Goal: Complete application form: Complete application form

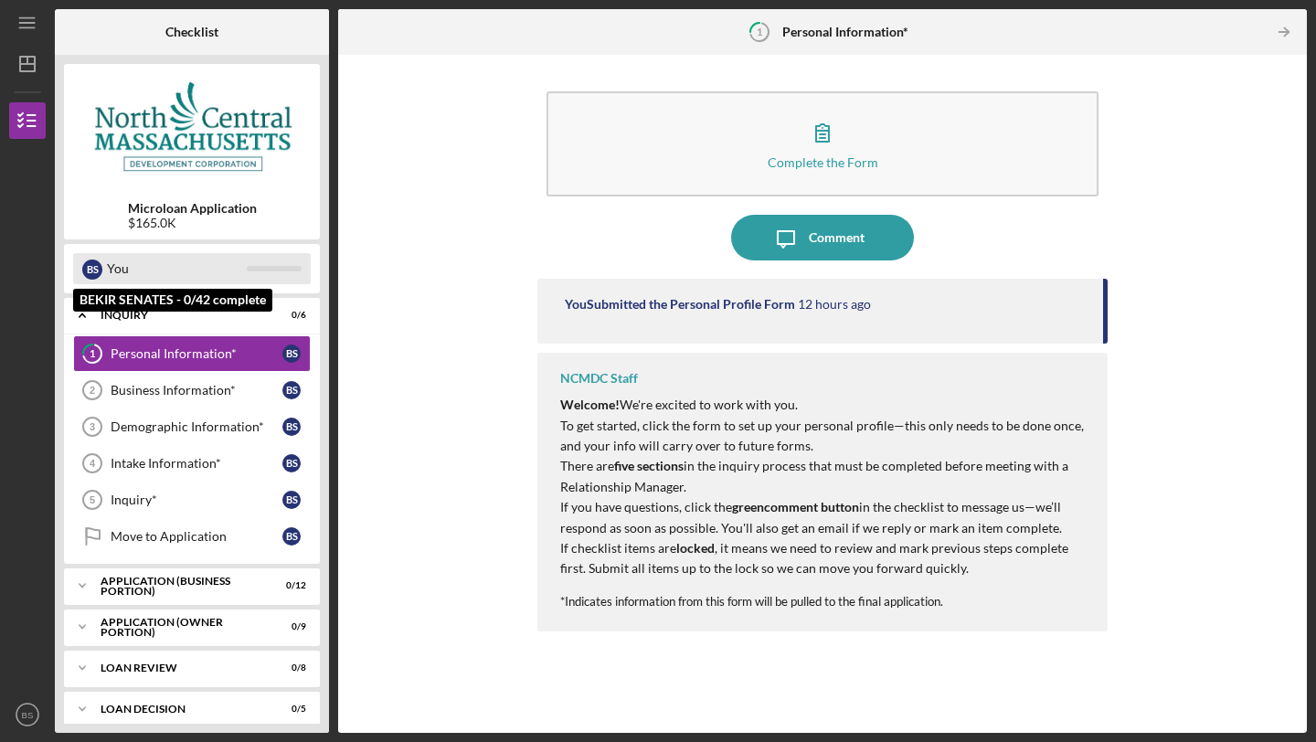
click at [148, 268] on div "You" at bounding box center [177, 268] width 140 height 31
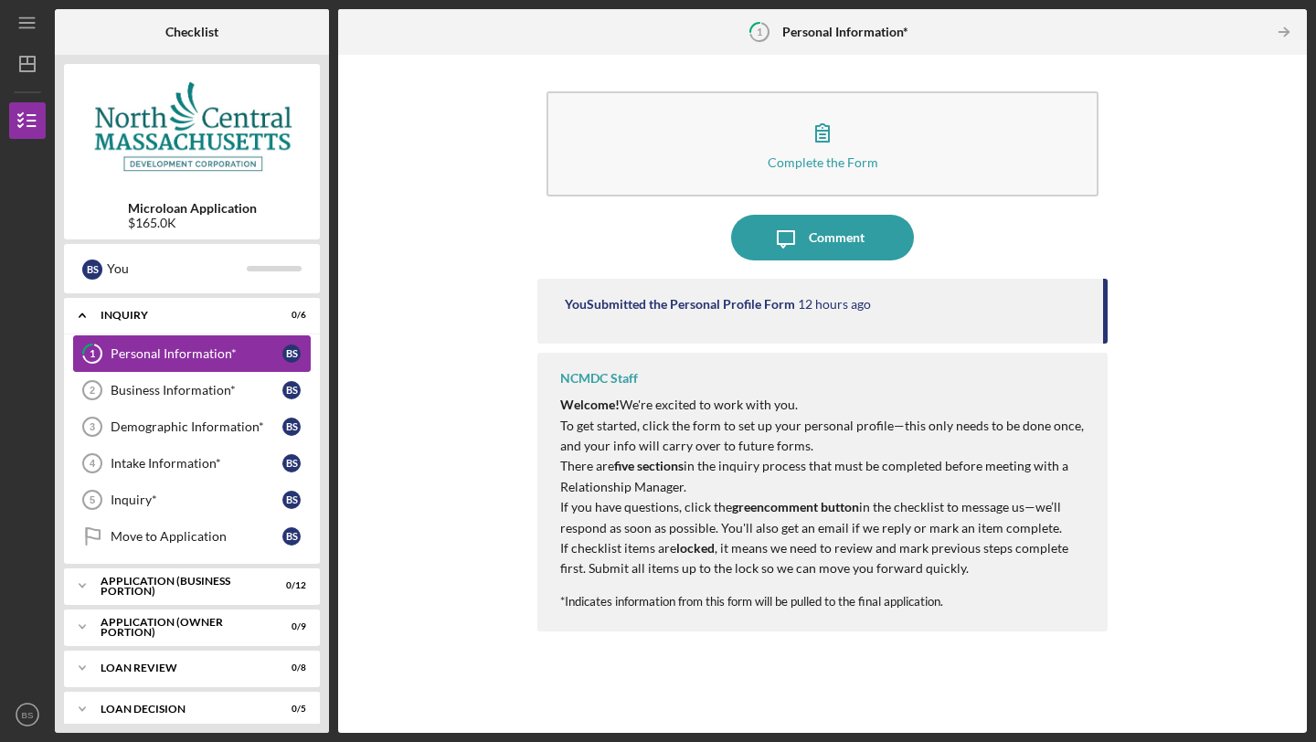
click at [163, 349] on div "Personal Information*" at bounding box center [197, 353] width 172 height 15
click at [689, 314] on div "You Submitted the Personal Profile Form 12 hours ago" at bounding box center [823, 311] width 570 height 65
click at [169, 387] on div "Business Information*" at bounding box center [197, 390] width 172 height 15
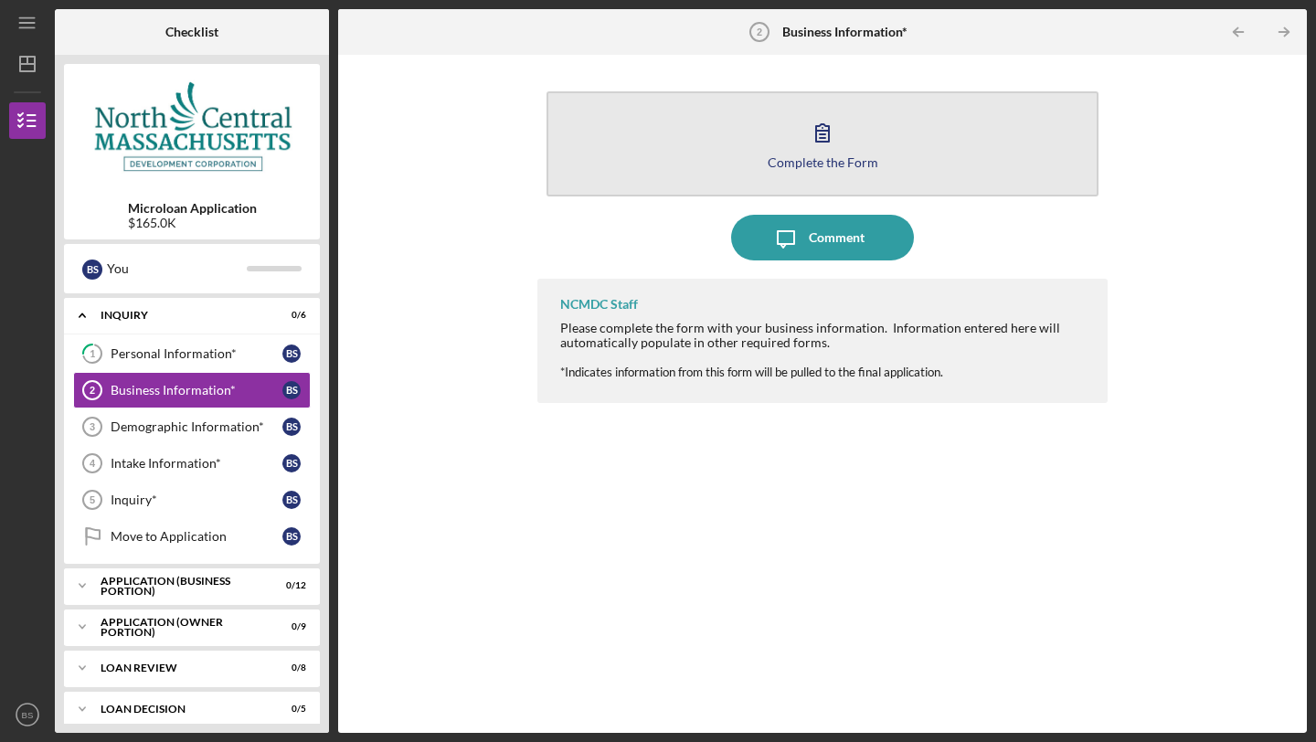
click at [815, 141] on icon "button" at bounding box center [823, 133] width 46 height 46
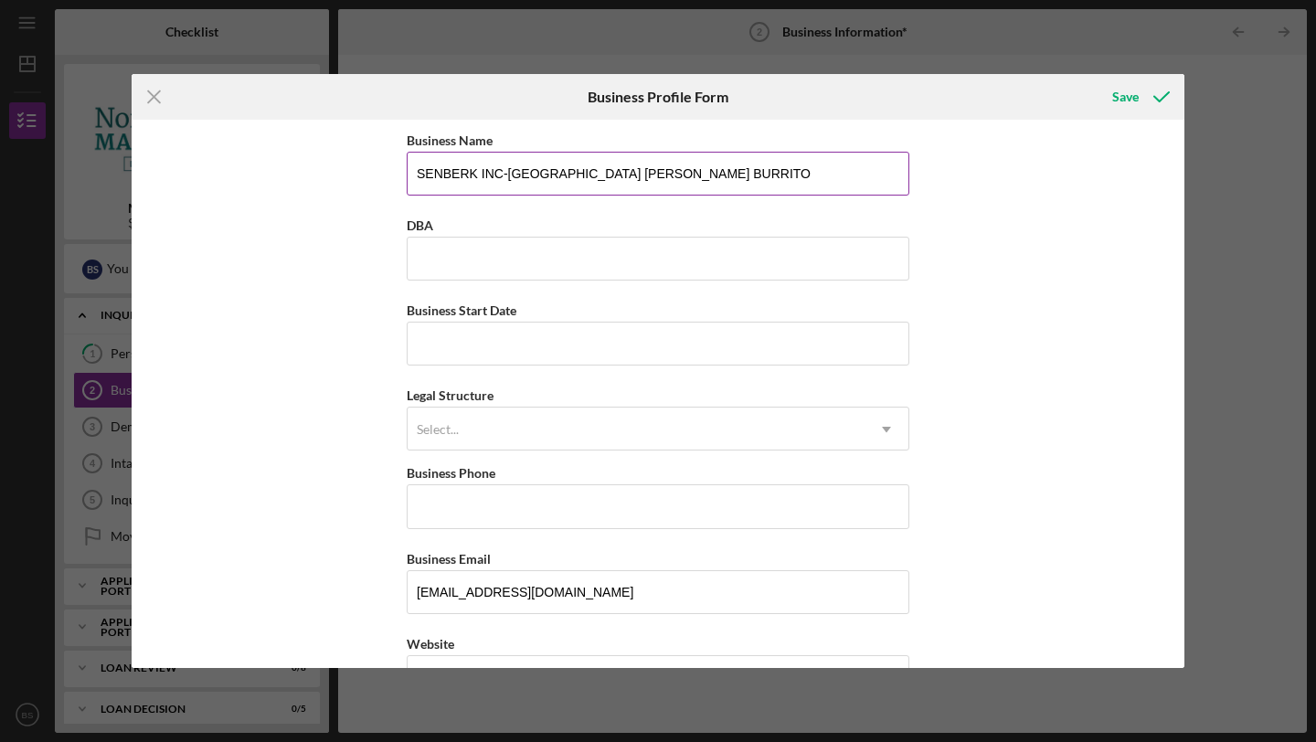
drag, startPoint x: 505, startPoint y: 172, endPoint x: 720, endPoint y: 177, distance: 215.8
click at [720, 177] on input "SENBERK INC-[GEOGRAPHIC_DATA] [PERSON_NAME] BURRITO" at bounding box center [658, 174] width 503 height 44
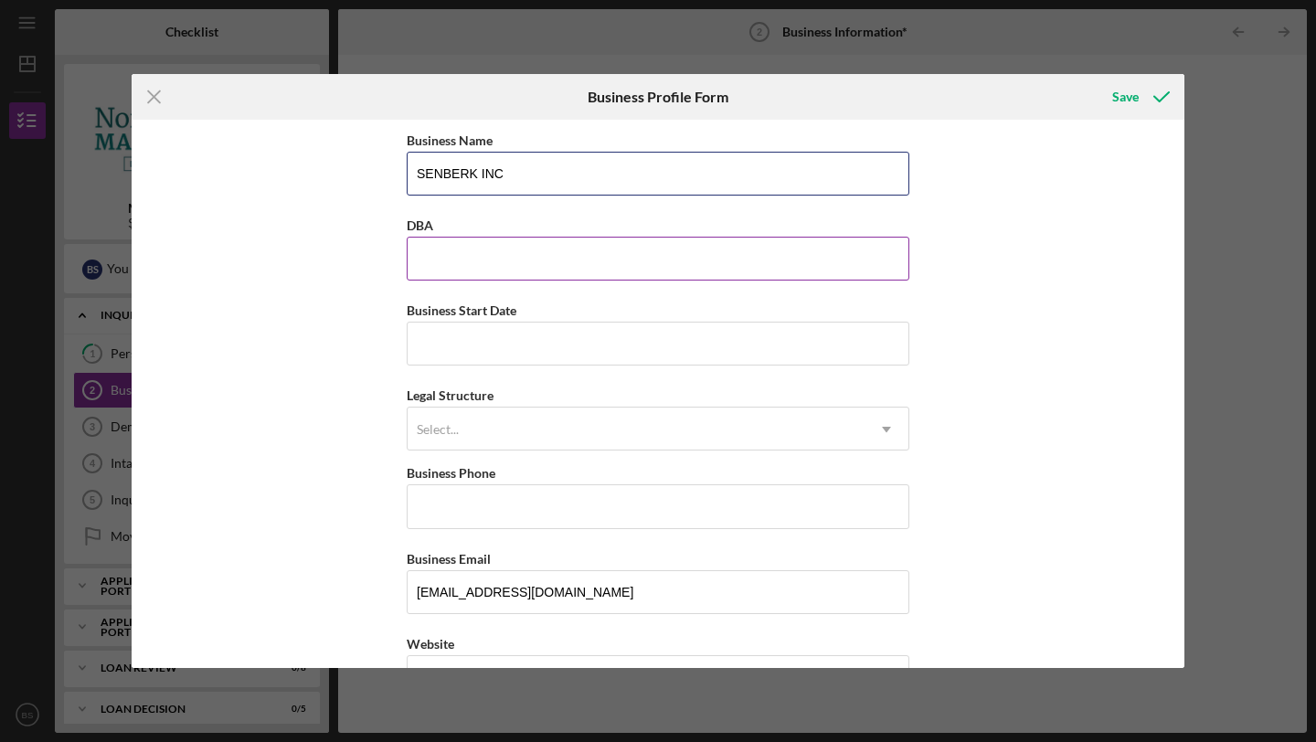
type input "SENBERK INC"
click at [438, 249] on input "DBA" at bounding box center [658, 259] width 503 height 44
paste input "ISTANBUL [PERSON_NAME] BURRITO"
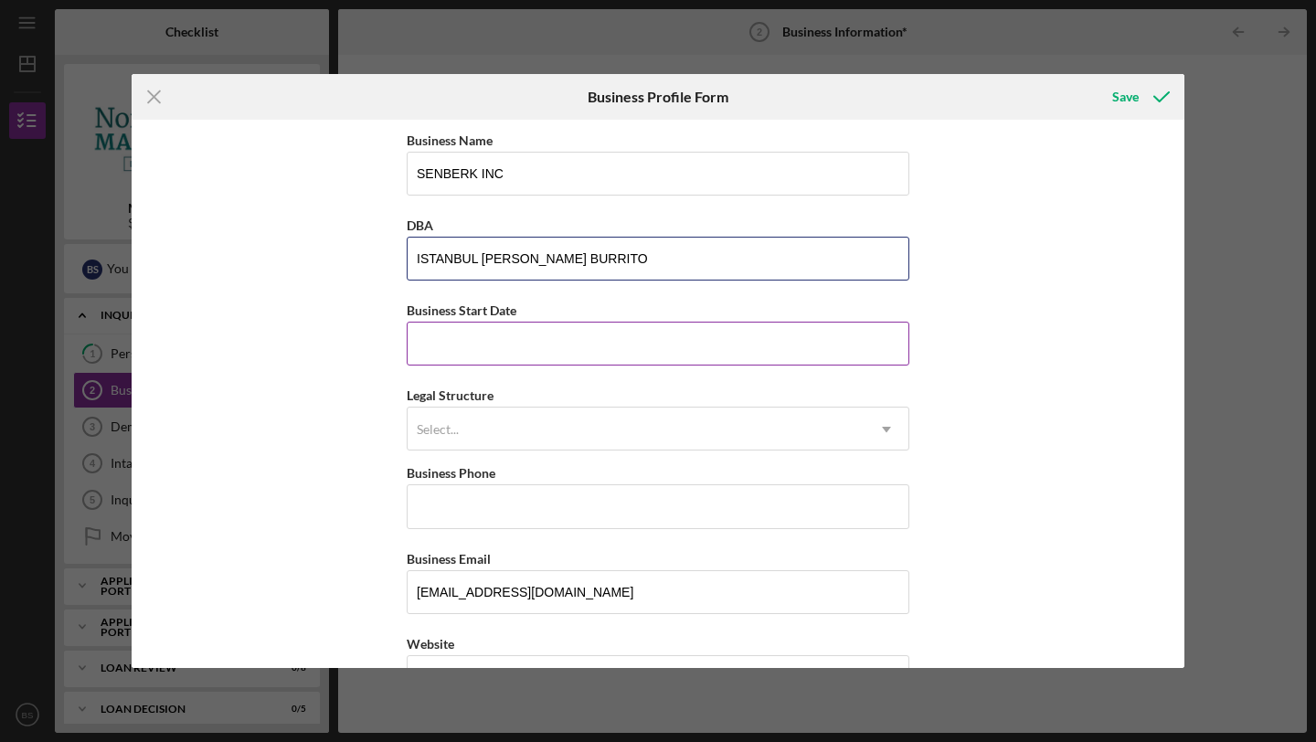
type input "ISTANBUL [PERSON_NAME] BURRITO"
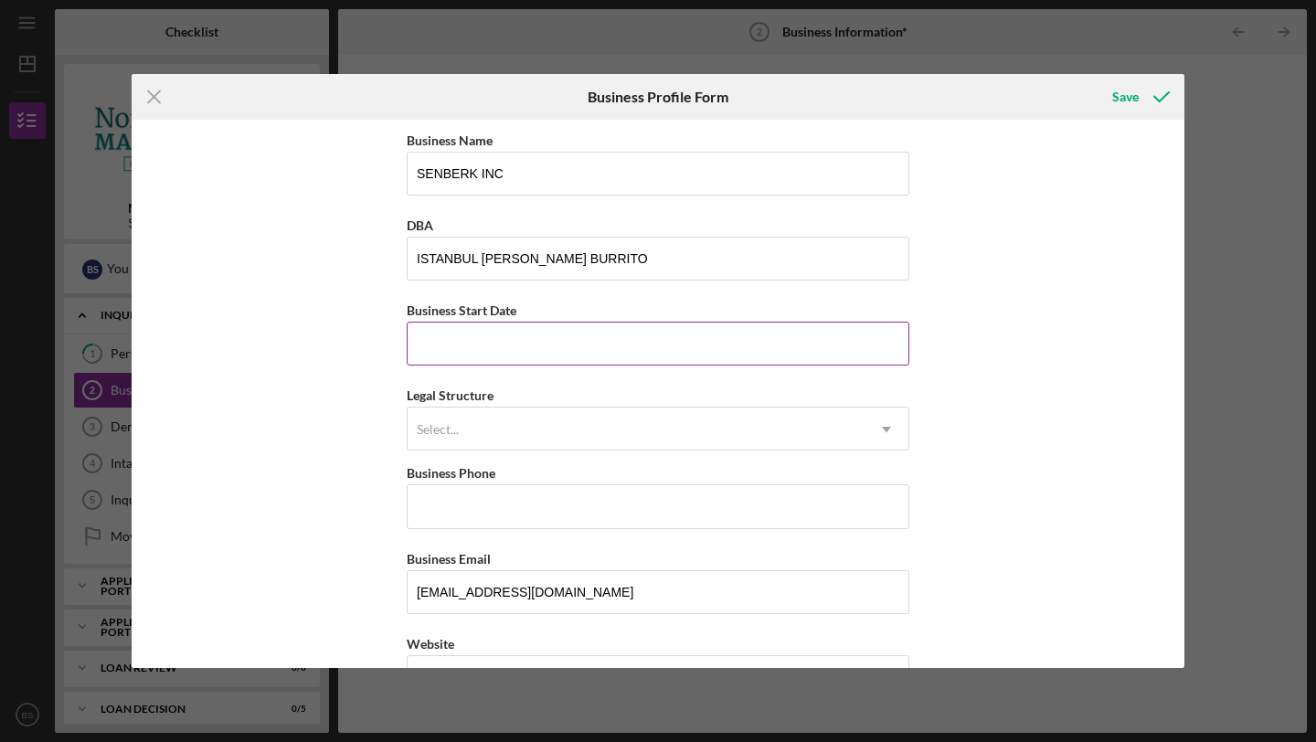
click at [428, 346] on input "Business Start Date" at bounding box center [658, 344] width 503 height 44
type input "[DATE]"
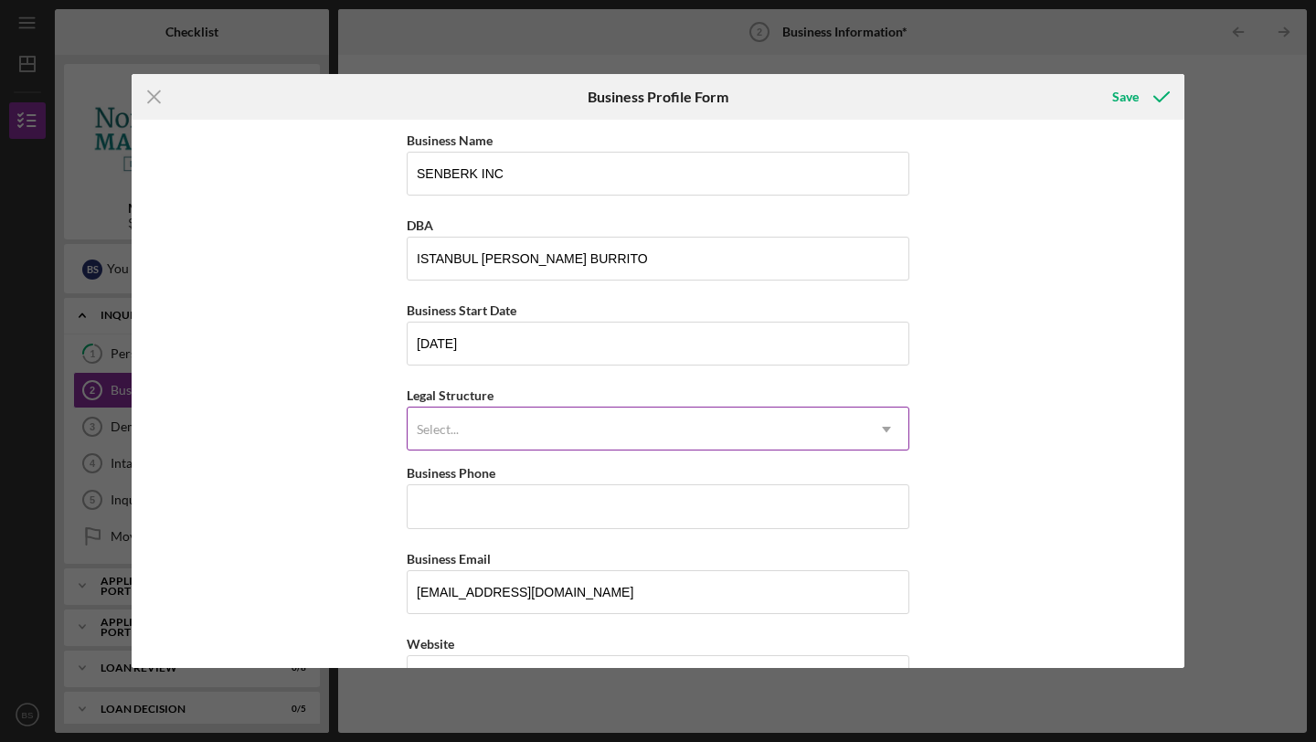
click at [424, 434] on div "Select..." at bounding box center [438, 429] width 42 height 15
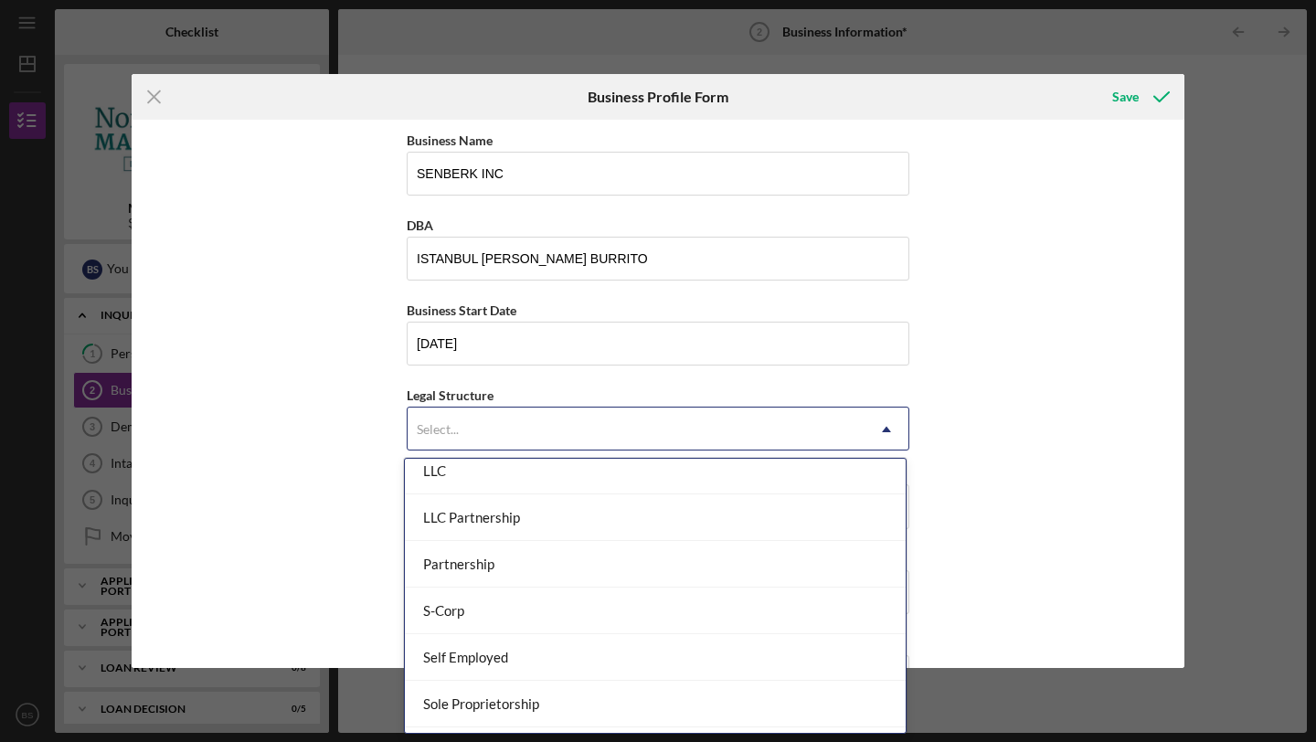
scroll to position [341, 0]
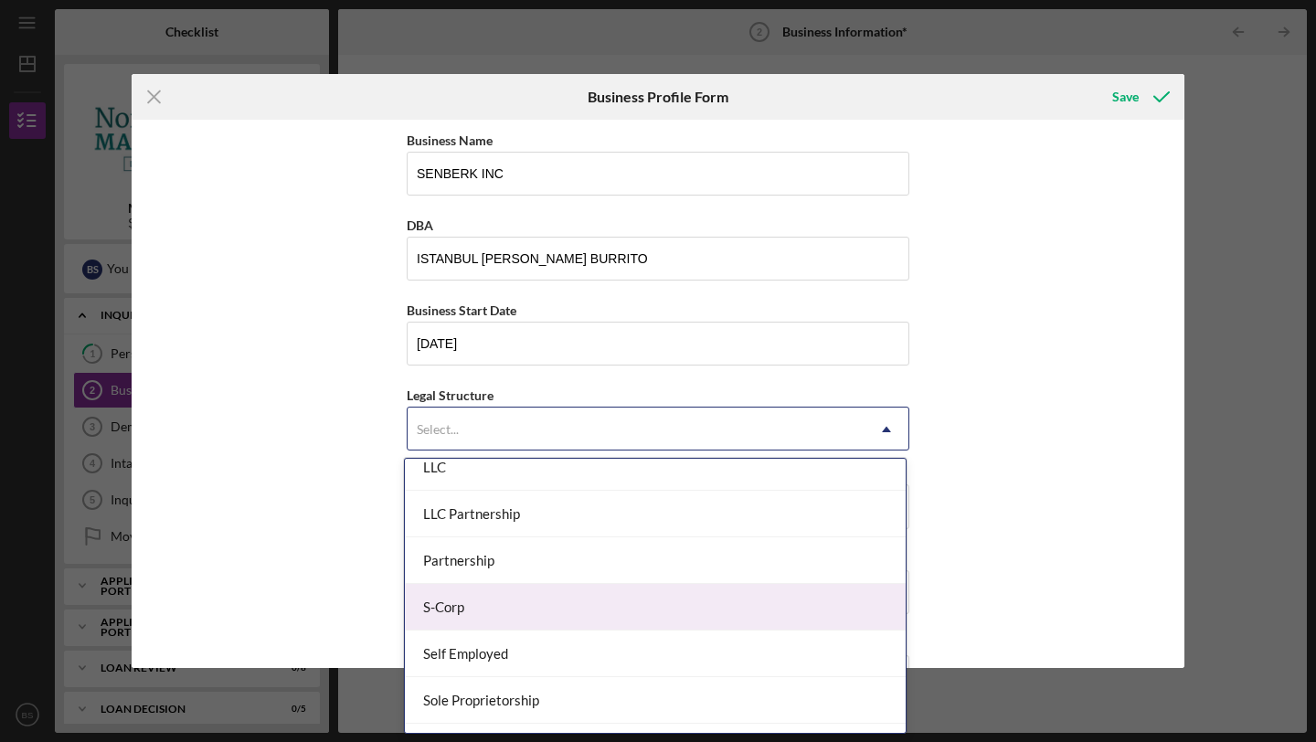
click at [480, 605] on div "S-Corp" at bounding box center [655, 607] width 501 height 47
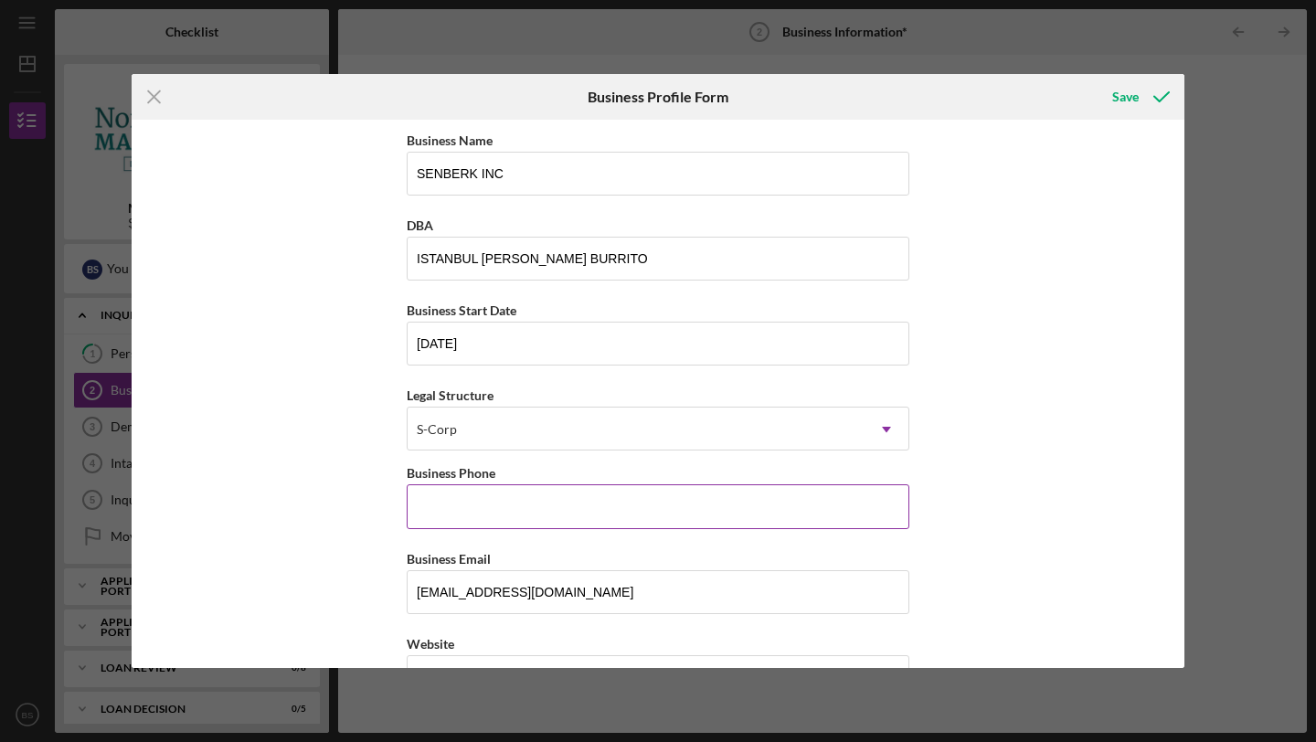
click at [470, 516] on input "Business Phone" at bounding box center [658, 507] width 503 height 44
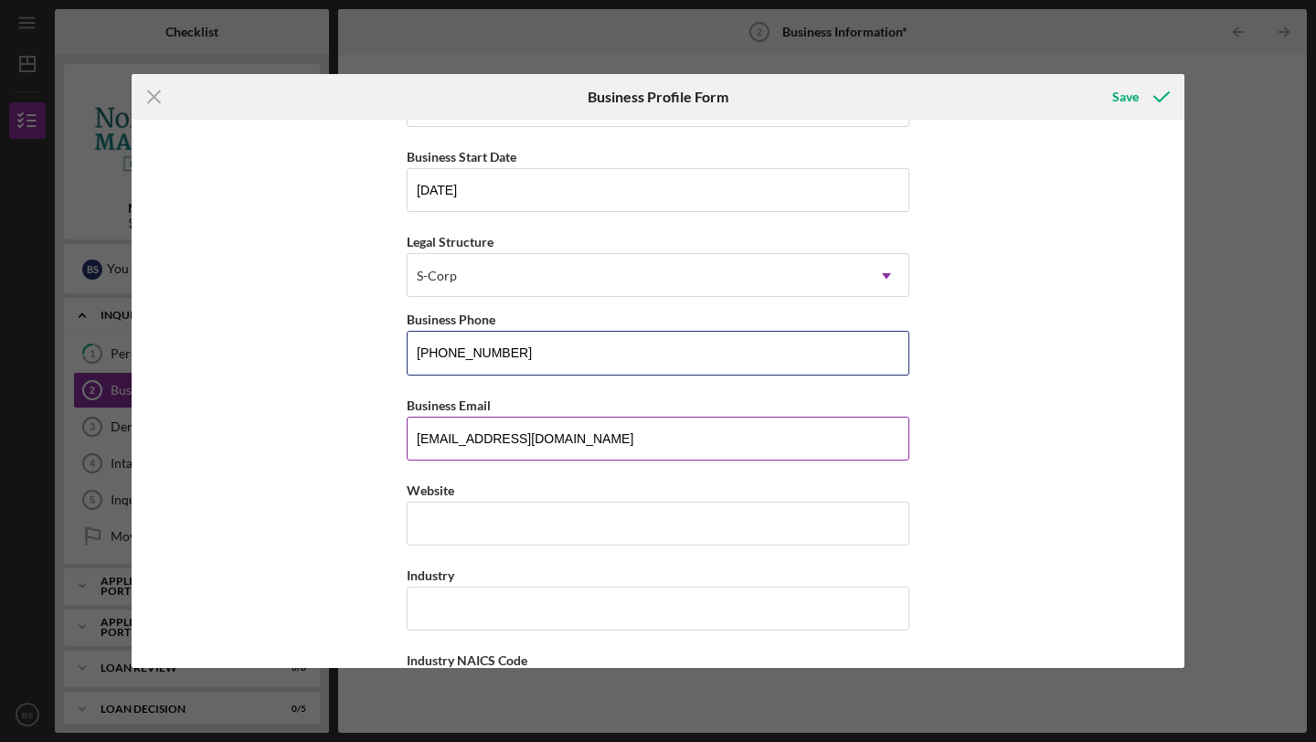
scroll to position [265, 0]
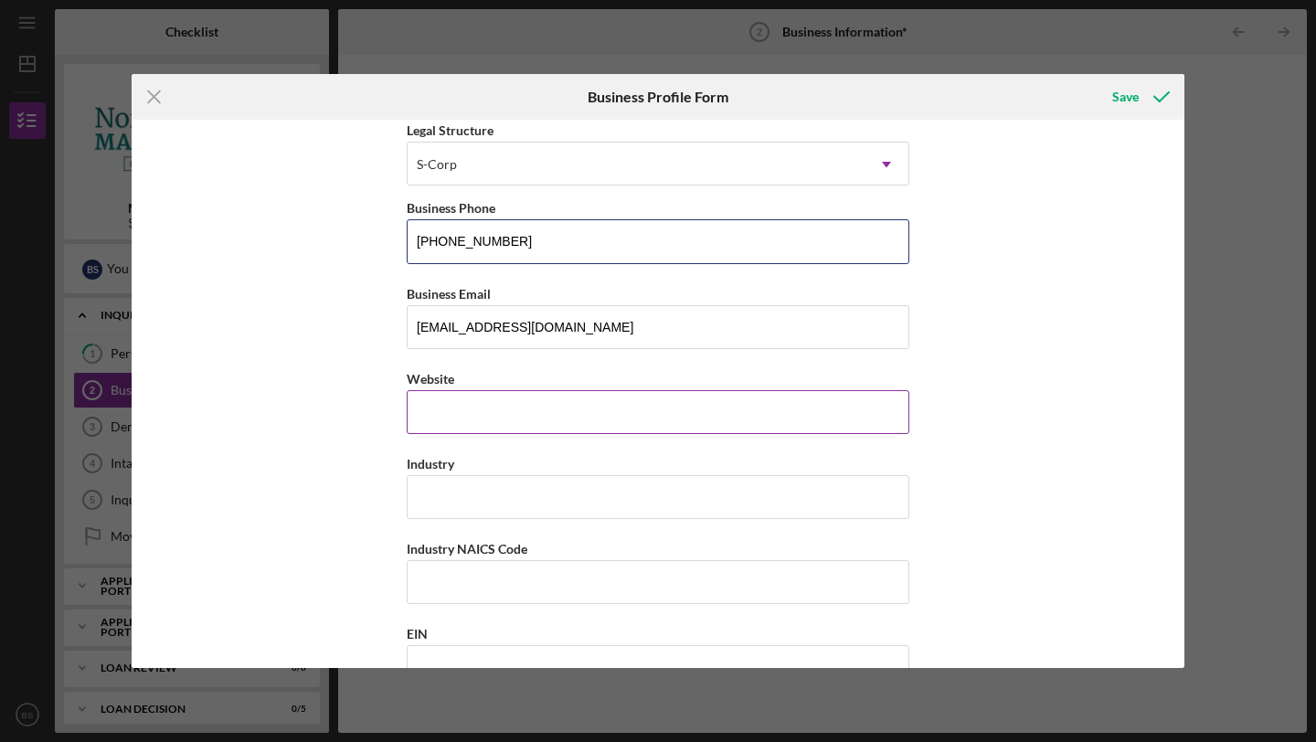
type input "[PHONE_NUMBER]"
click at [458, 417] on input "Website" at bounding box center [658, 412] width 503 height 44
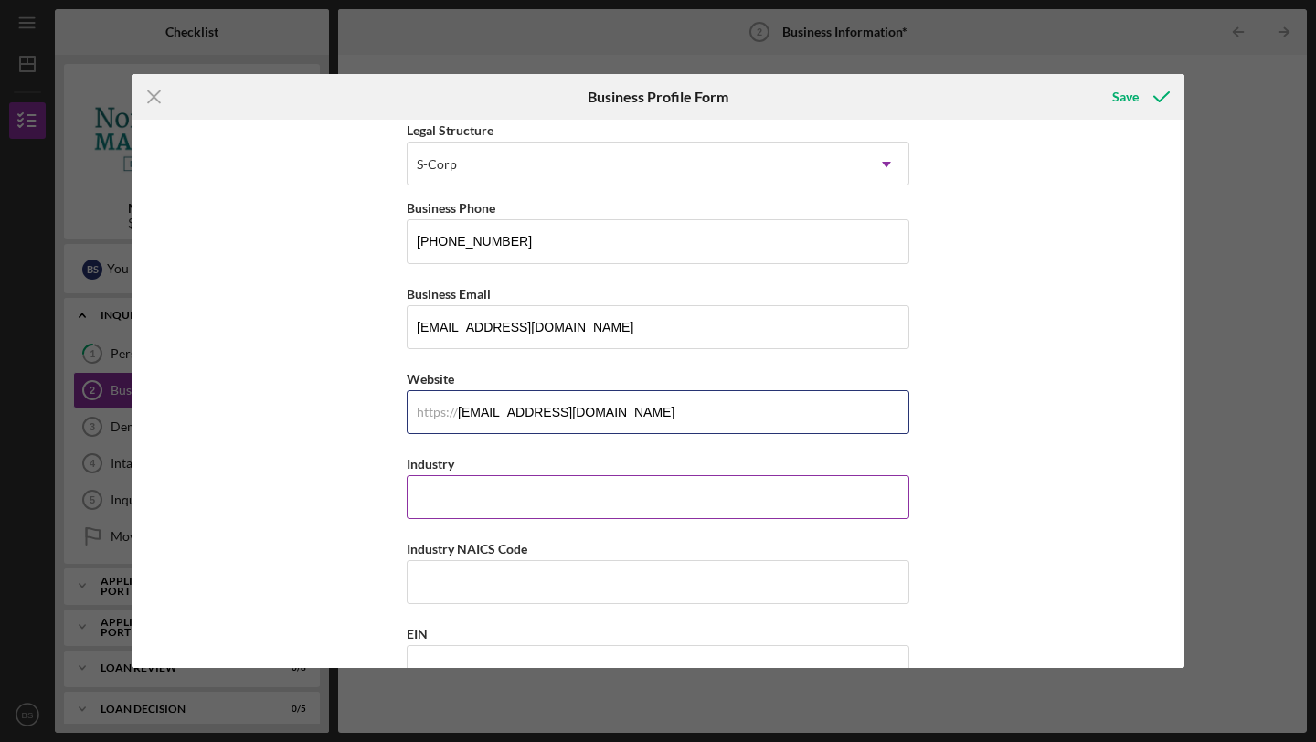
type input "[EMAIL_ADDRESS][DOMAIN_NAME]"
click at [442, 493] on input "Industry" at bounding box center [658, 497] width 503 height 44
type input "Restaurant"
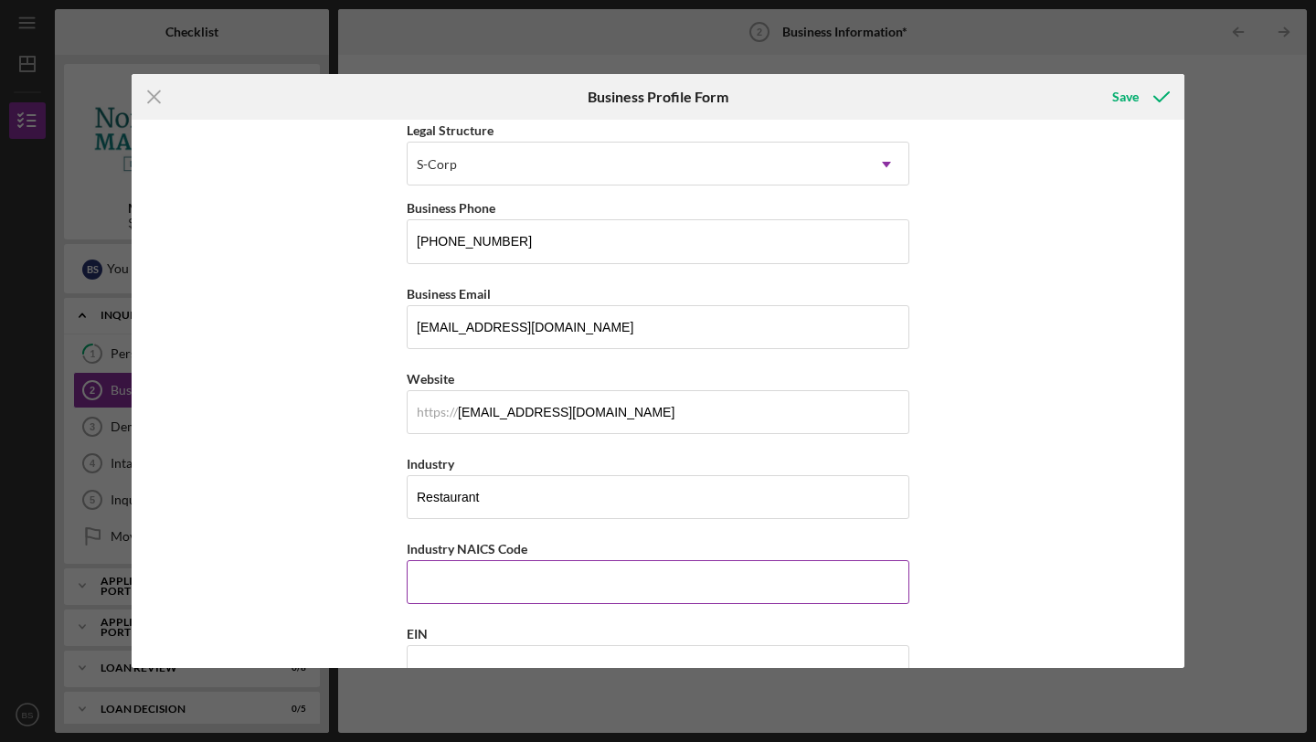
click at [467, 577] on input "Industry NAICS Code" at bounding box center [658, 582] width 503 height 44
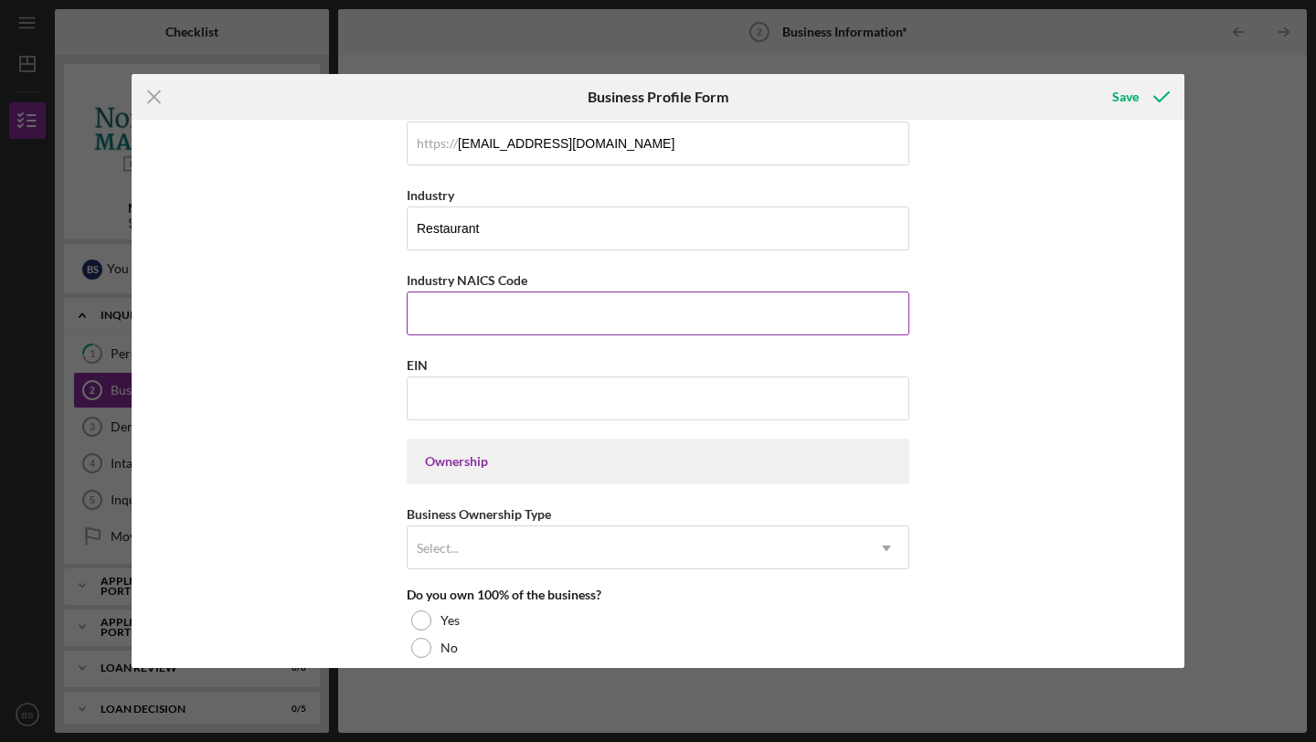
scroll to position [571, 0]
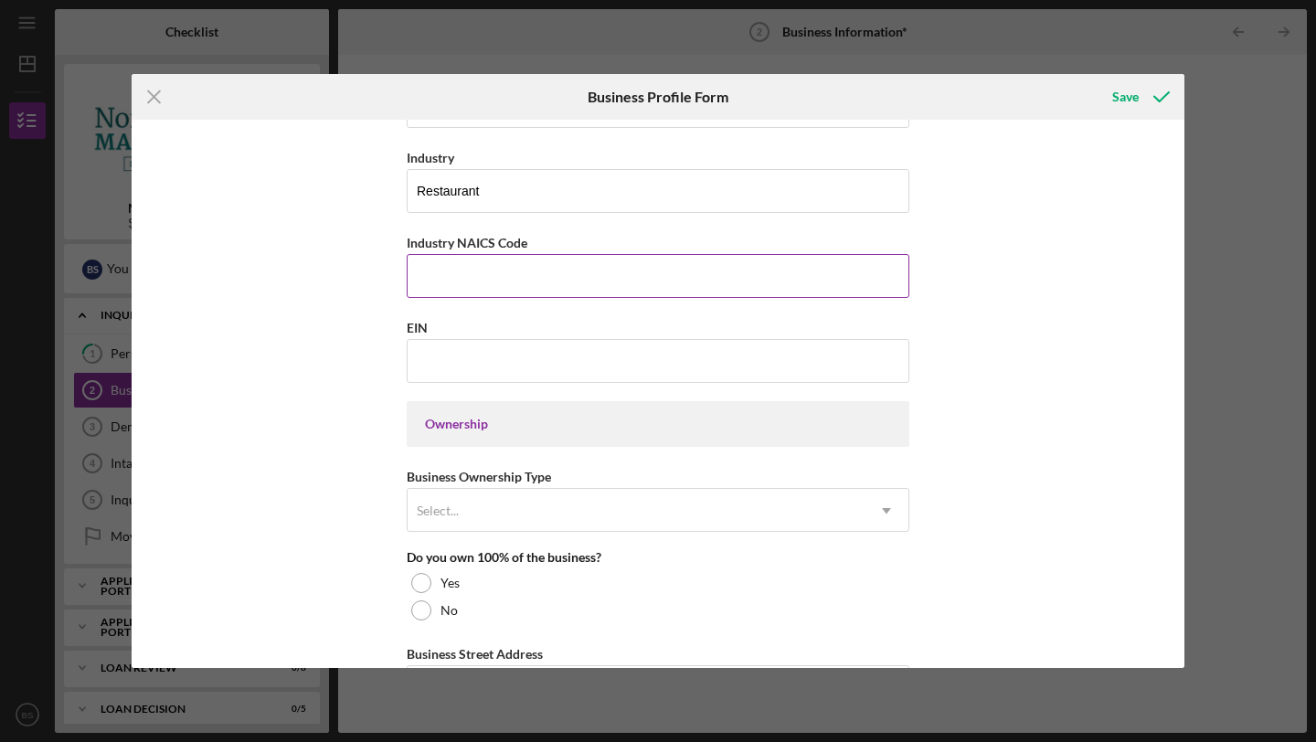
click at [500, 264] on input "Industry NAICS Code" at bounding box center [658, 276] width 503 height 44
paste input "722513"
type input "722513"
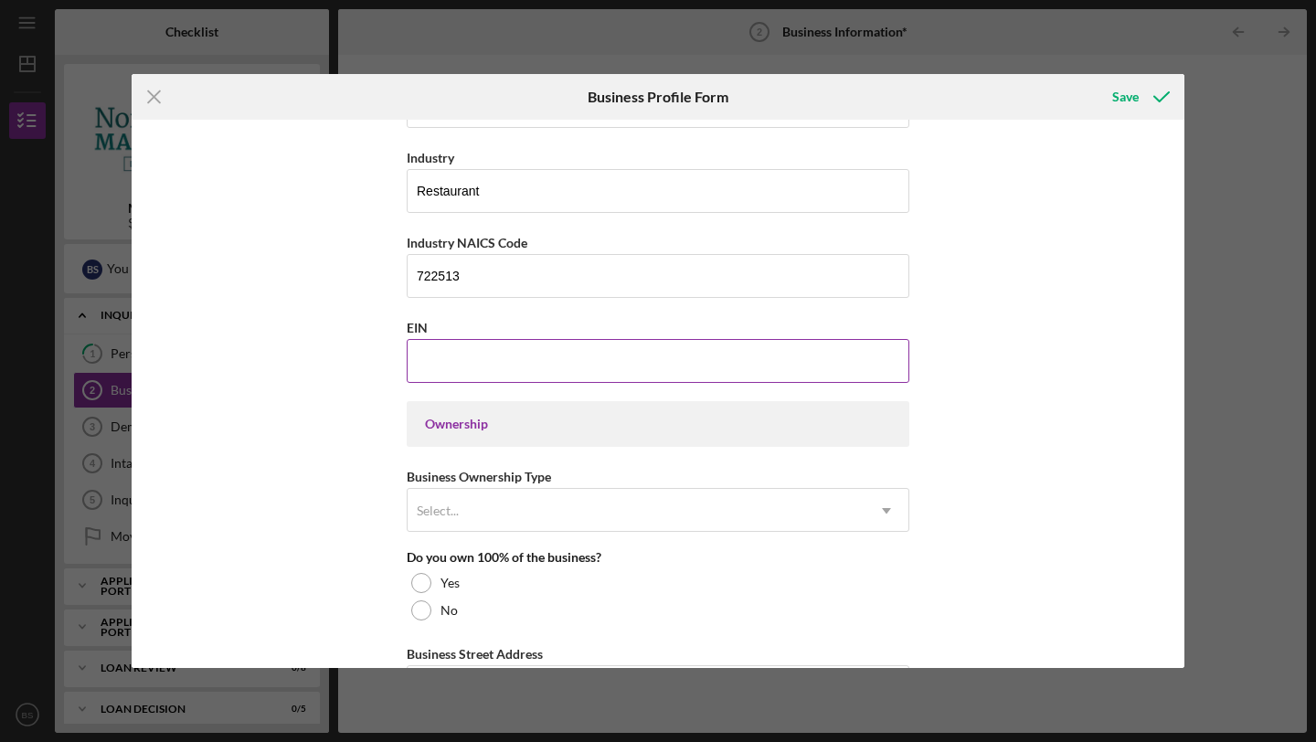
click at [445, 360] on input "EIN" at bounding box center [658, 361] width 503 height 44
type input "[US_EMPLOYER_IDENTIFICATION_NUMBER]"
click at [546, 410] on div "Ownership" at bounding box center [658, 424] width 503 height 46
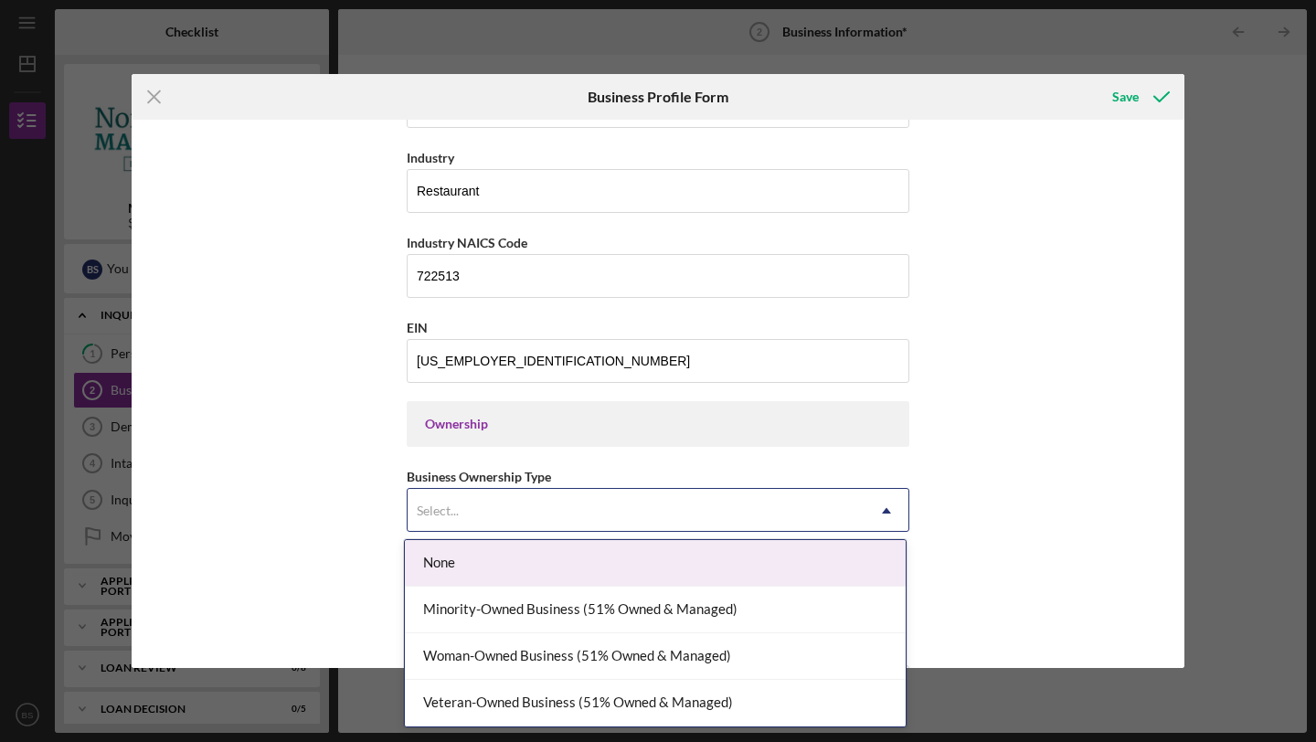
click at [463, 506] on div "Select..." at bounding box center [636, 511] width 457 height 42
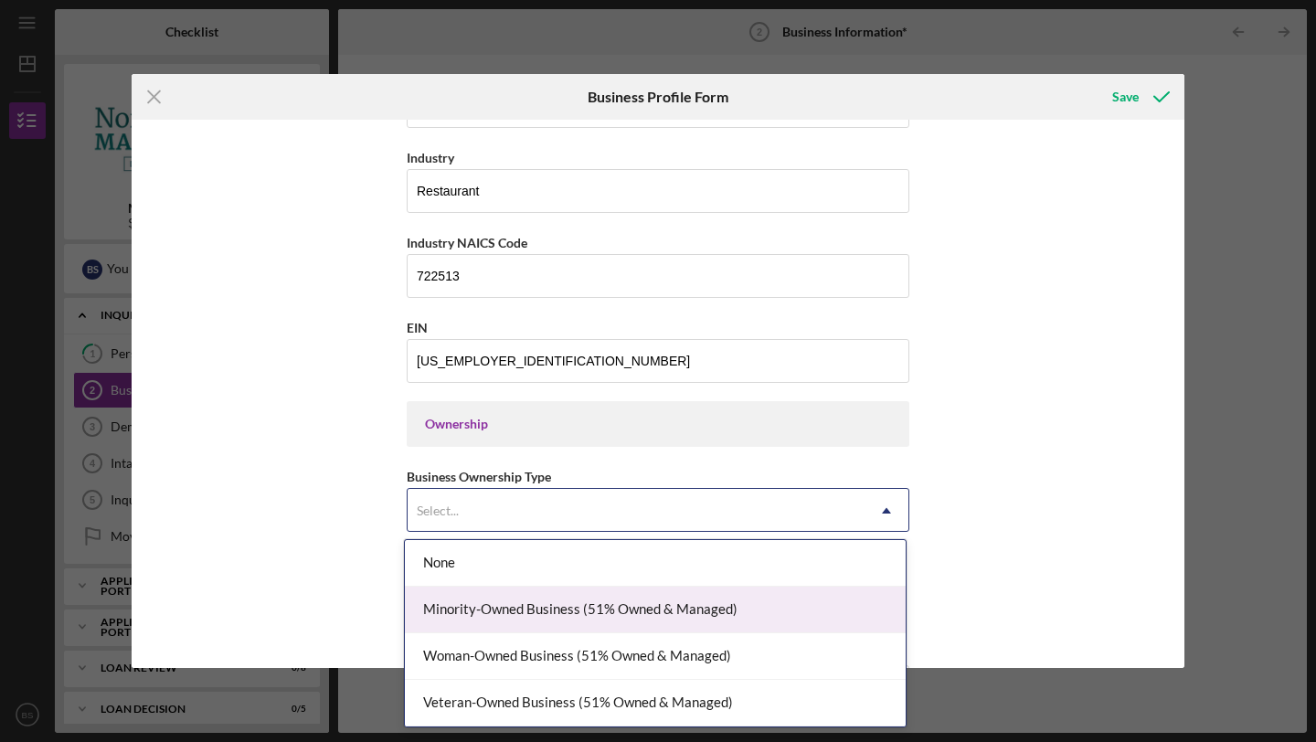
click at [535, 612] on div "Minority-Owned Business (51% Owned & Managed)" at bounding box center [655, 610] width 501 height 47
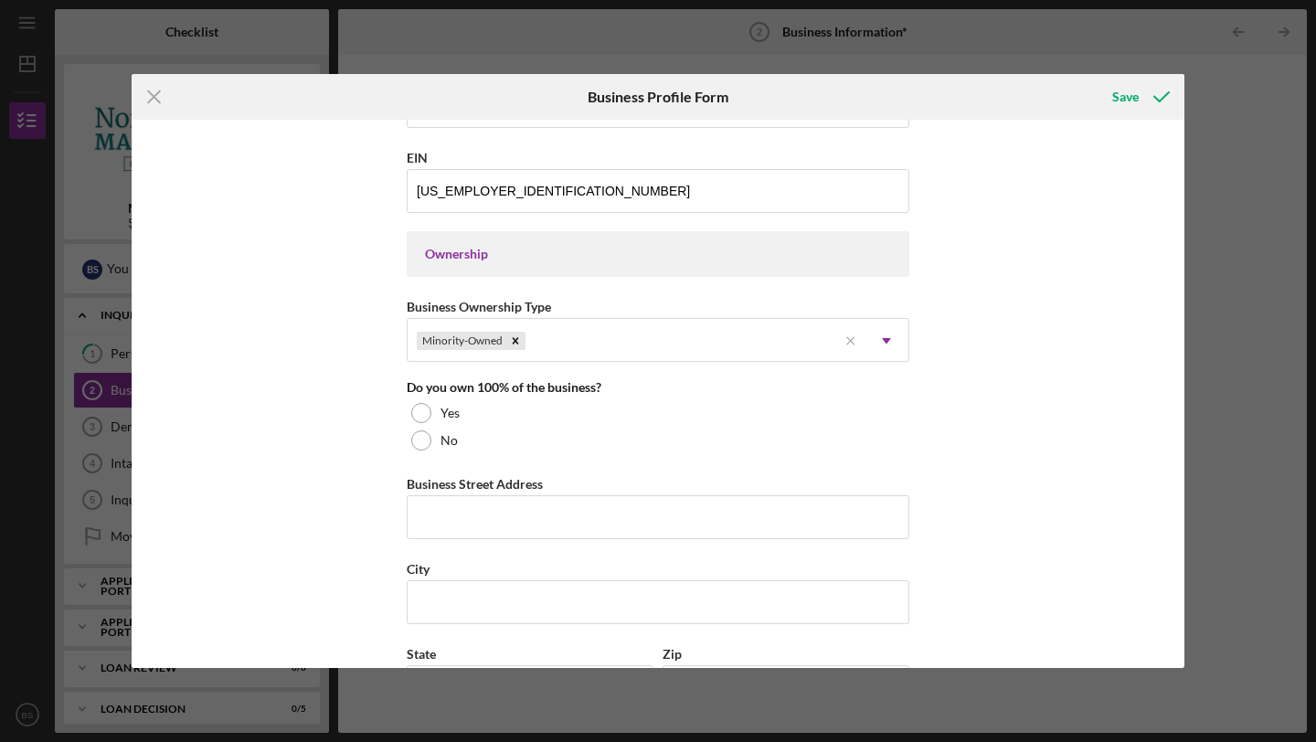
scroll to position [751, 0]
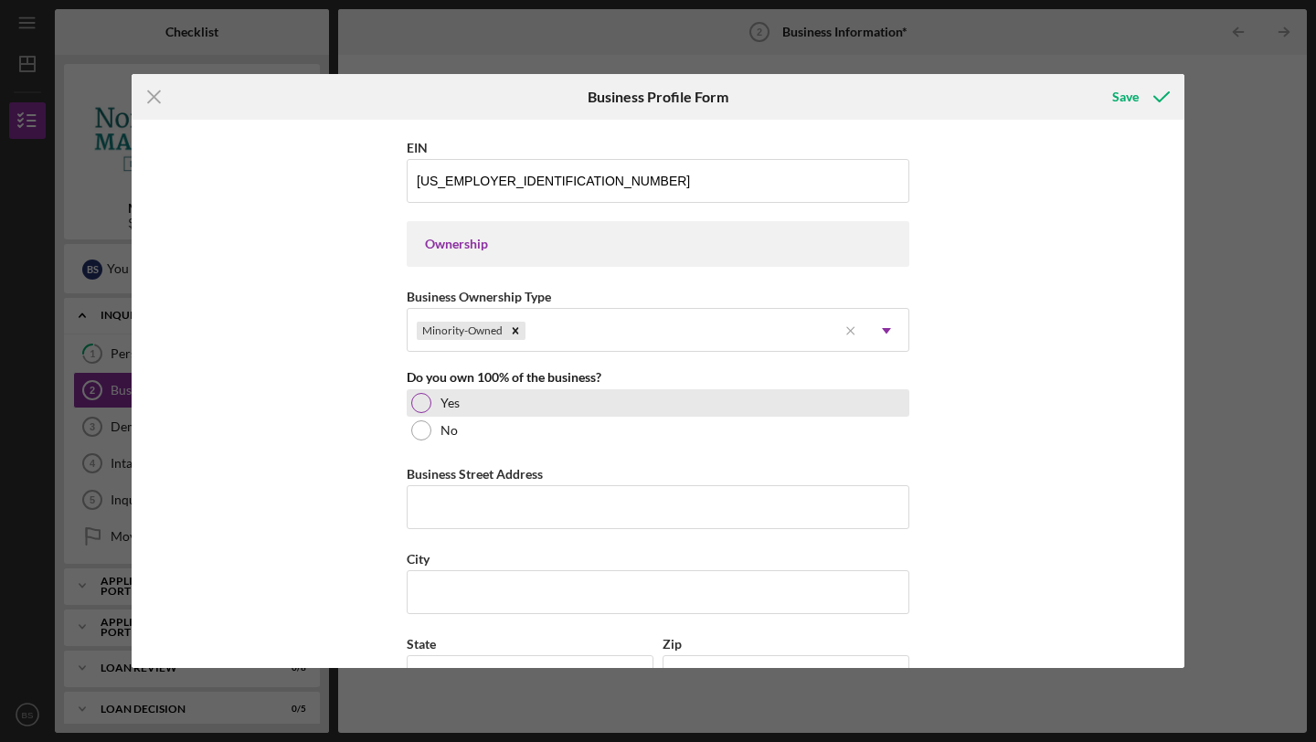
click at [422, 399] on div at bounding box center [421, 403] width 20 height 20
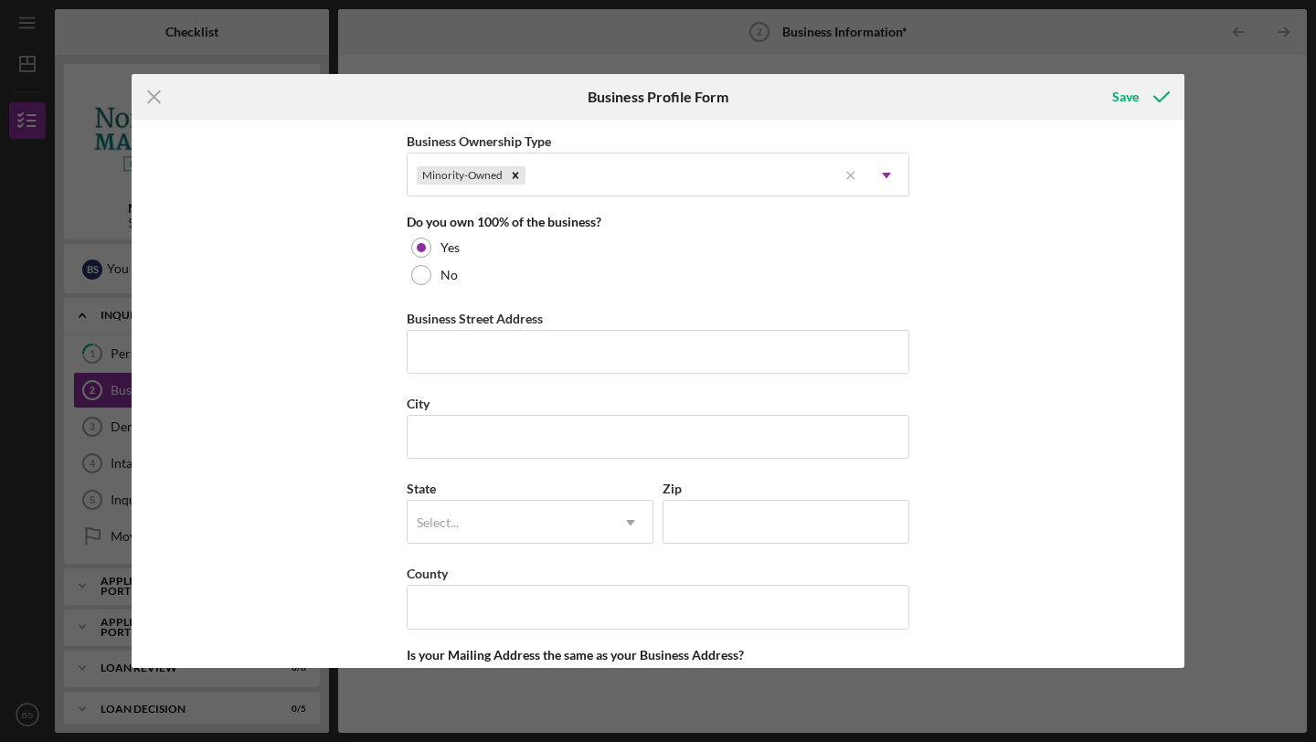
scroll to position [919, 0]
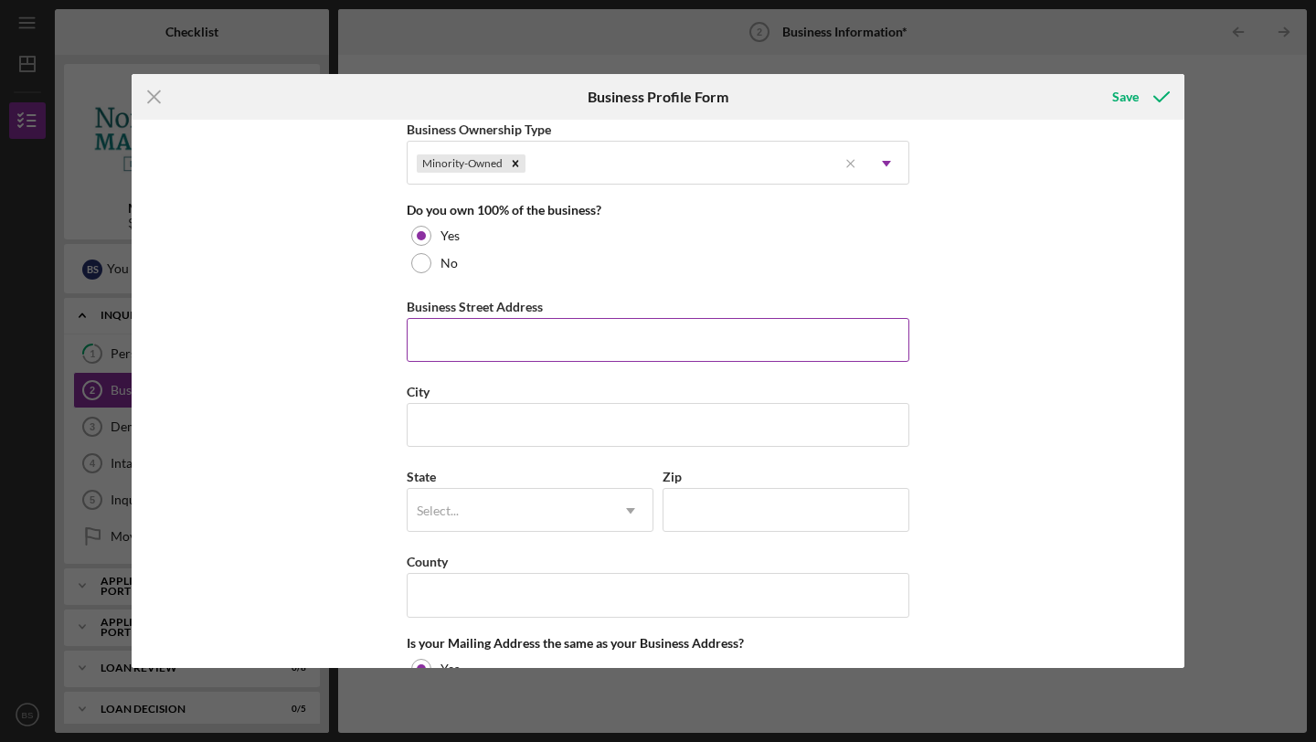
click at [469, 339] on input "Business Street Address" at bounding box center [658, 340] width 503 height 44
type input "[STREET_ADDRESS]"
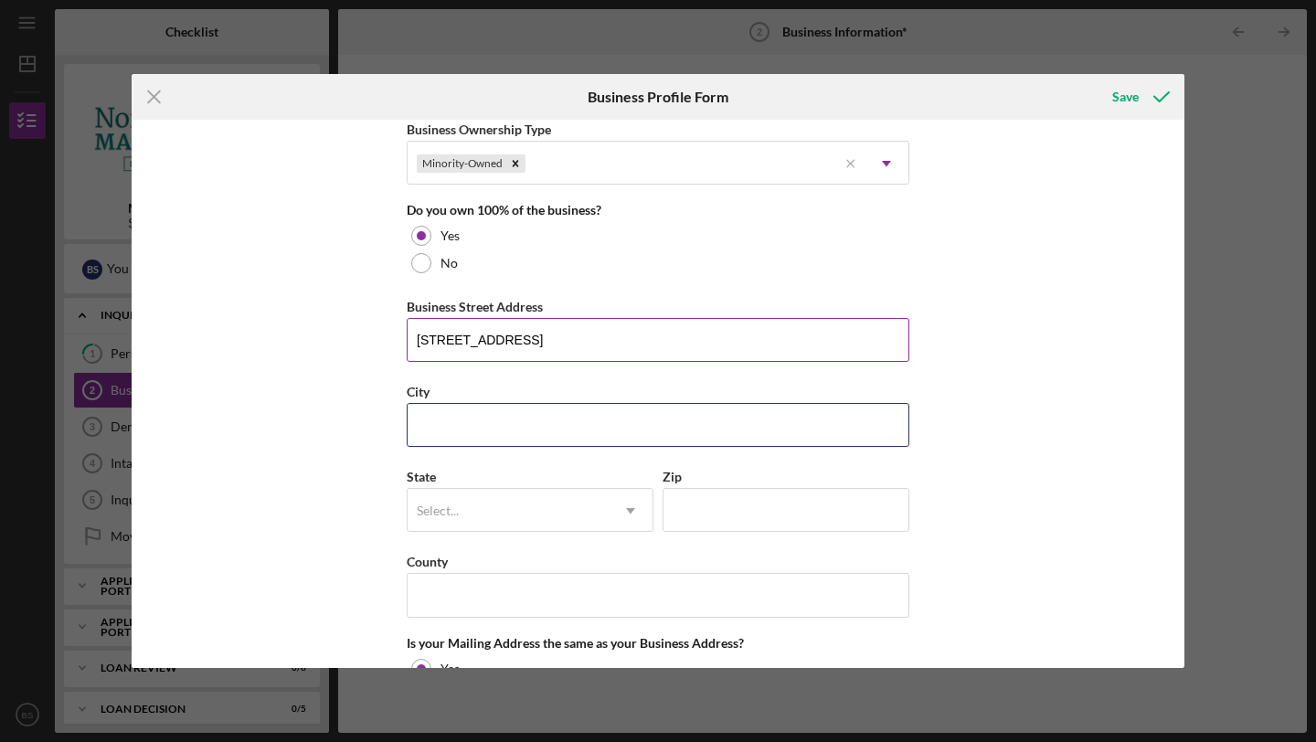
type input "[GEOGRAPHIC_DATA]"
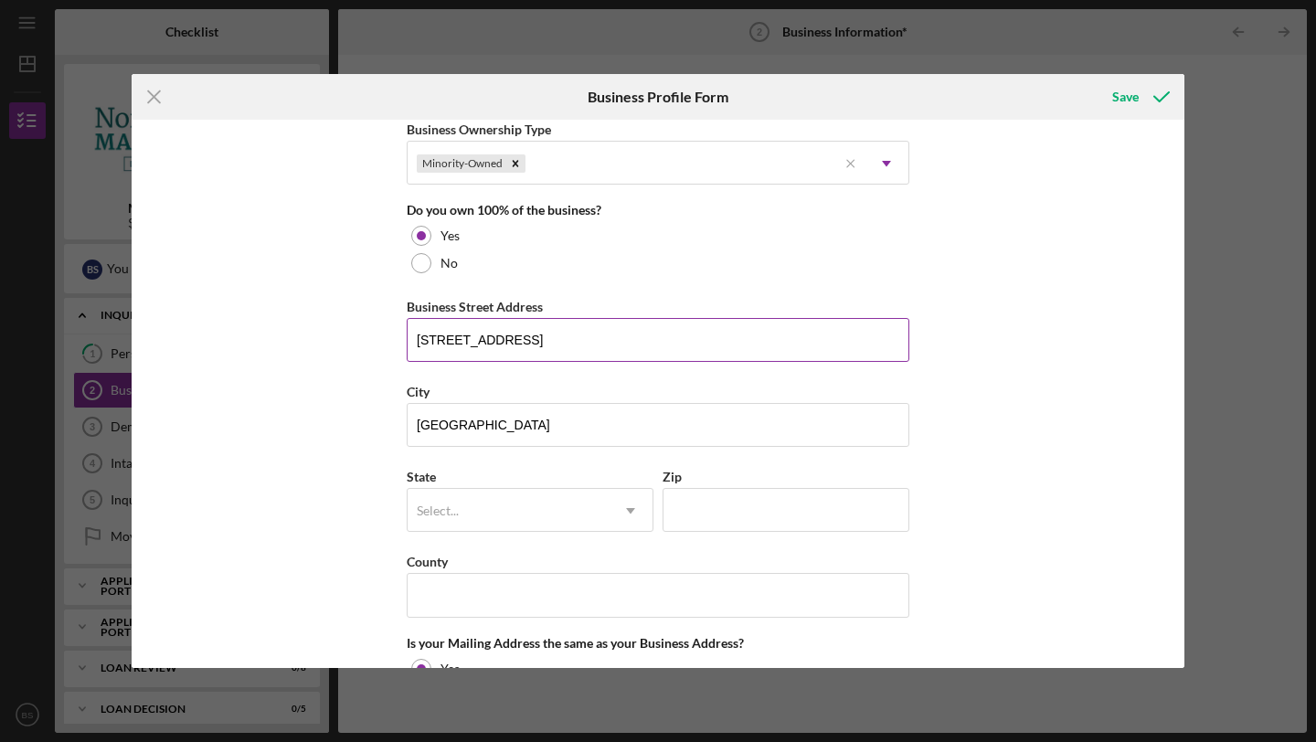
type input "MA"
type input "02115"
type input "MA"
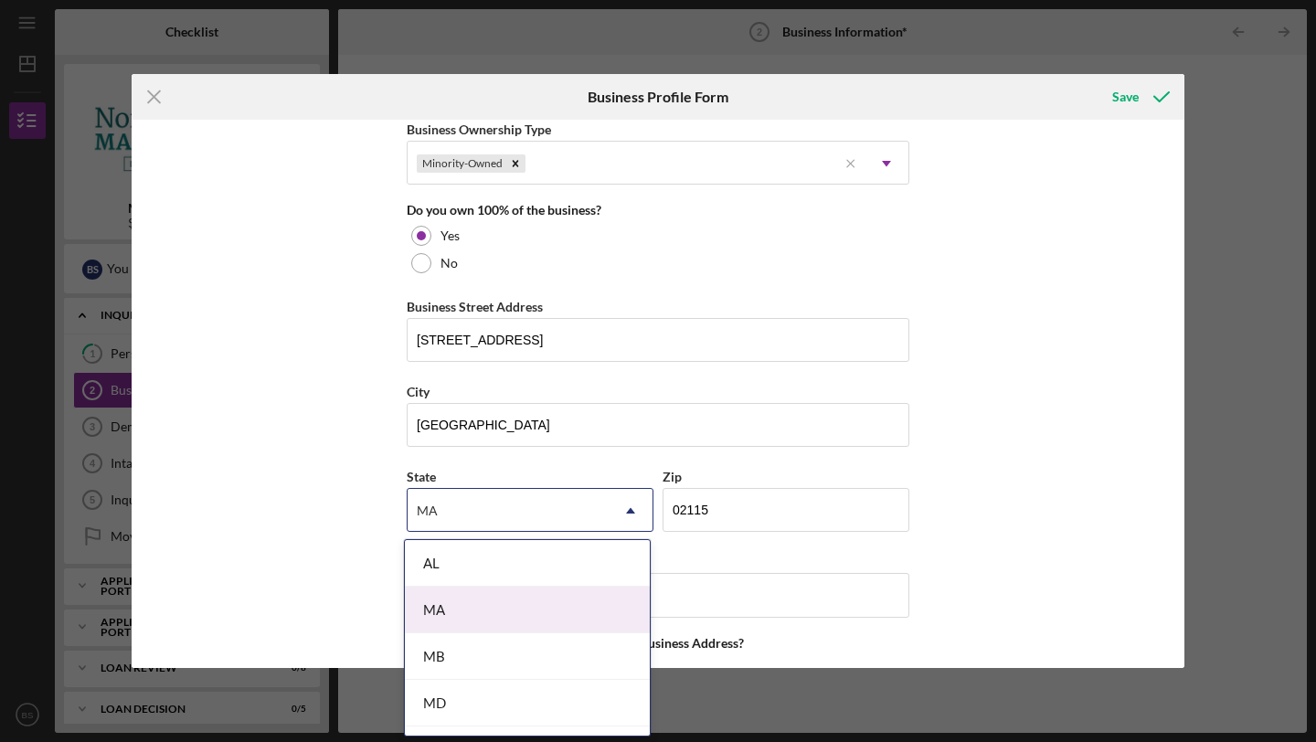
click at [496, 613] on div "MA" at bounding box center [527, 610] width 245 height 47
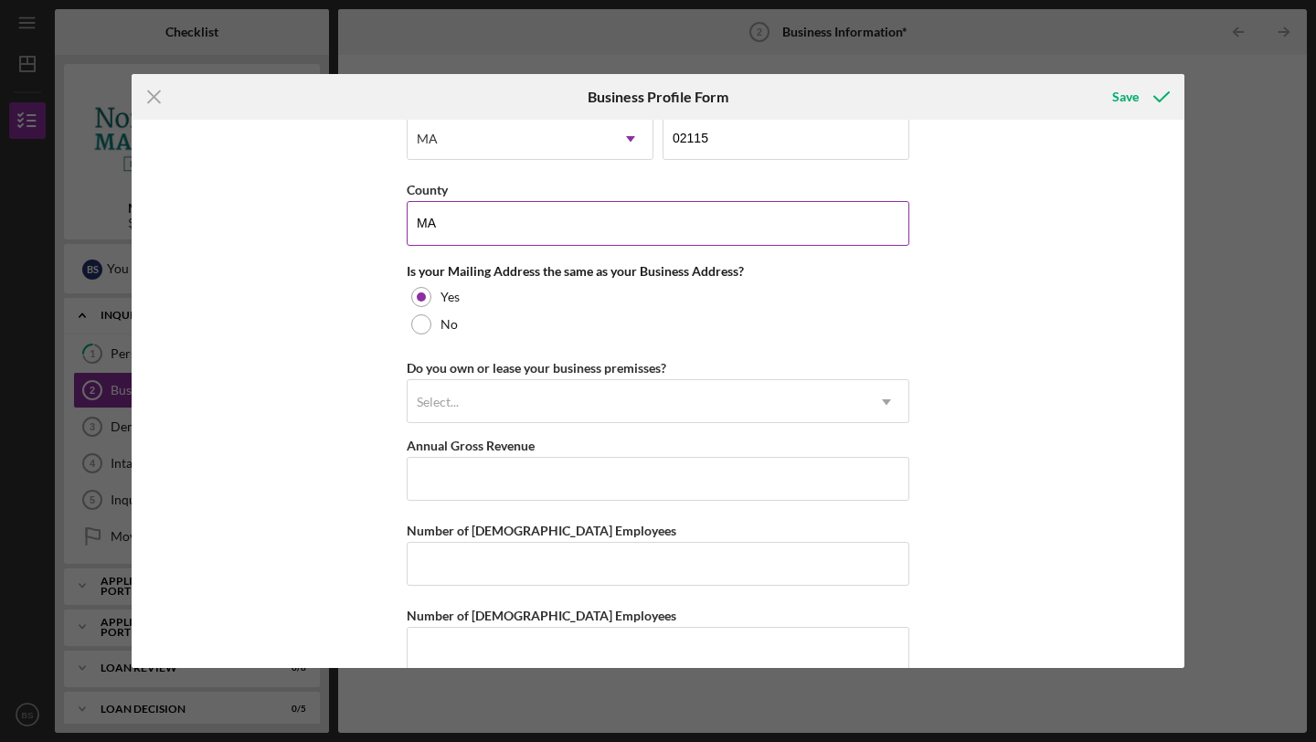
scroll to position [1321, 0]
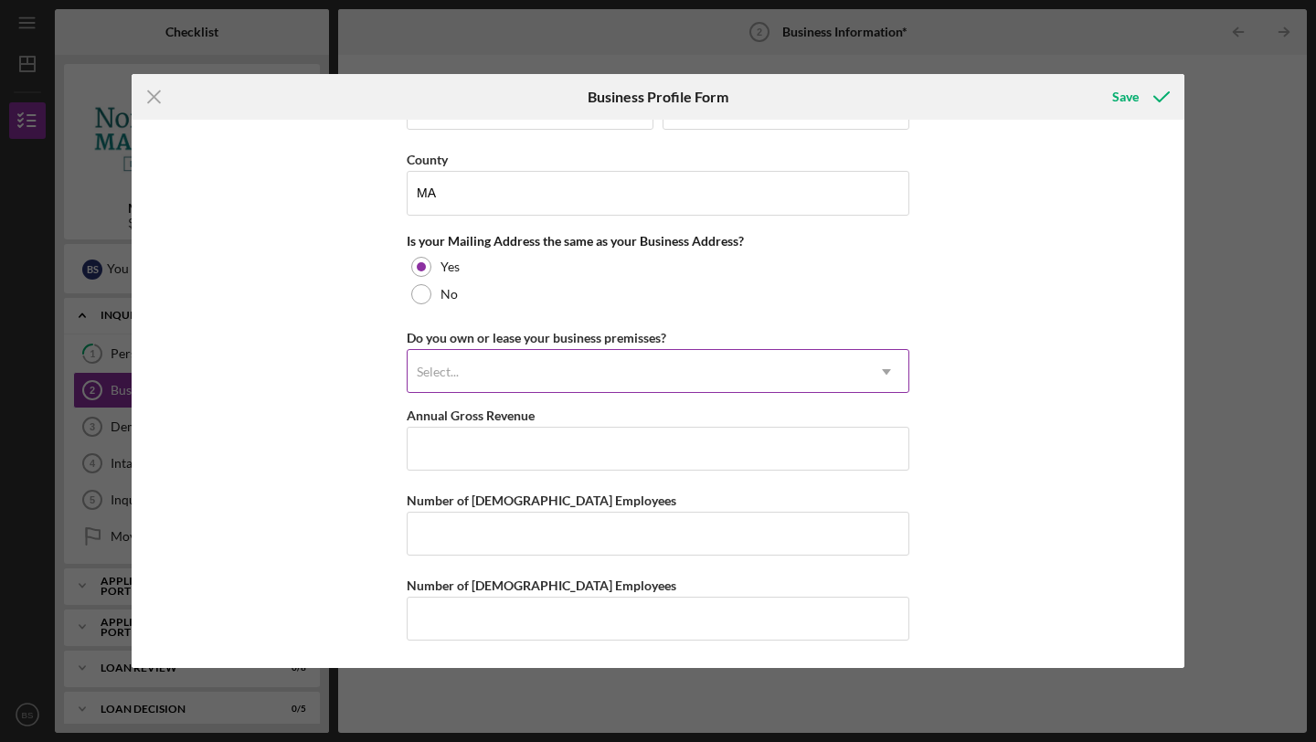
click at [510, 371] on div "Select..." at bounding box center [636, 372] width 457 height 42
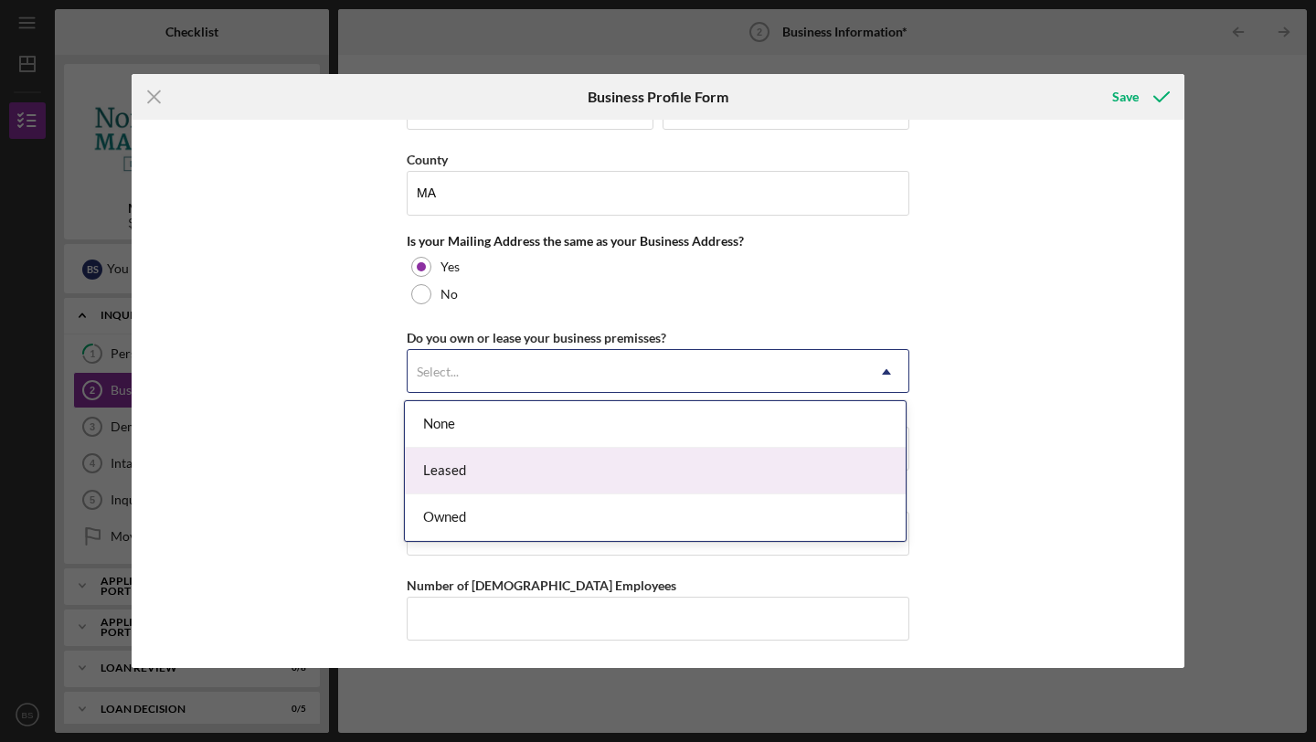
click at [485, 462] on div "Leased" at bounding box center [655, 471] width 501 height 47
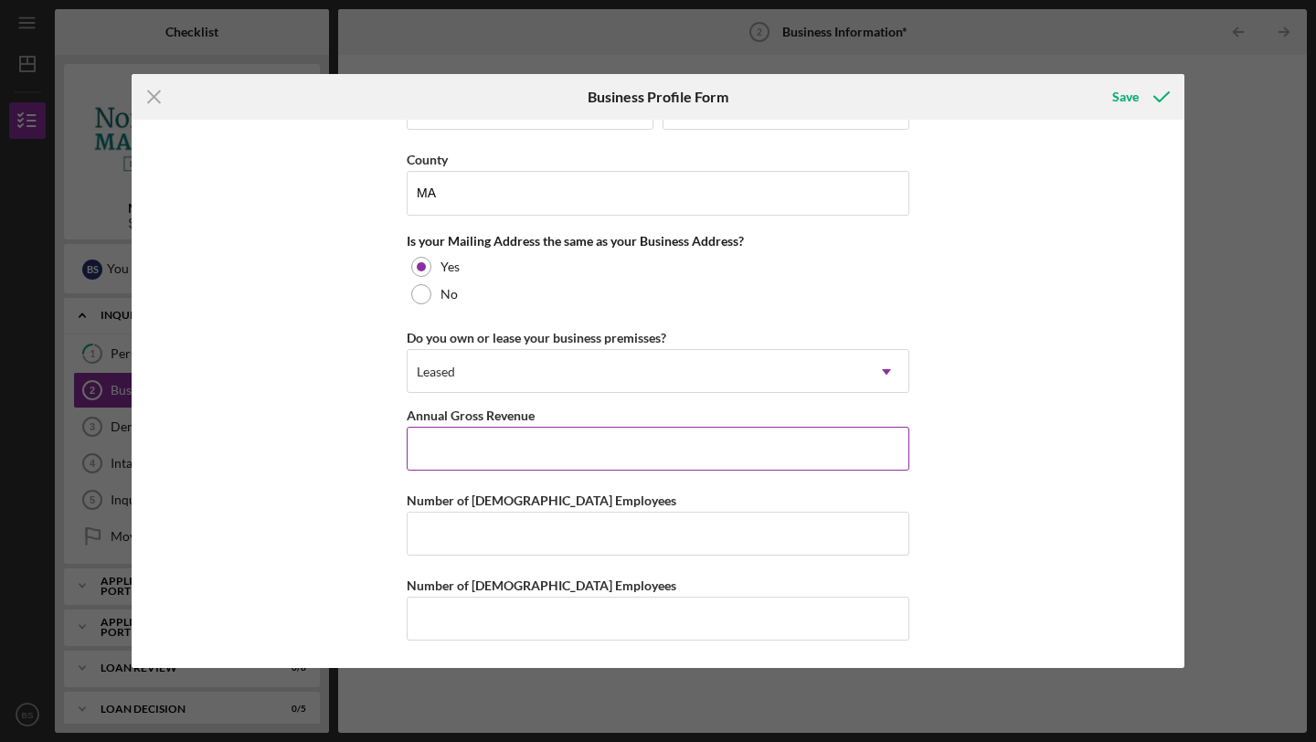
click at [485, 451] on input "Annual Gross Revenue" at bounding box center [658, 449] width 503 height 44
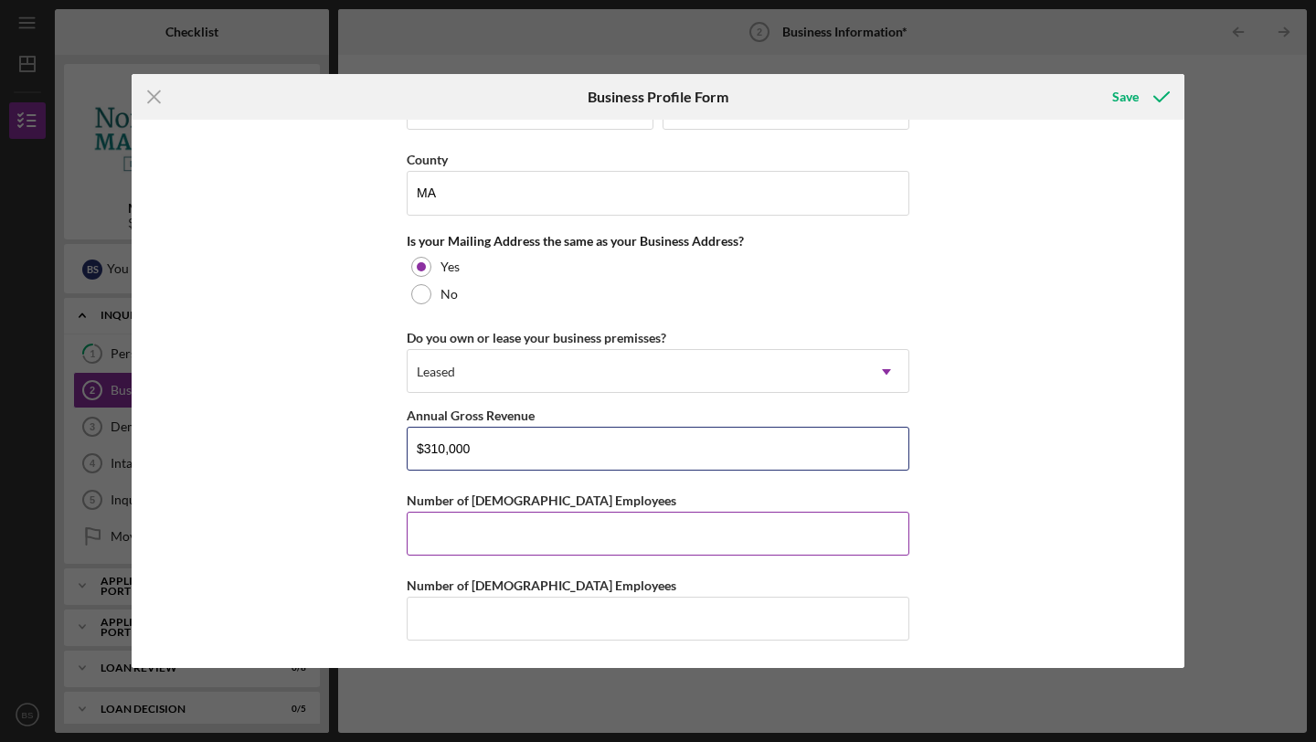
type input "$310,000"
click at [457, 533] on input "Number of [DEMOGRAPHIC_DATA] Employees" at bounding box center [658, 534] width 503 height 44
type input "2"
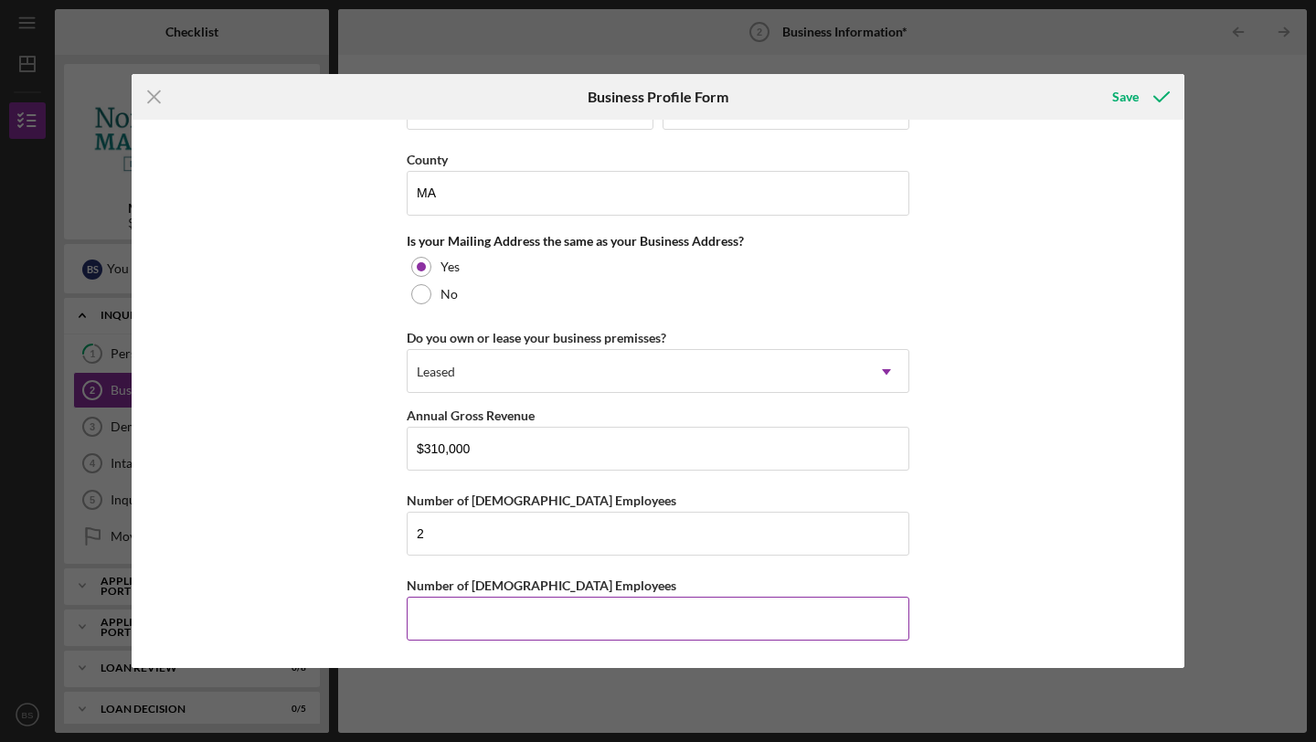
click at [448, 617] on input "Number of [DEMOGRAPHIC_DATA] Employees" at bounding box center [658, 619] width 503 height 44
type input "2"
click at [1144, 92] on icon "submit" at bounding box center [1162, 97] width 46 height 46
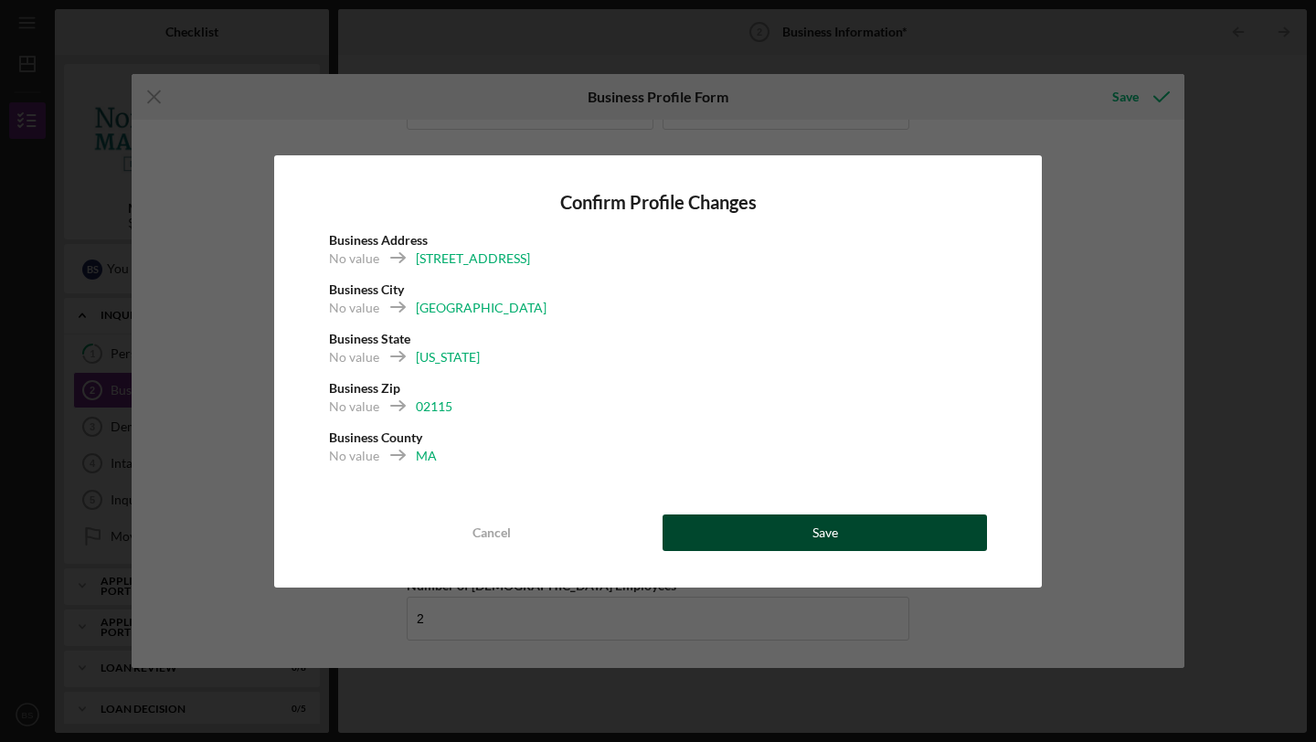
click at [843, 533] on button "Save" at bounding box center [825, 533] width 325 height 37
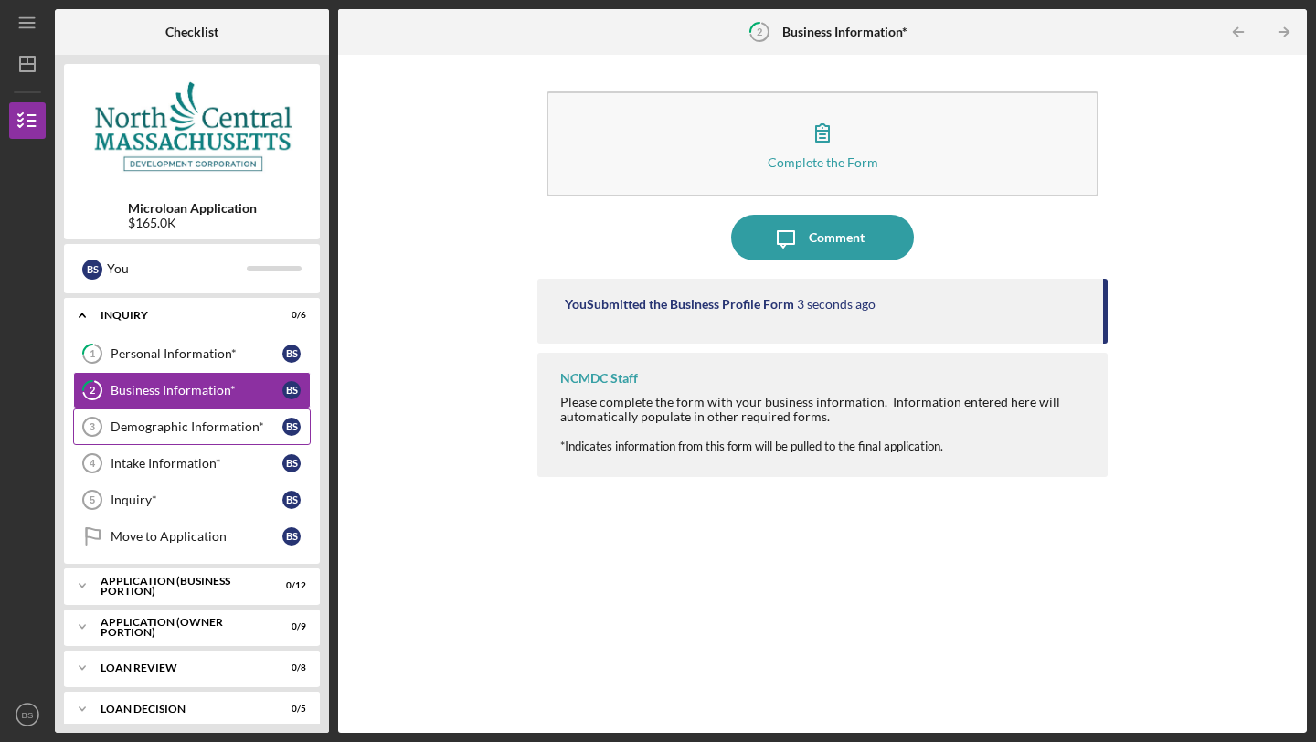
click at [179, 427] on div "Demographic Information*" at bounding box center [197, 427] width 172 height 15
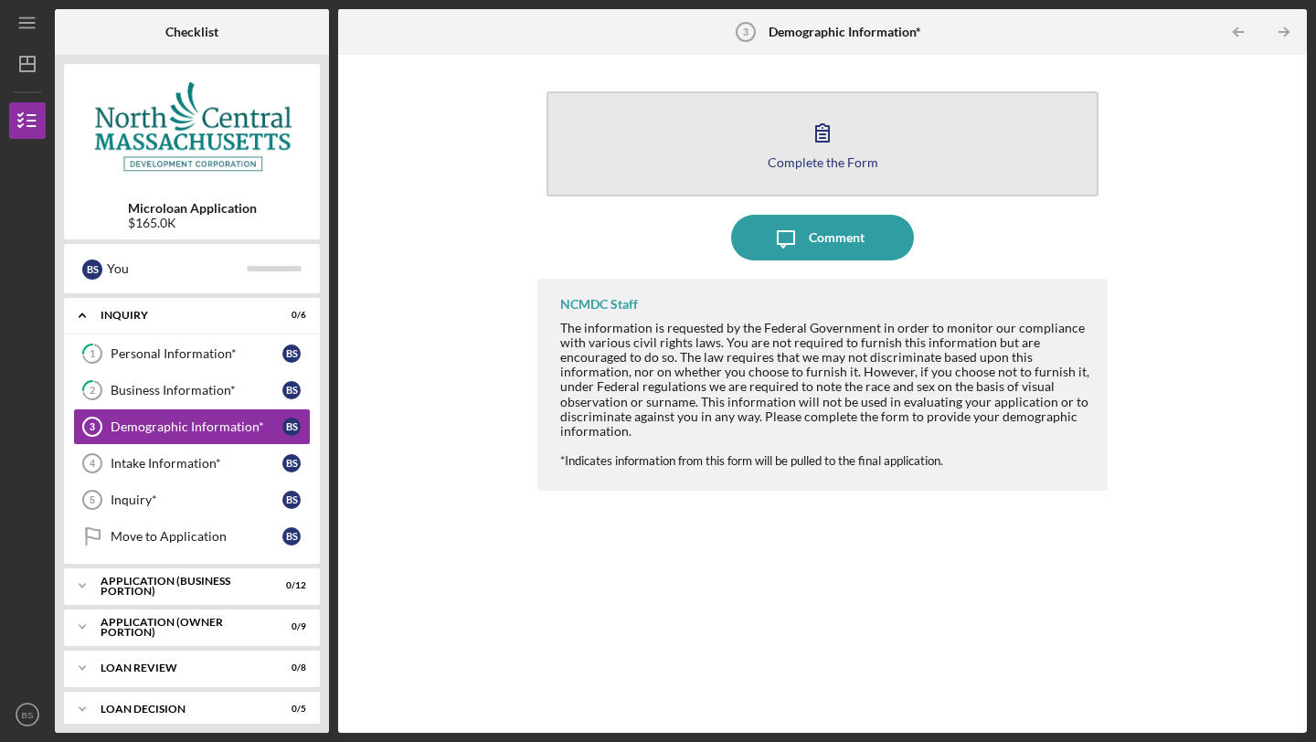
click at [829, 159] on div "Complete the Form" at bounding box center [823, 162] width 111 height 14
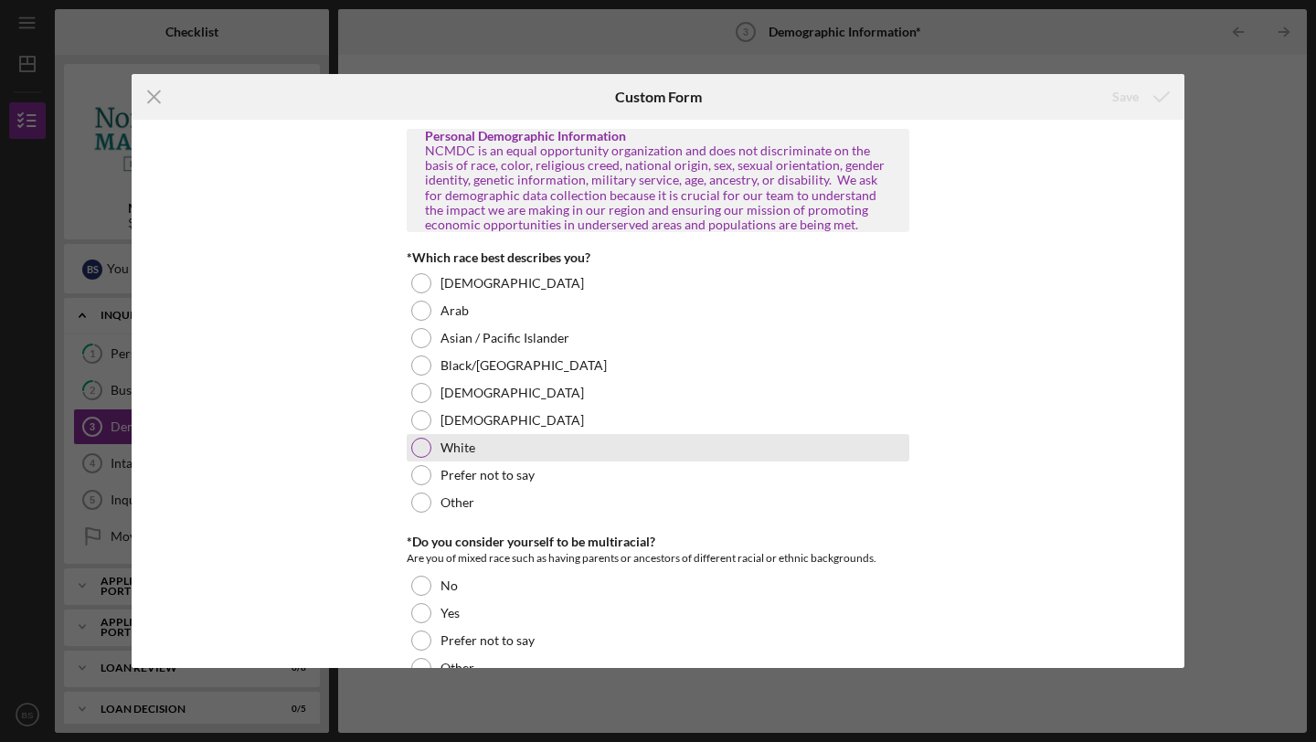
click at [424, 447] on div at bounding box center [421, 448] width 20 height 20
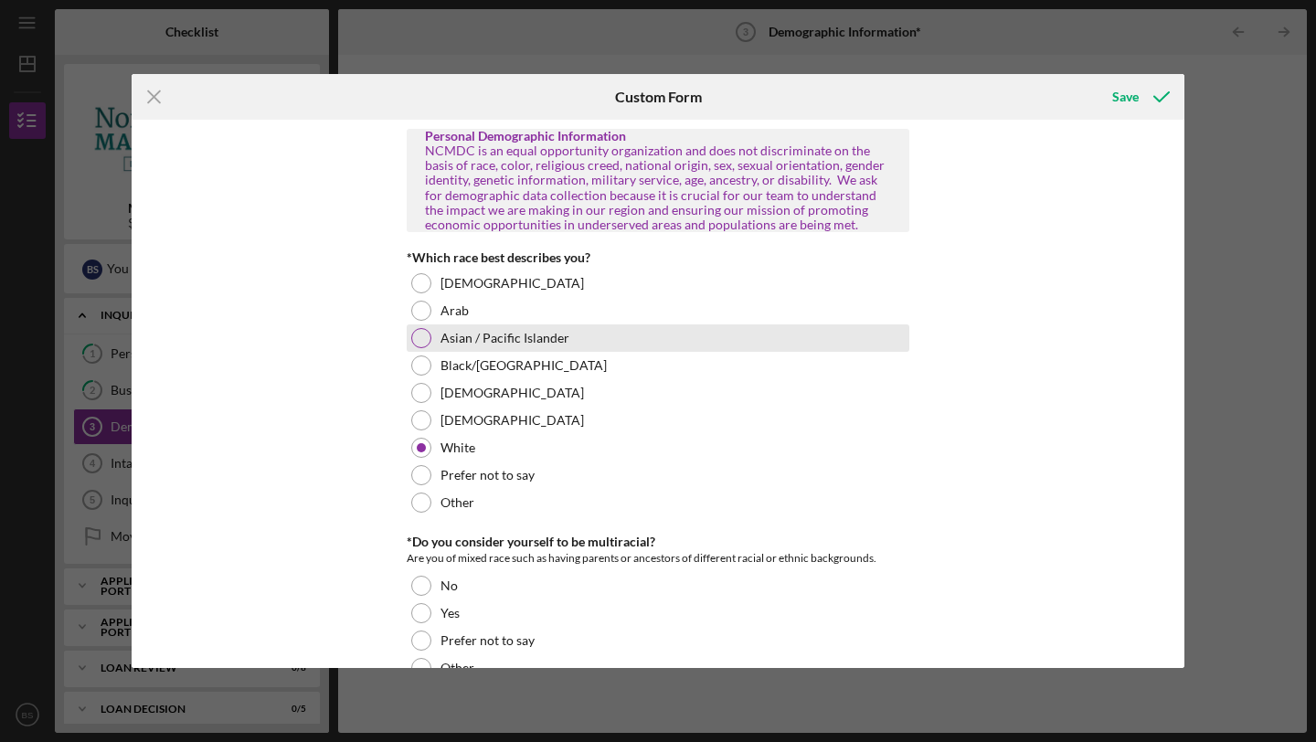
click at [421, 335] on div at bounding box center [421, 338] width 20 height 20
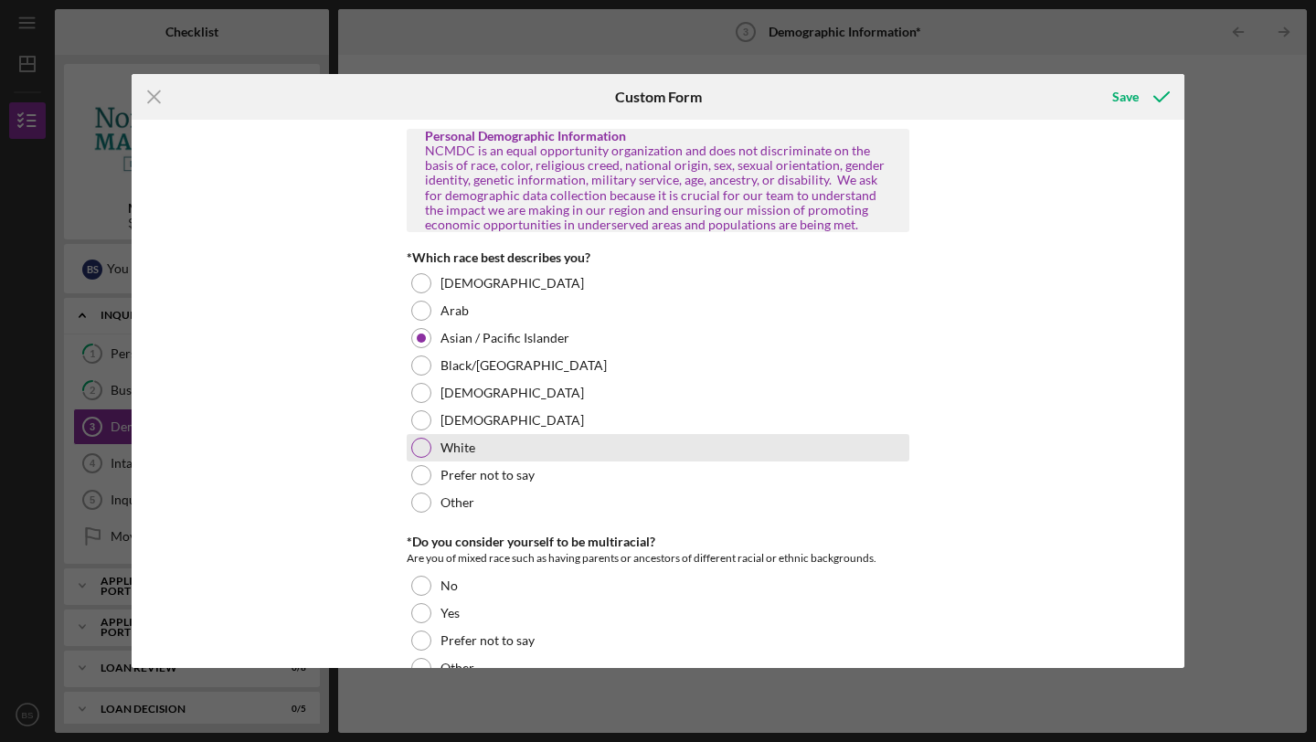
click at [419, 444] on div at bounding box center [421, 448] width 20 height 20
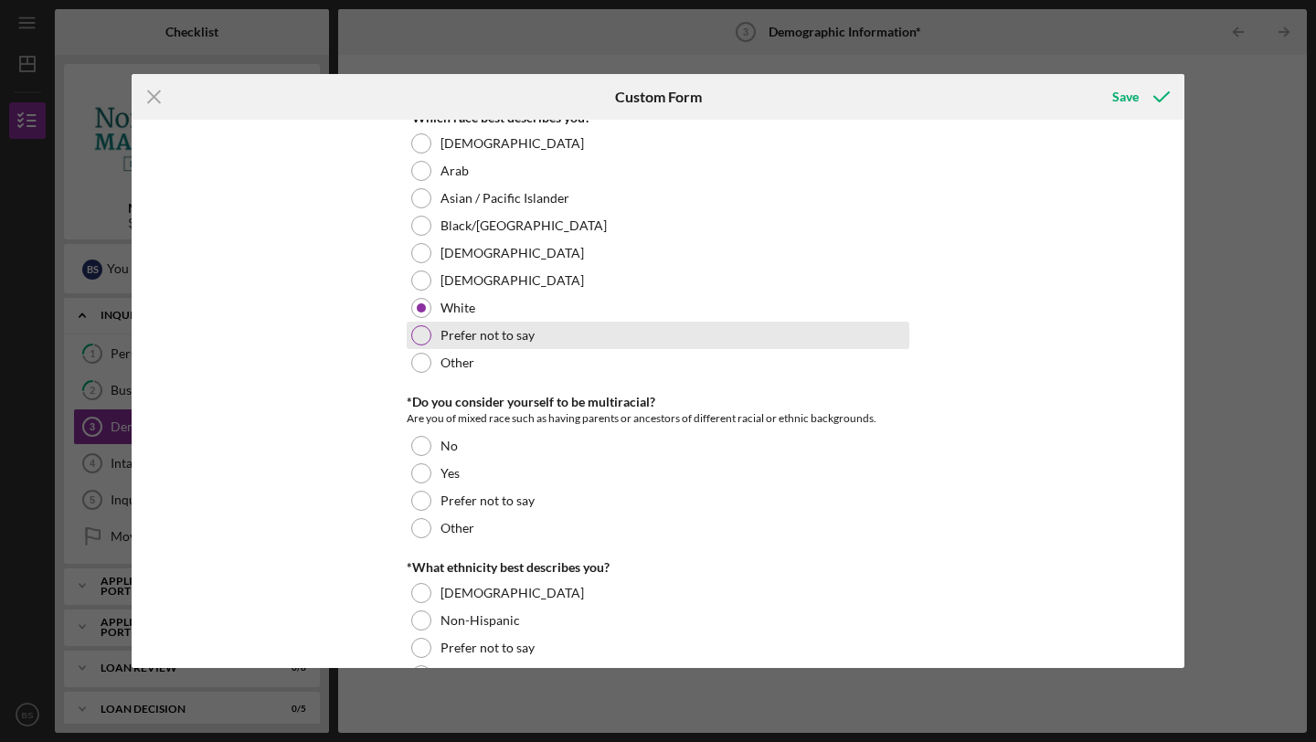
scroll to position [232, 0]
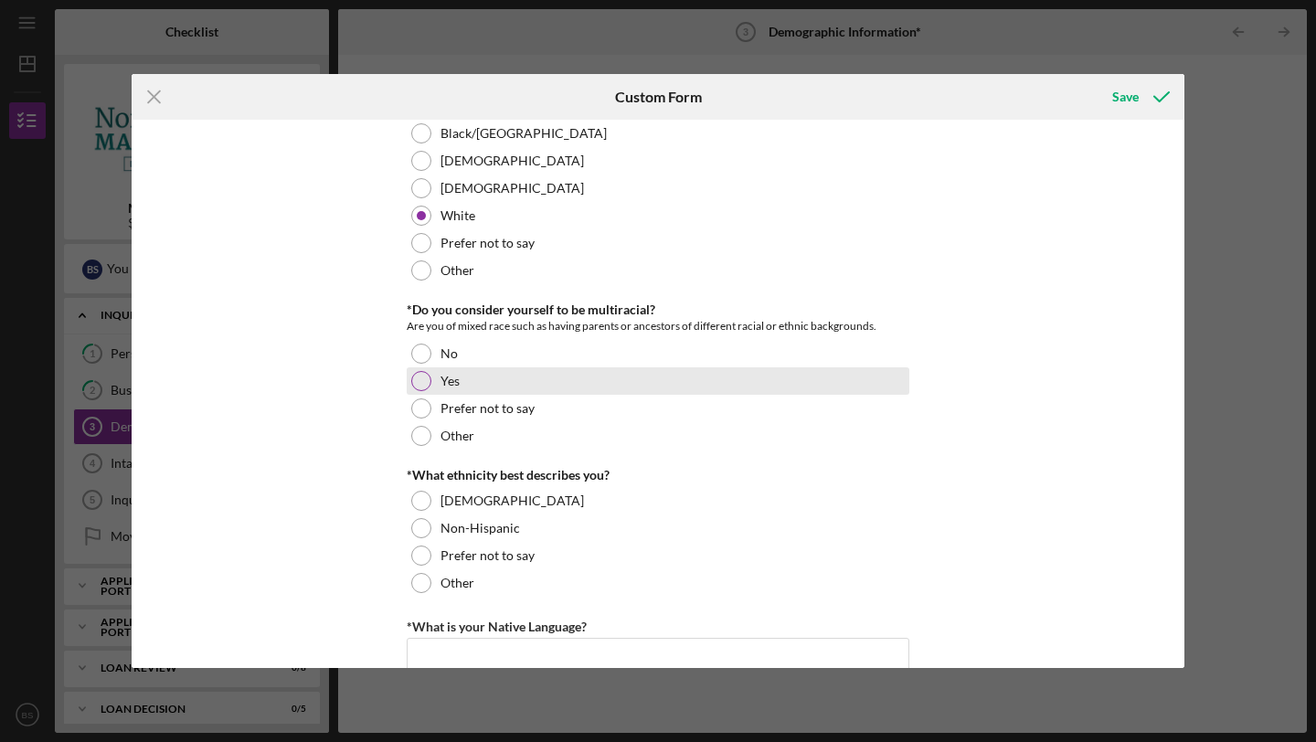
click at [424, 378] on div at bounding box center [421, 381] width 20 height 20
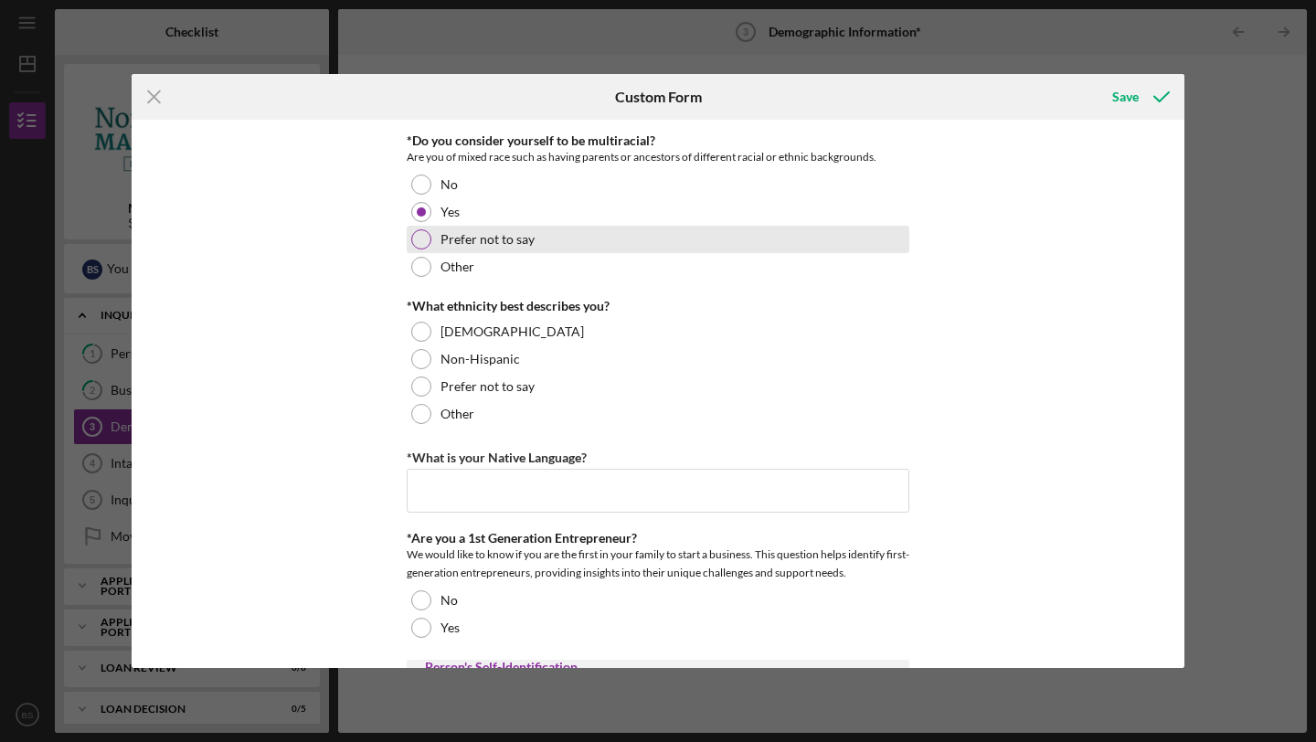
scroll to position [408, 0]
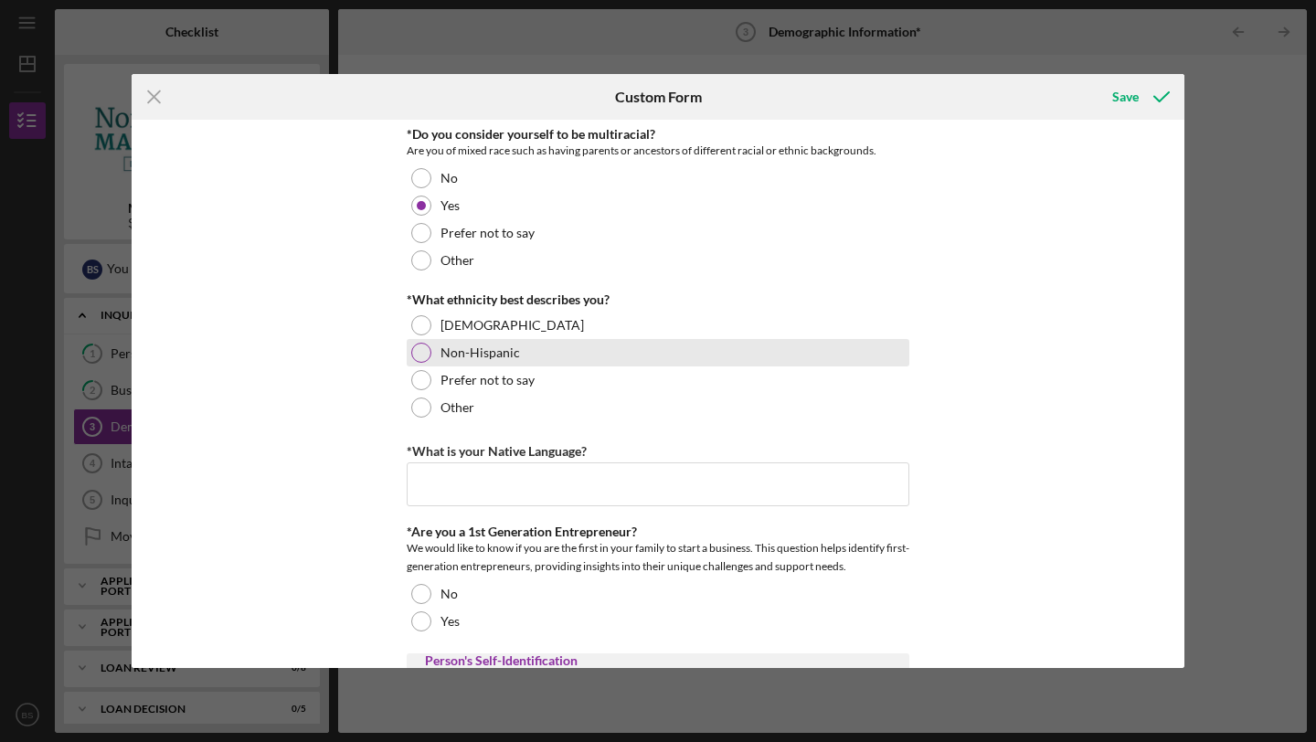
click at [425, 353] on div at bounding box center [421, 353] width 20 height 20
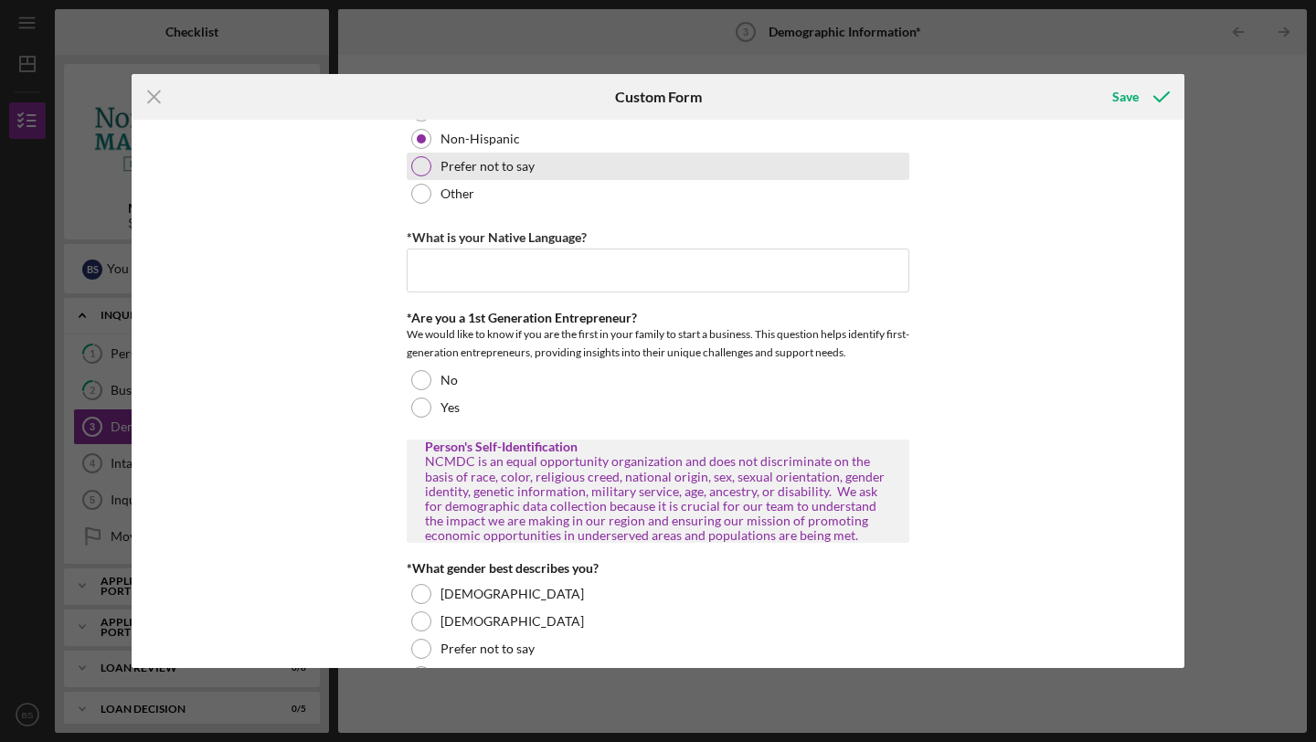
scroll to position [627, 0]
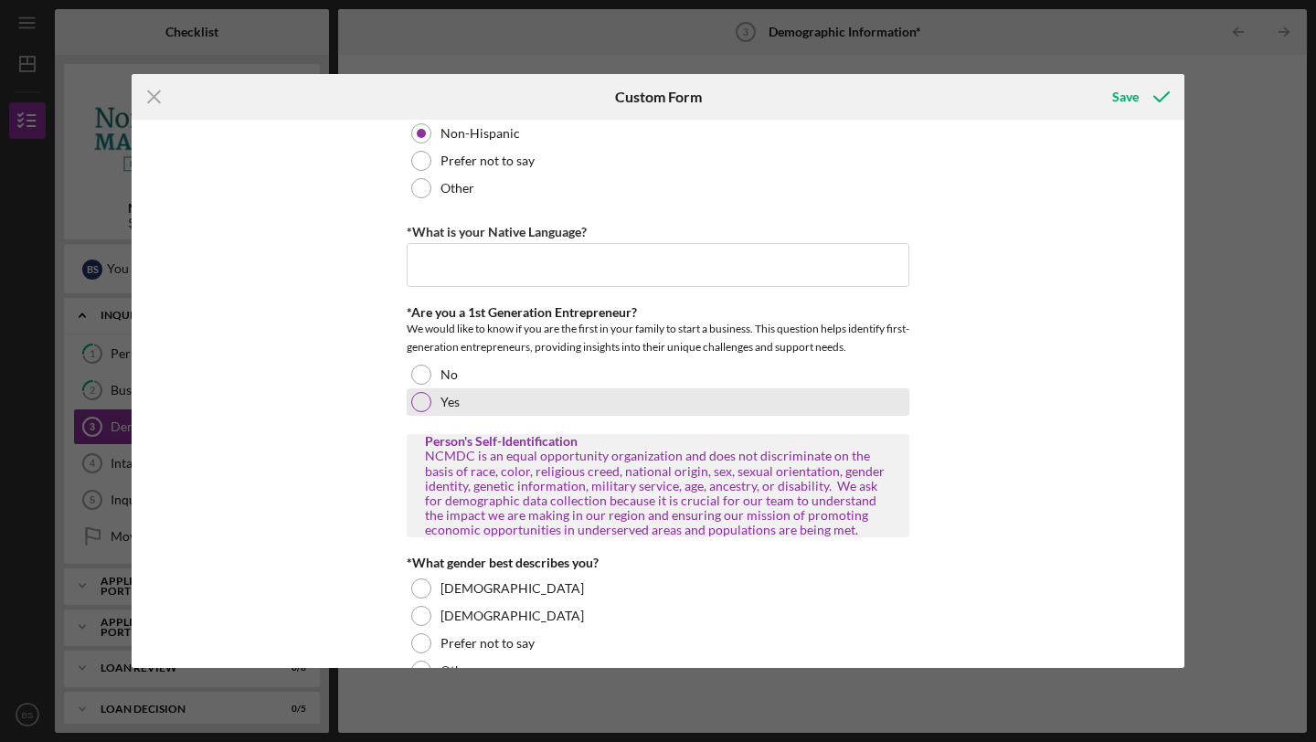
click at [420, 407] on div at bounding box center [421, 402] width 20 height 20
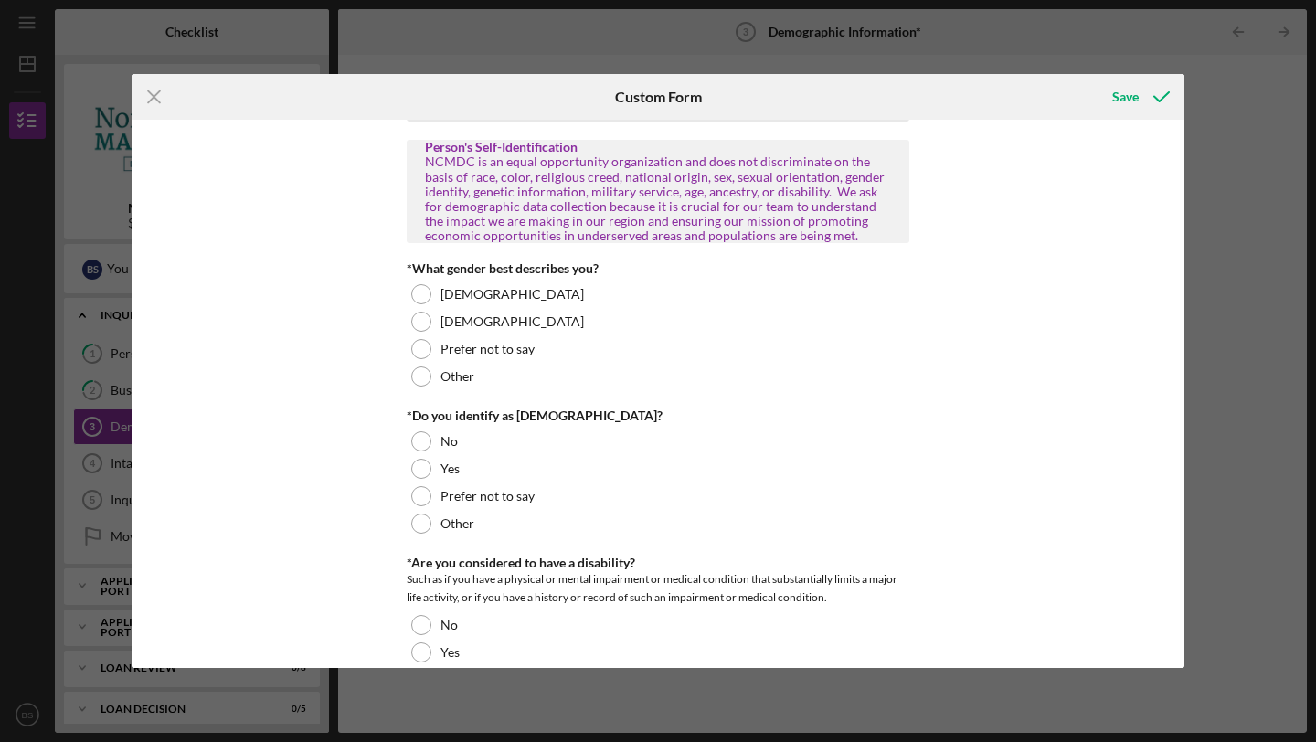
scroll to position [922, 0]
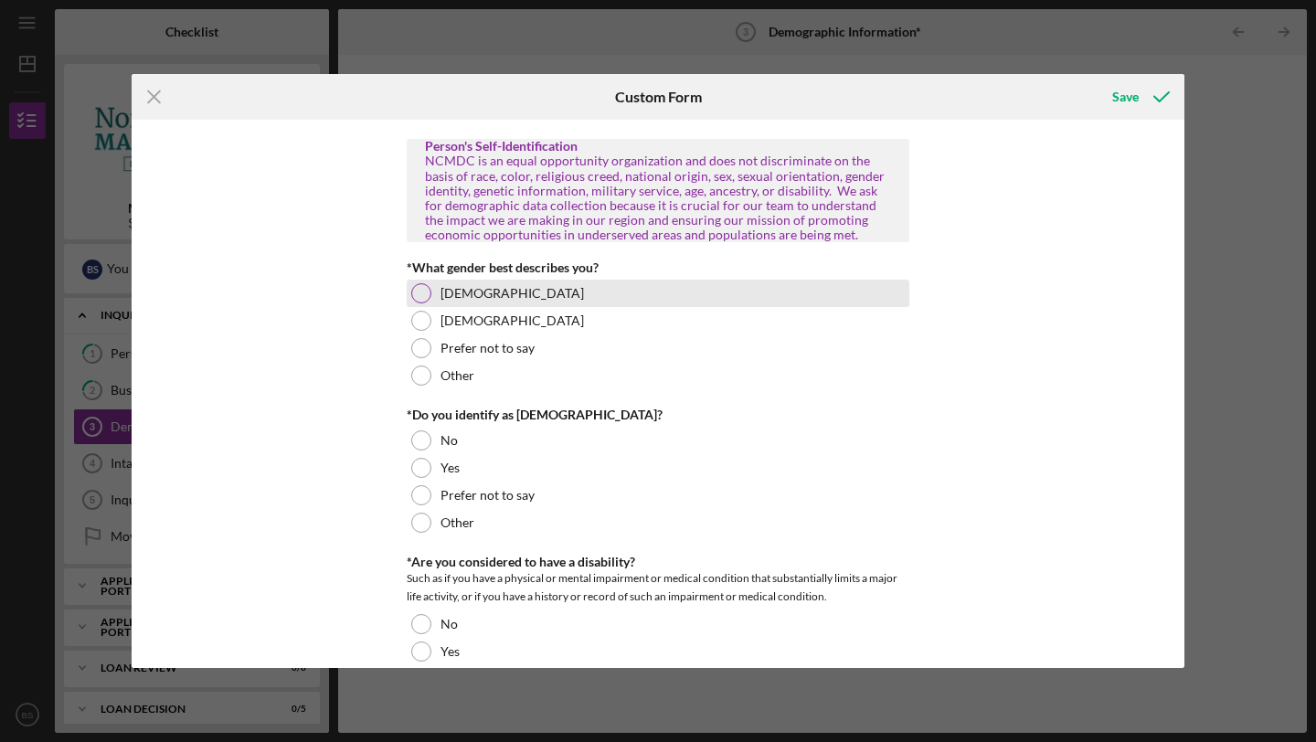
click at [421, 294] on div at bounding box center [421, 293] width 20 height 20
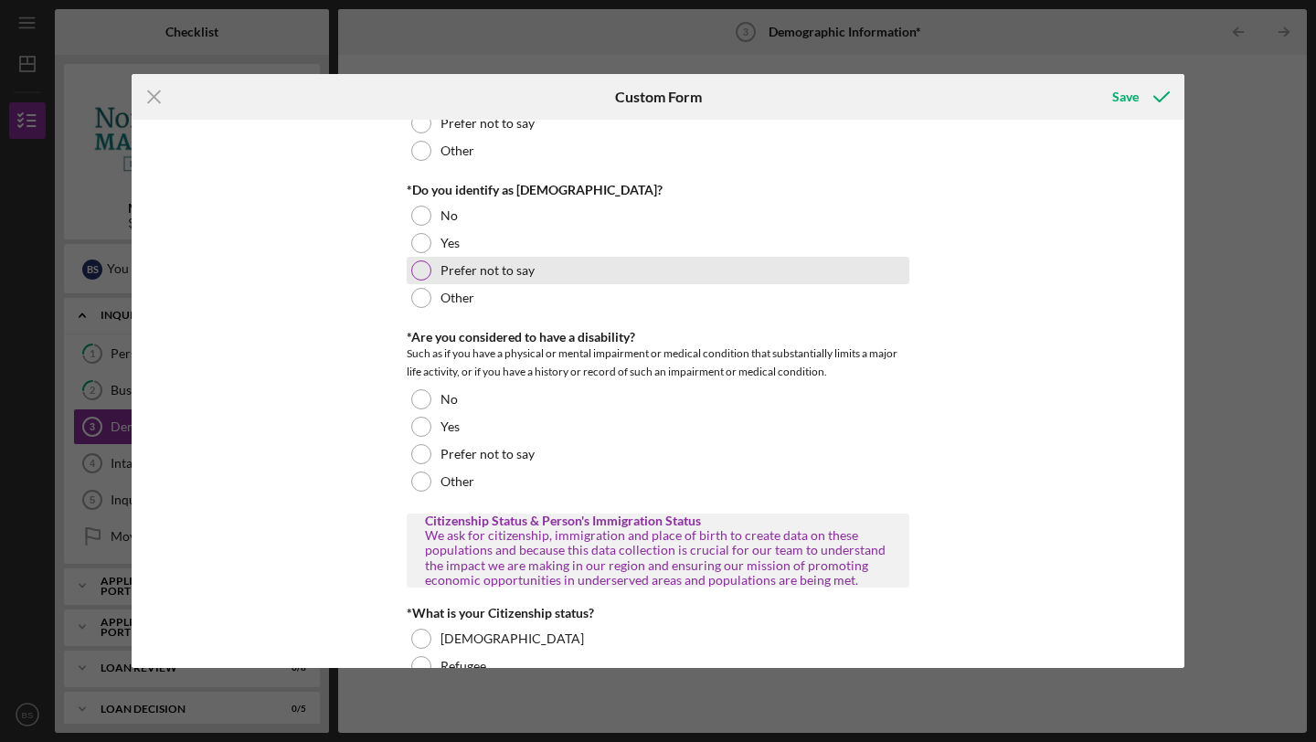
scroll to position [1148, 0]
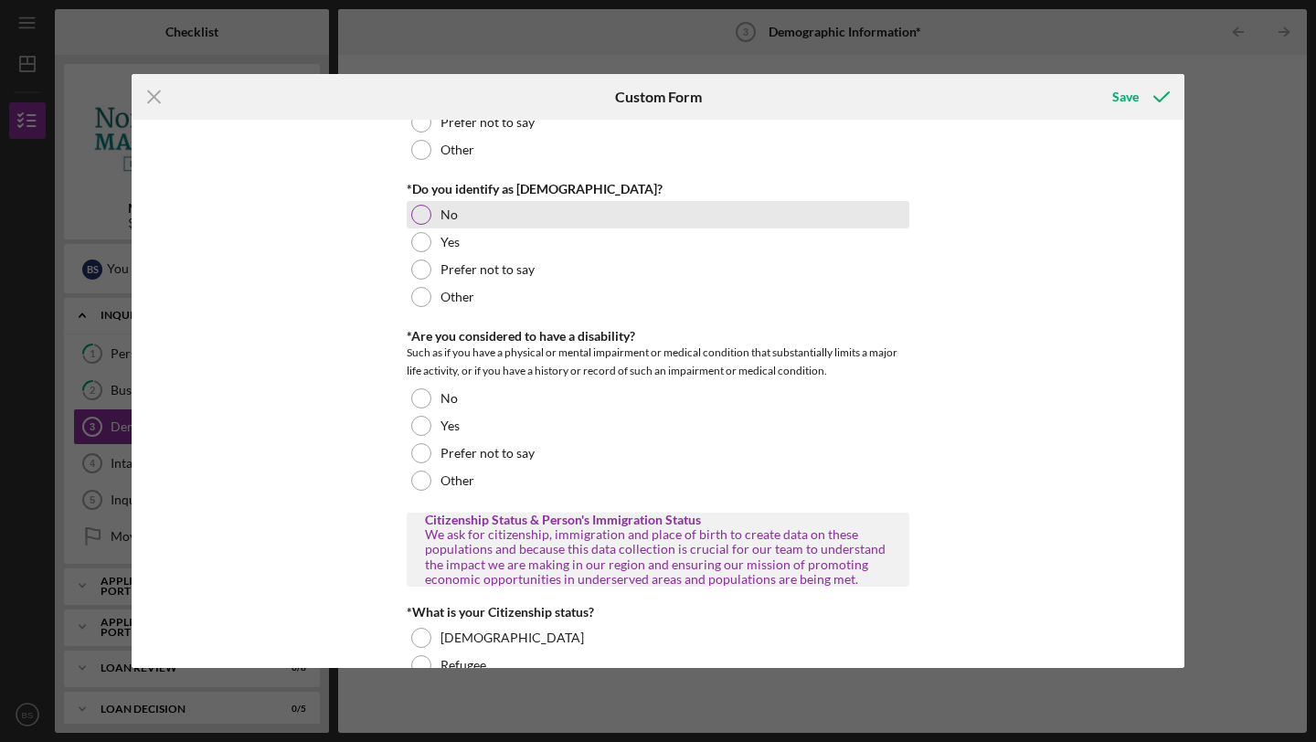
click at [421, 212] on div at bounding box center [421, 215] width 20 height 20
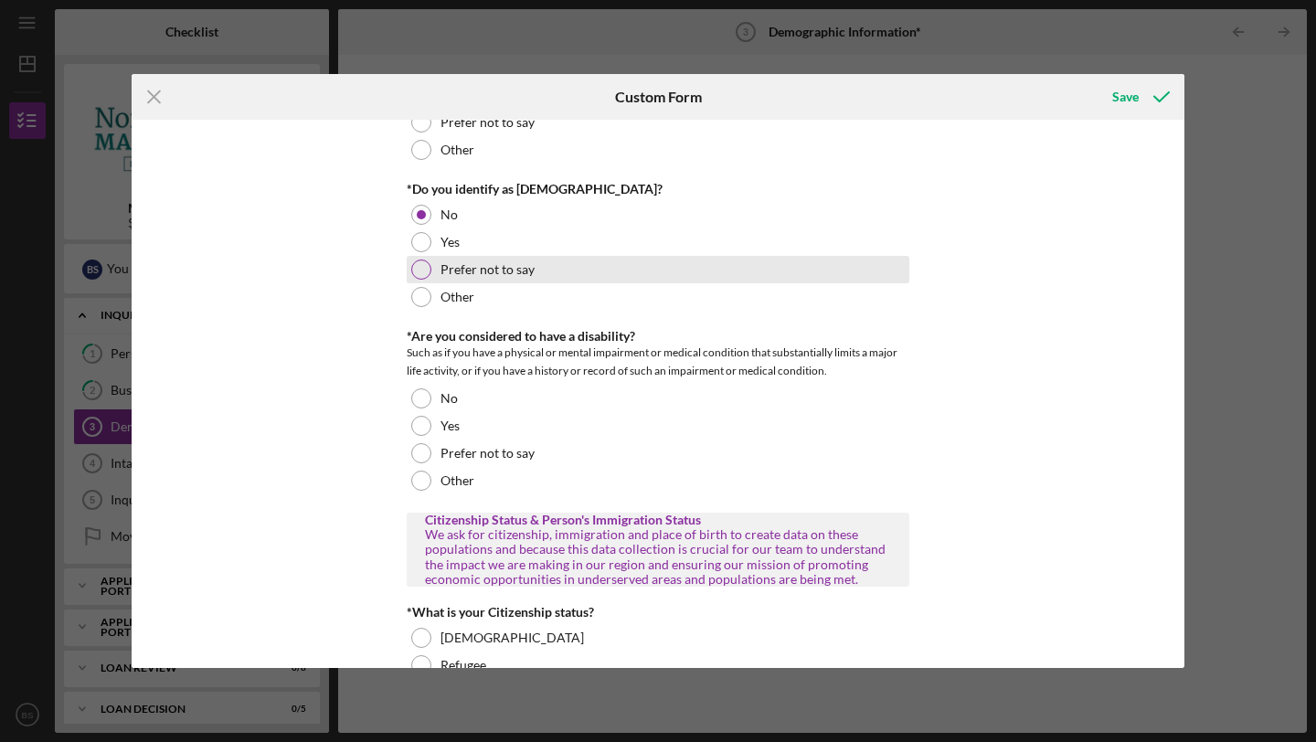
click at [421, 267] on div at bounding box center [421, 270] width 20 height 20
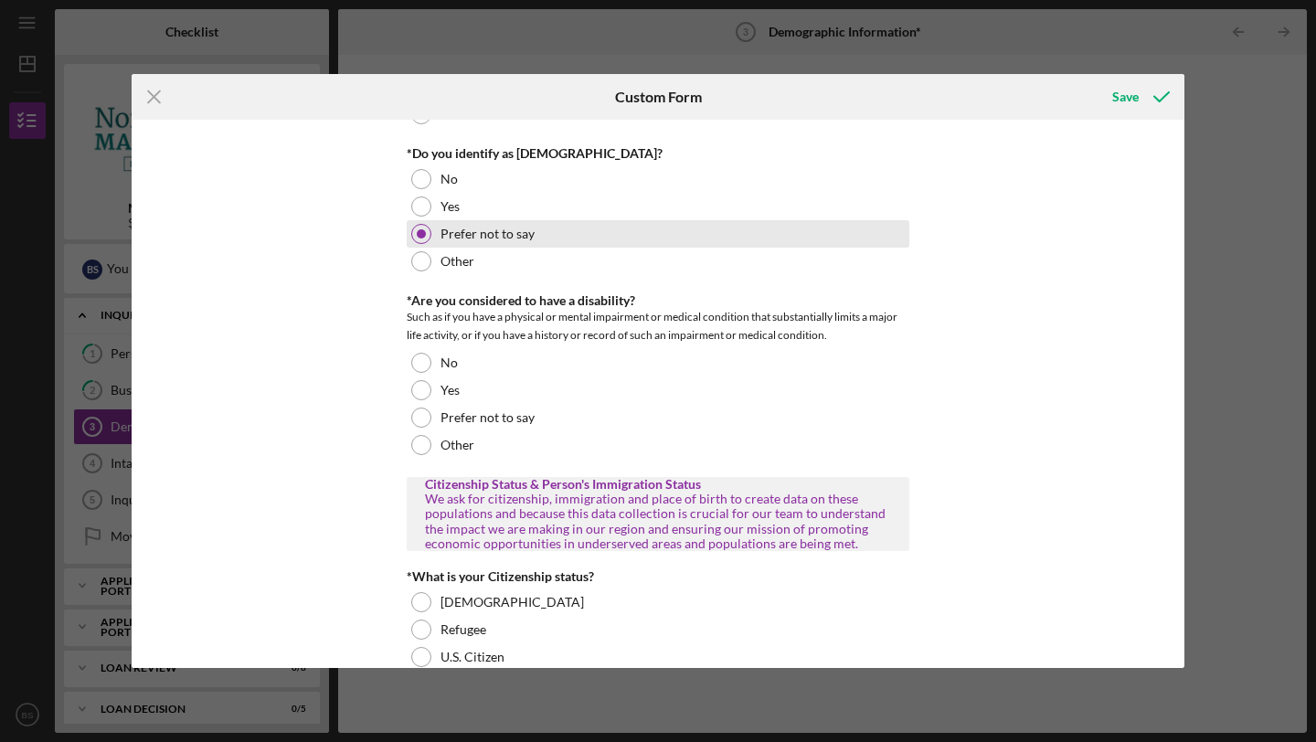
scroll to position [1153, 0]
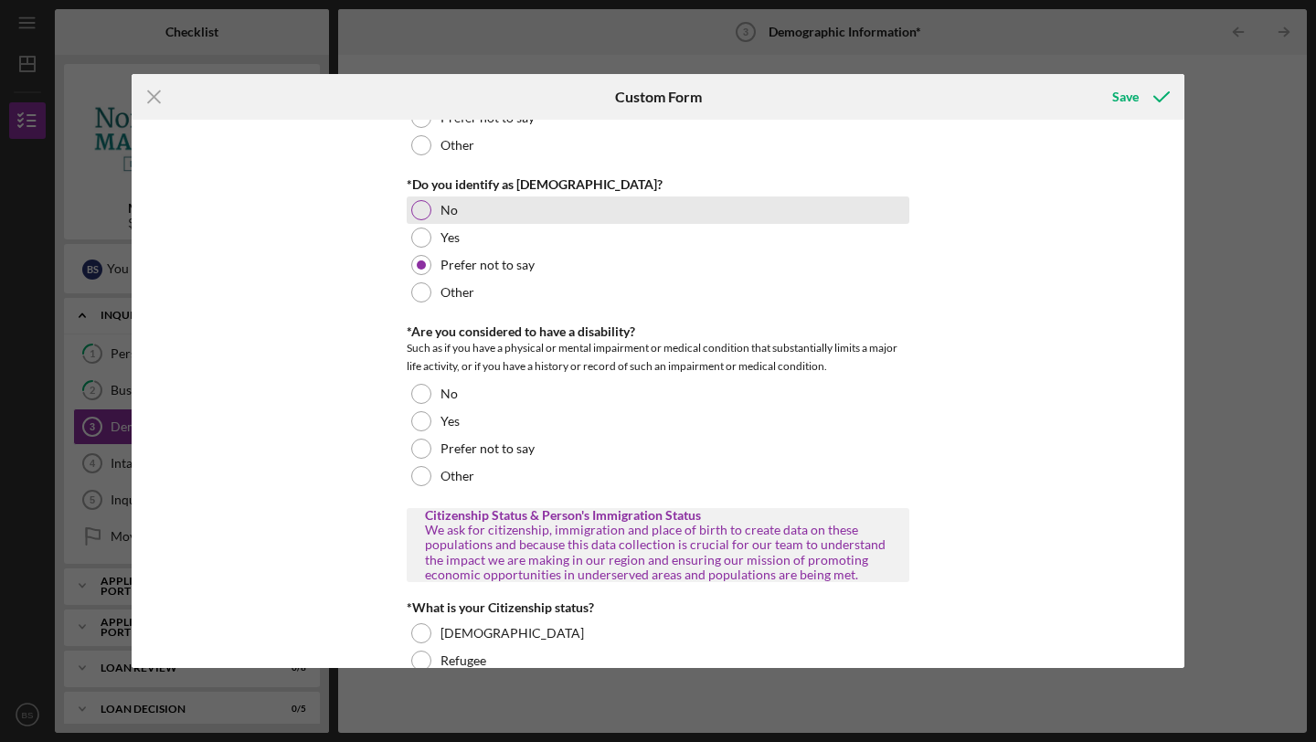
click at [421, 206] on div at bounding box center [421, 210] width 20 height 20
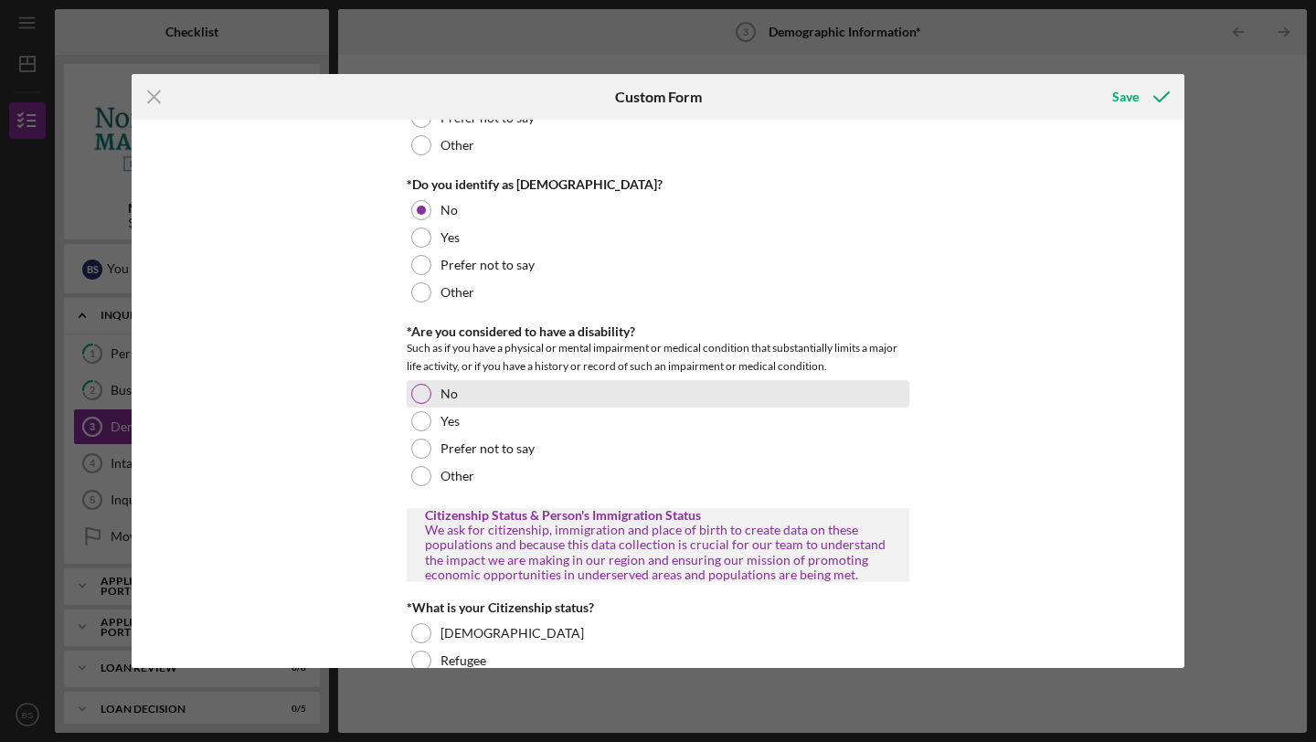
click at [413, 394] on div at bounding box center [421, 394] width 20 height 20
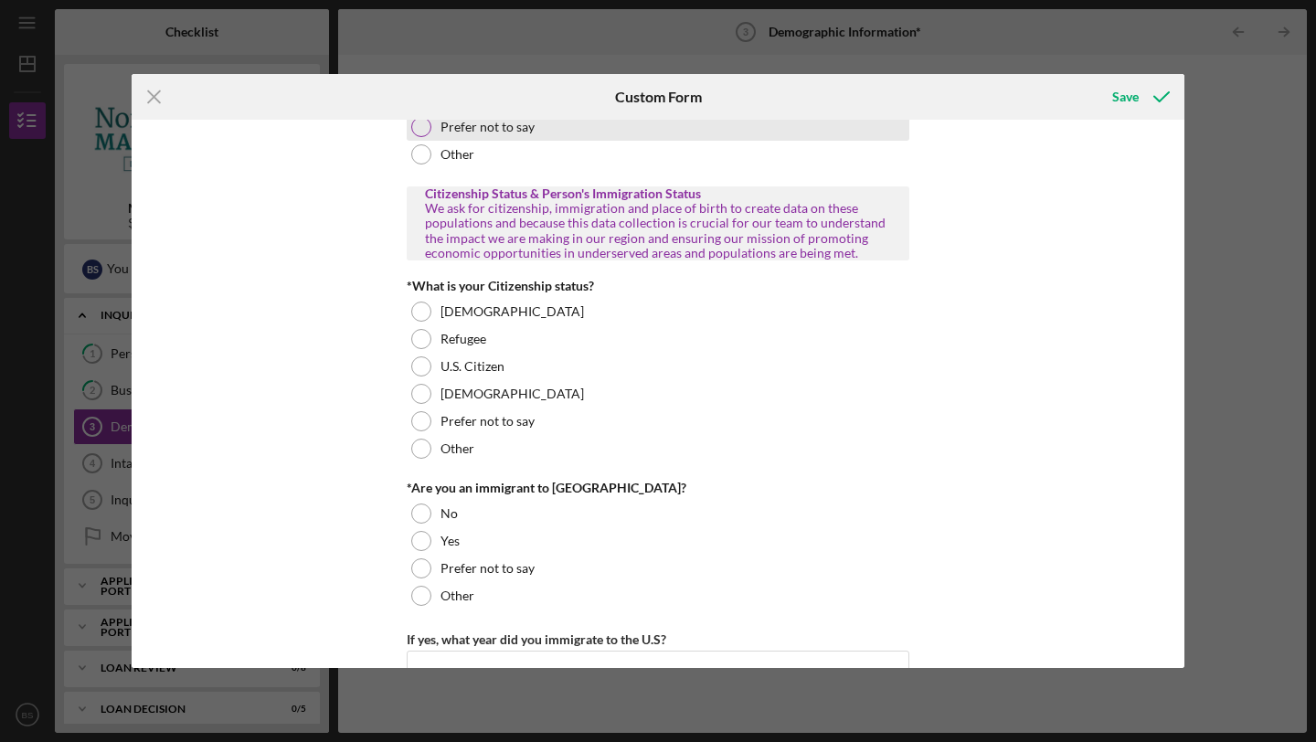
scroll to position [1476, 0]
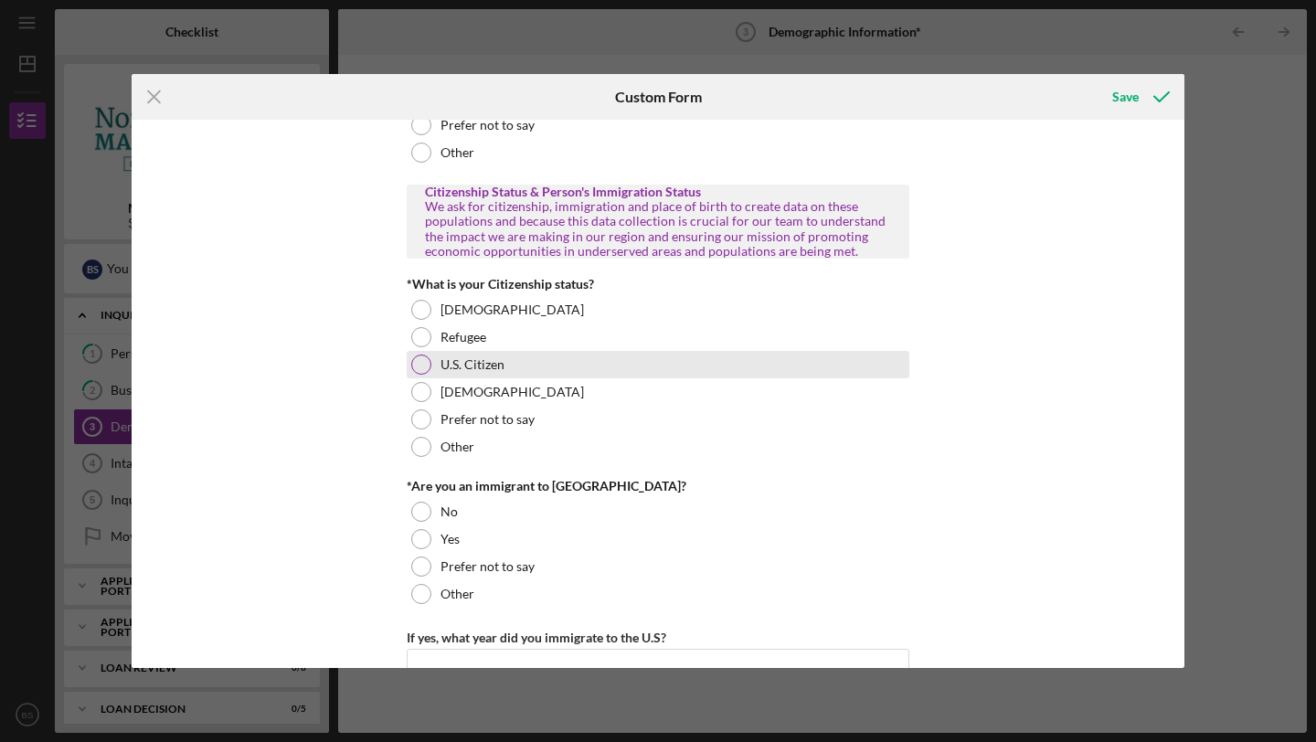
click at [419, 357] on div at bounding box center [421, 365] width 20 height 20
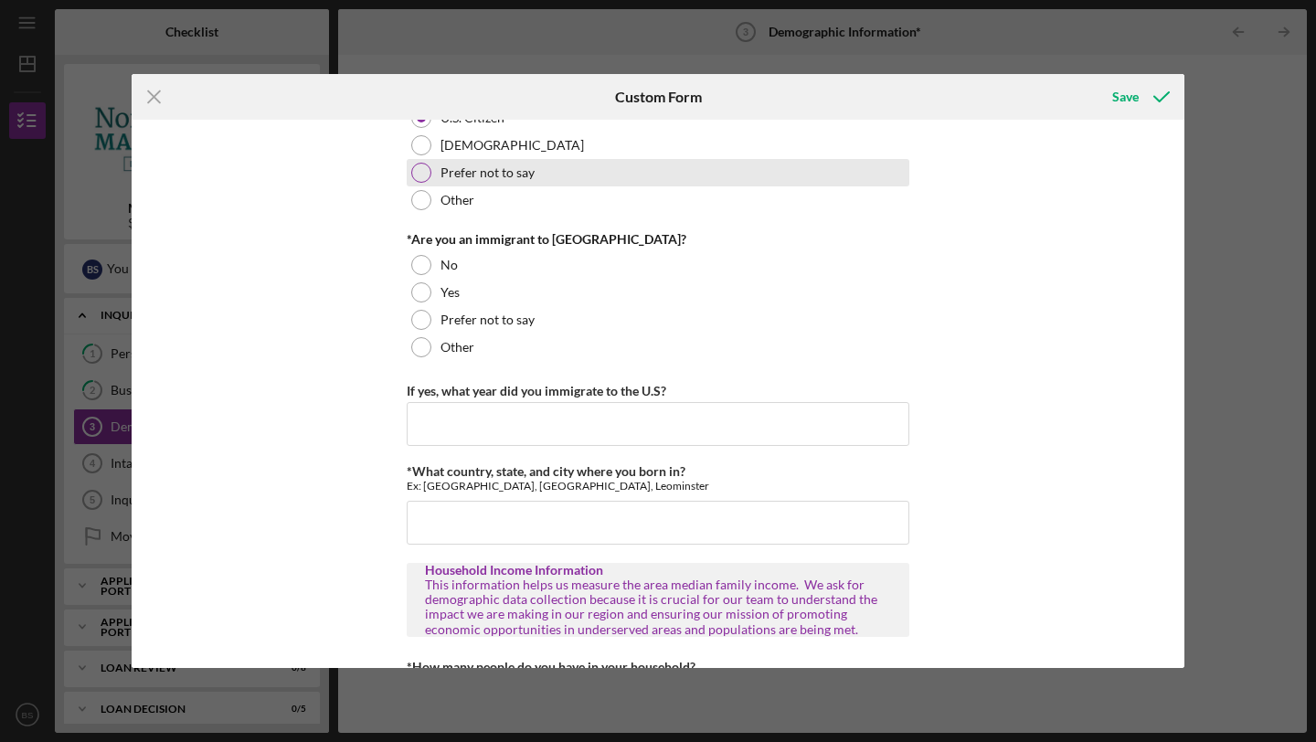
scroll to position [1728, 0]
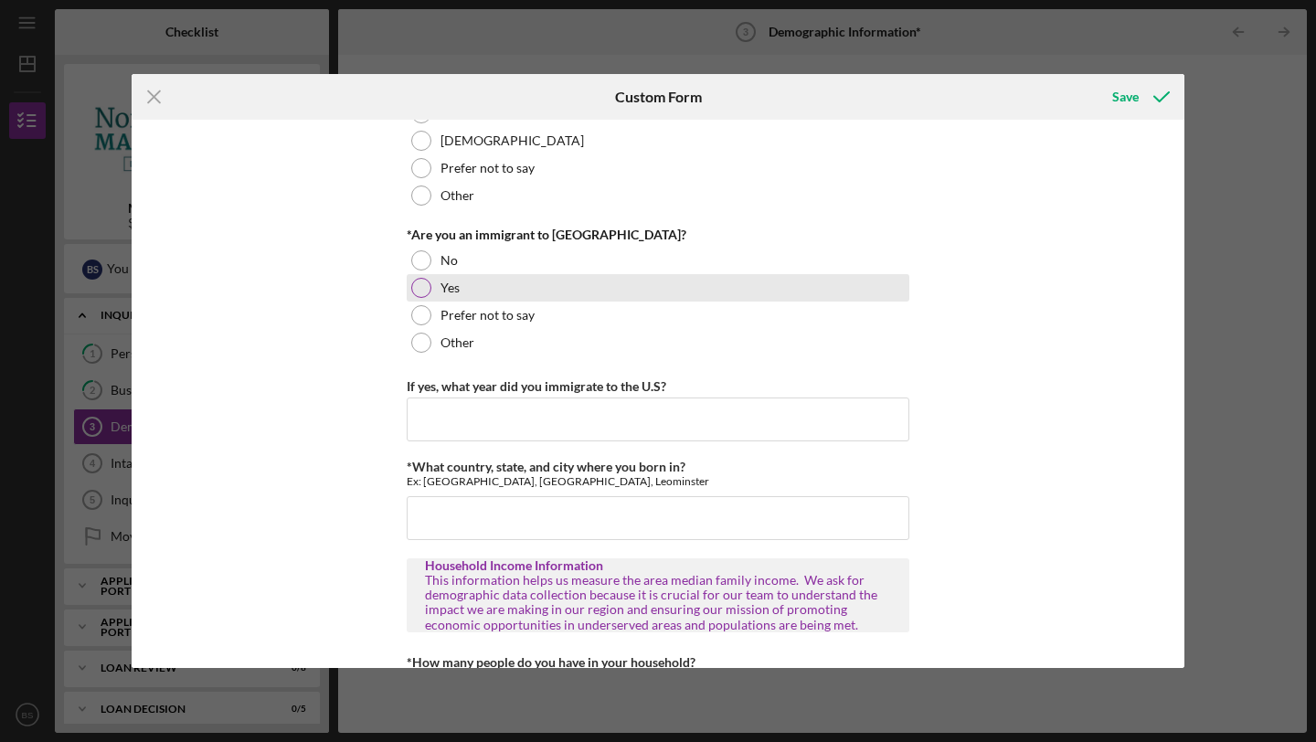
click at [421, 284] on div at bounding box center [421, 288] width 20 height 20
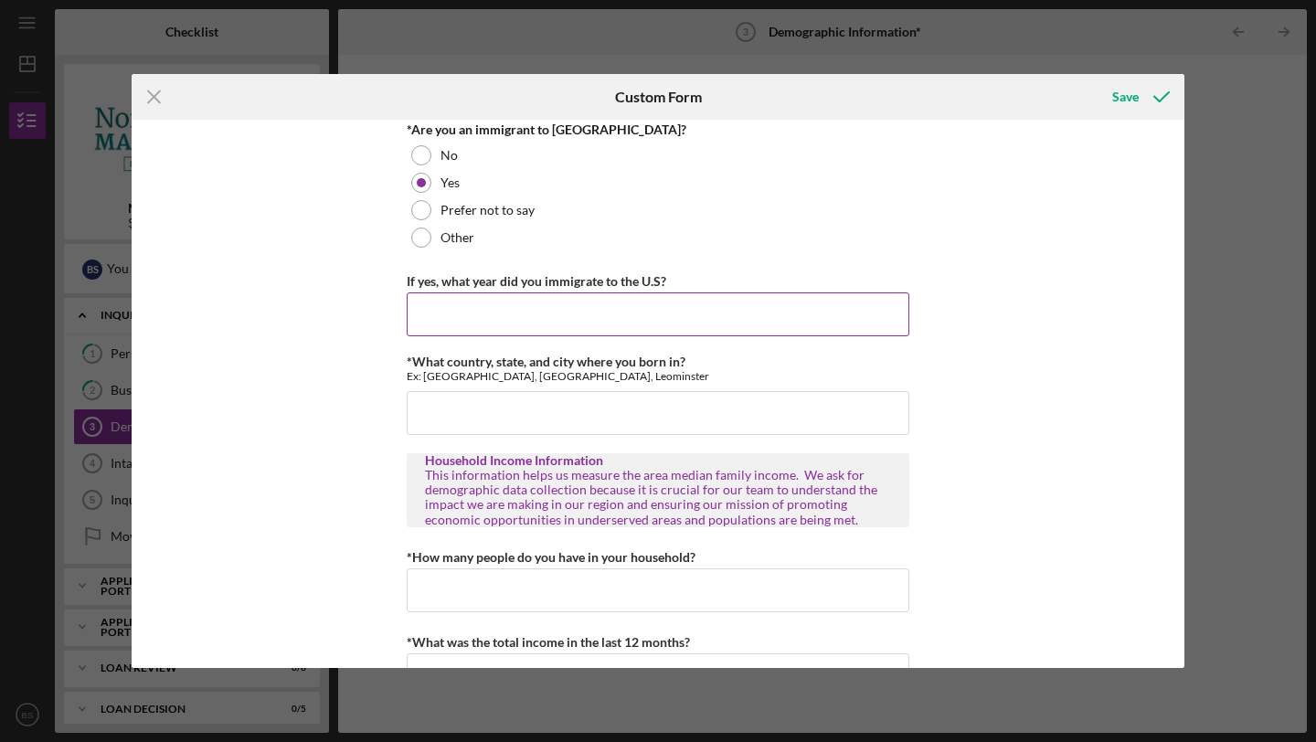
scroll to position [1848, 0]
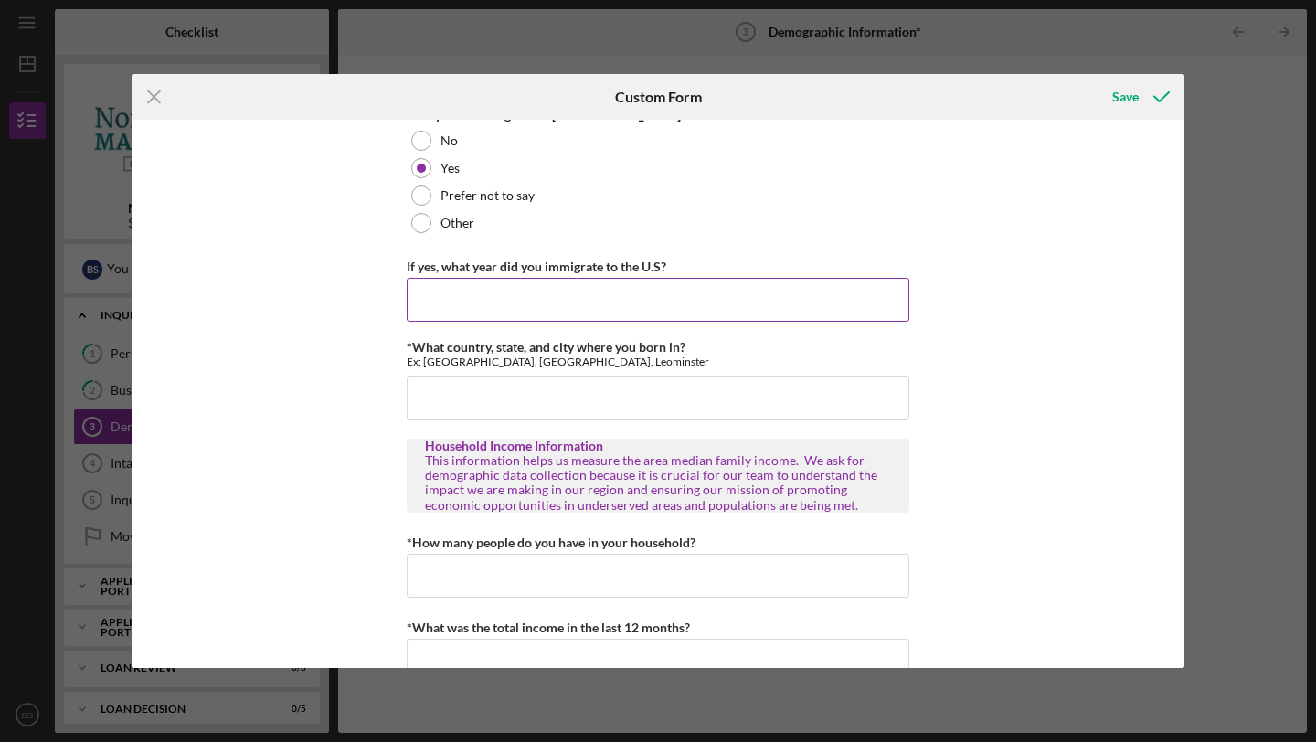
click at [493, 310] on input "If yes, what year did you immigrate to the U.S?" at bounding box center [658, 300] width 503 height 44
type input "2011"
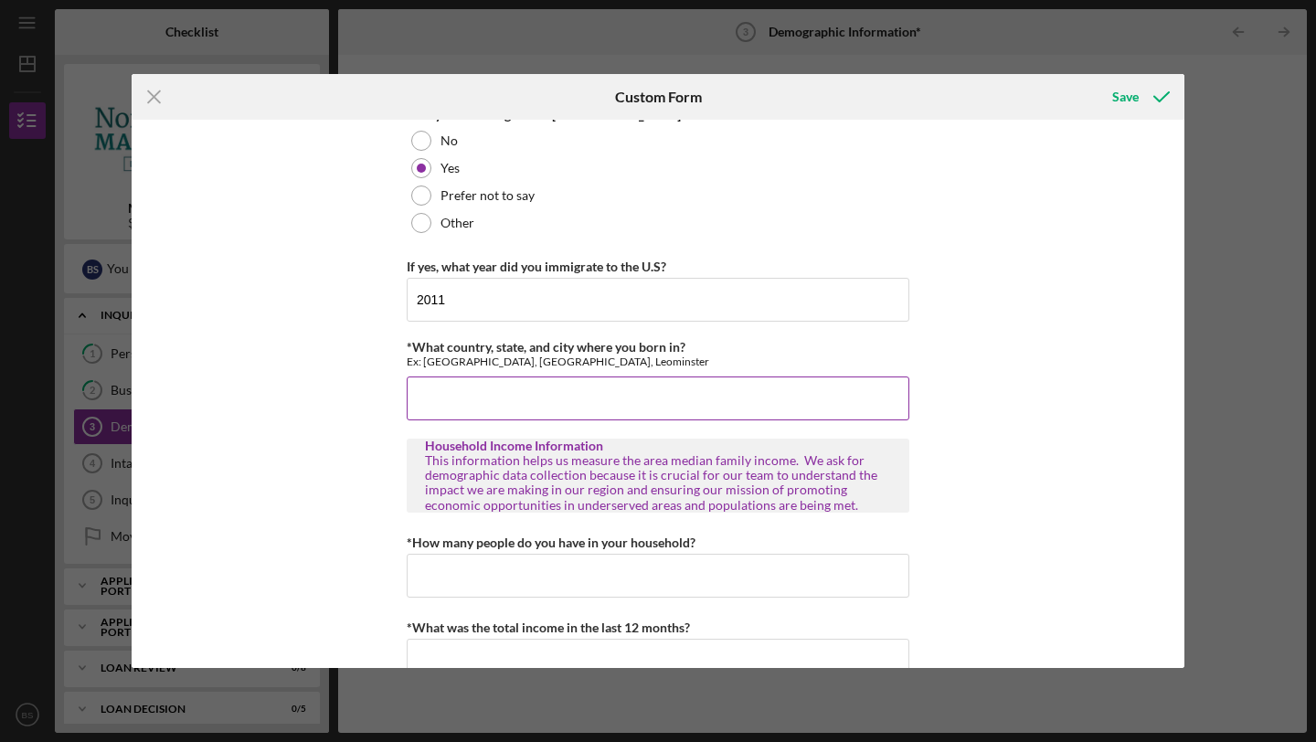
click at [434, 401] on input "*What country, state, and city where you born in?" at bounding box center [658, 399] width 503 height 44
type input "[GEOGRAPHIC_DATA]"
click at [339, 447] on div "Personal Demographic Information NCMDC is an equal opportunity organization and…" at bounding box center [658, 394] width 1053 height 548
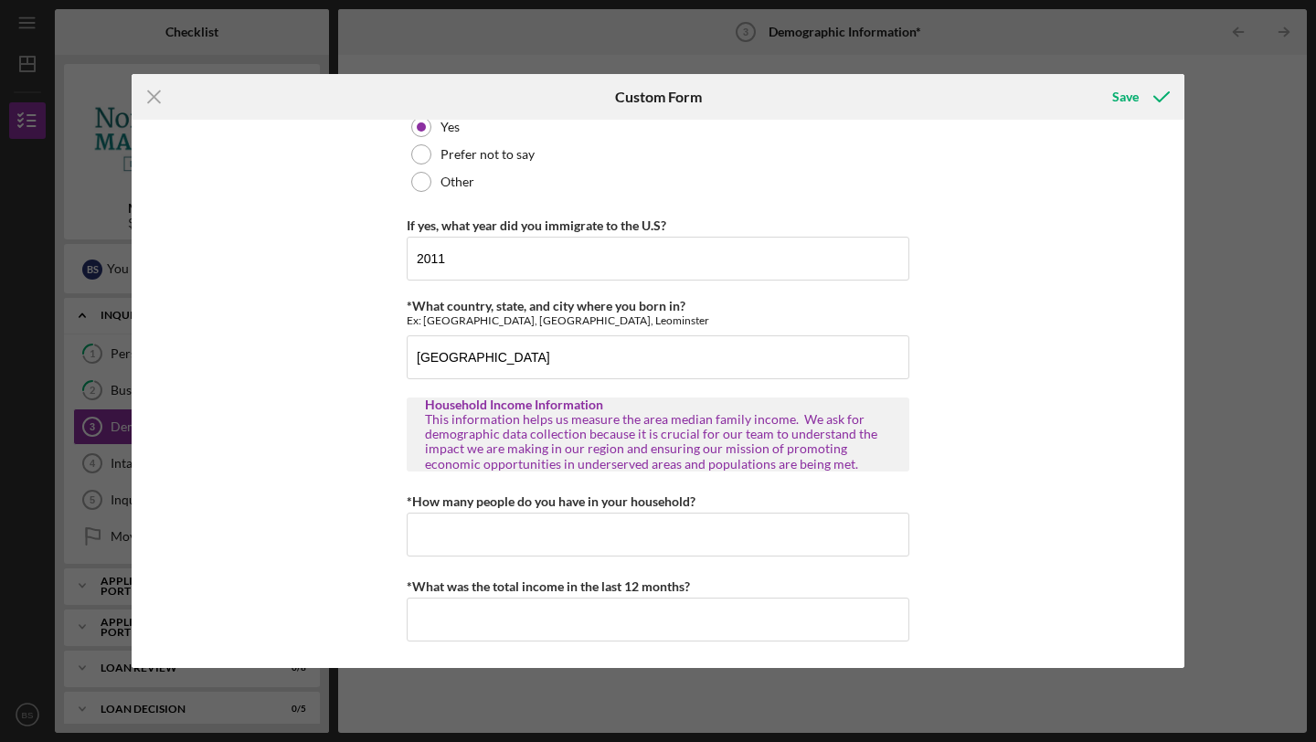
scroll to position [1890, 0]
click at [460, 528] on input "*How many people do you have in your household?" at bounding box center [658, 534] width 503 height 44
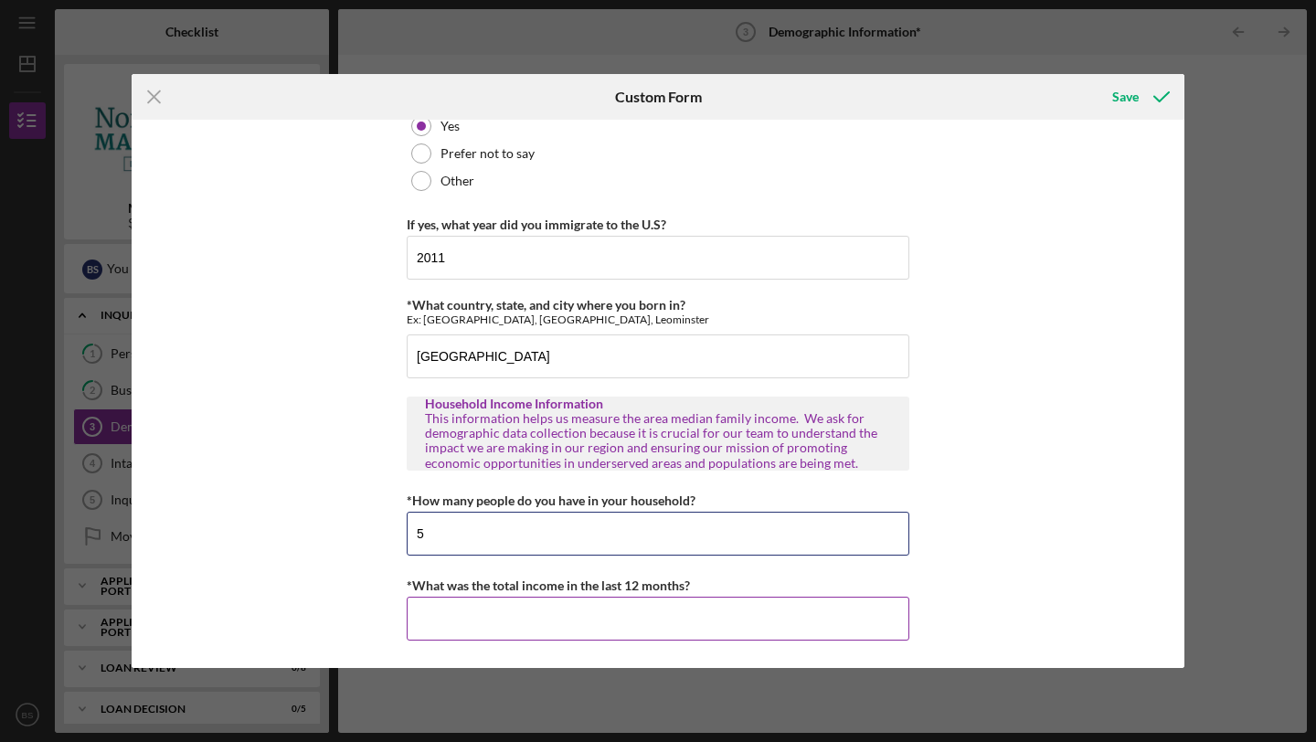
type input "5"
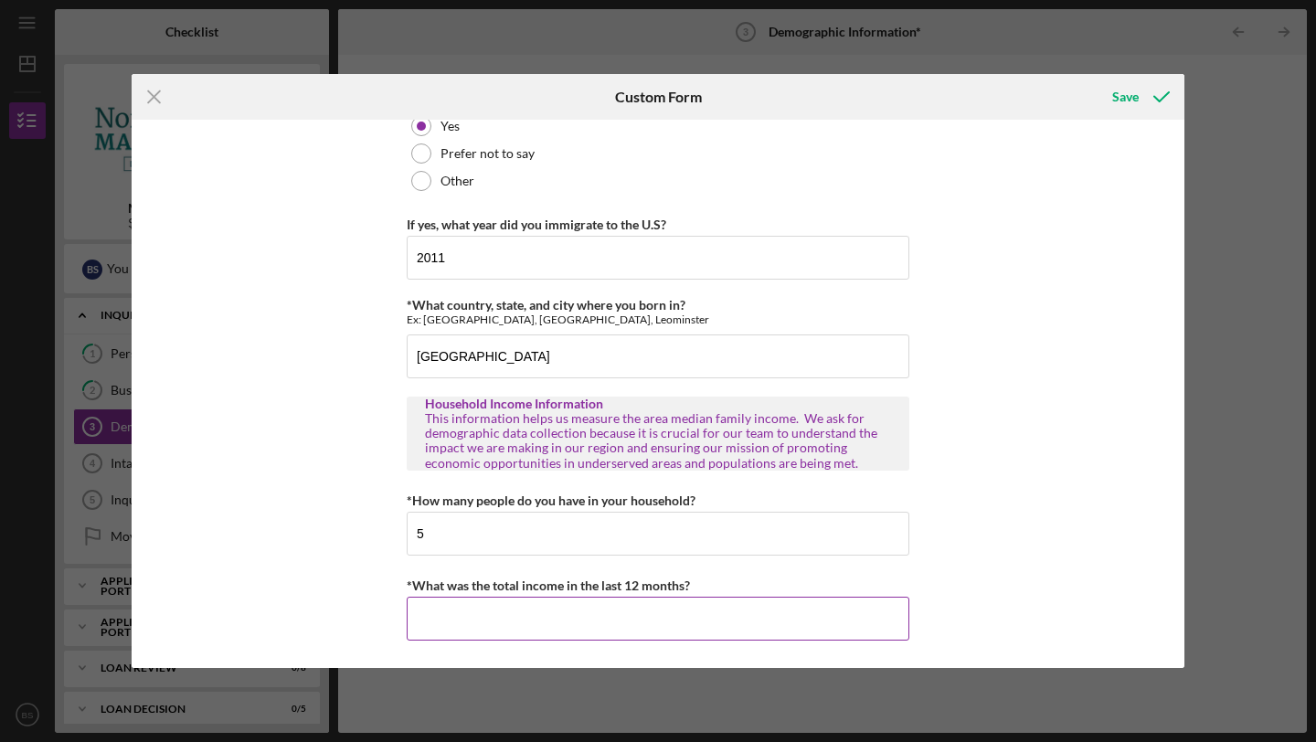
click at [468, 627] on input "*What was the total income in the last 12 months?" at bounding box center [658, 619] width 503 height 44
click at [987, 586] on div "Personal Demographic Information NCMDC is an equal opportunity organization and…" at bounding box center [658, 394] width 1053 height 548
click at [427, 620] on input "$75,000" at bounding box center [658, 619] width 503 height 44
type input "$85,000"
click at [1119, 356] on div "Personal Demographic Information NCMDC is an equal opportunity organization and…" at bounding box center [658, 394] width 1053 height 548
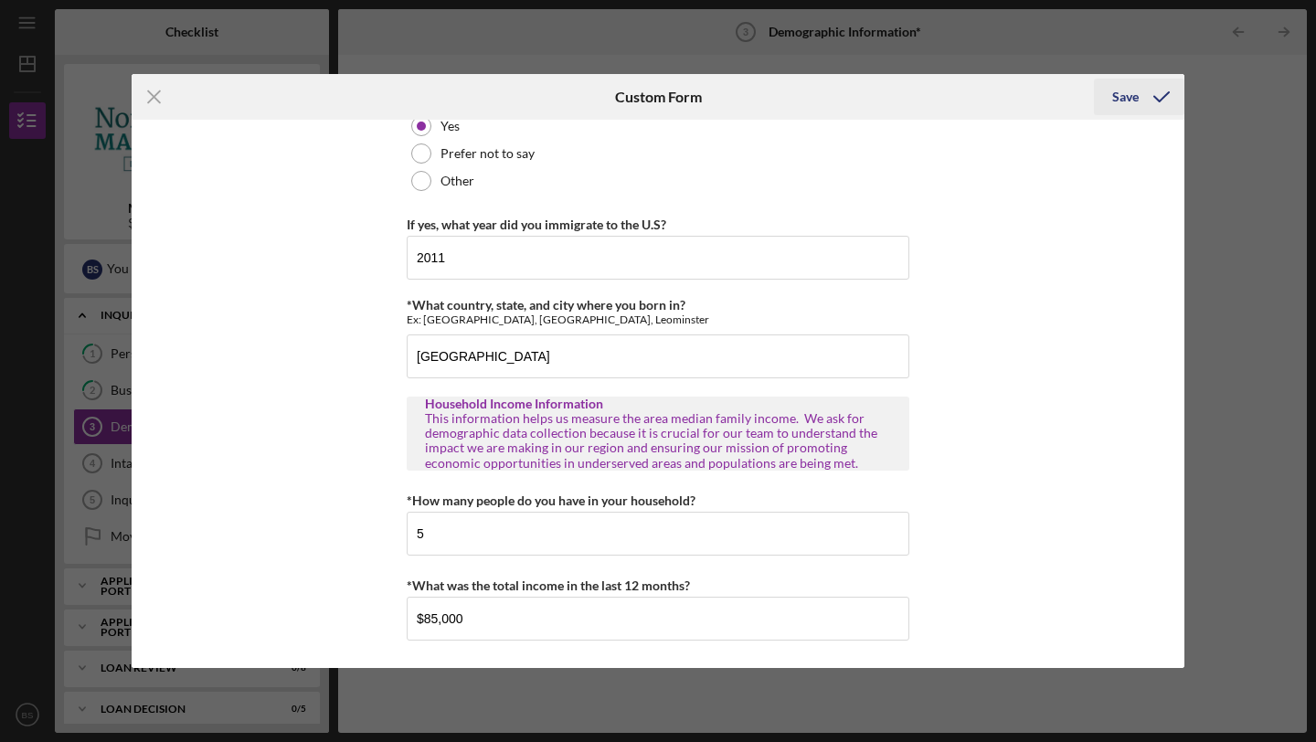
click at [1129, 91] on div "Save" at bounding box center [1126, 97] width 27 height 37
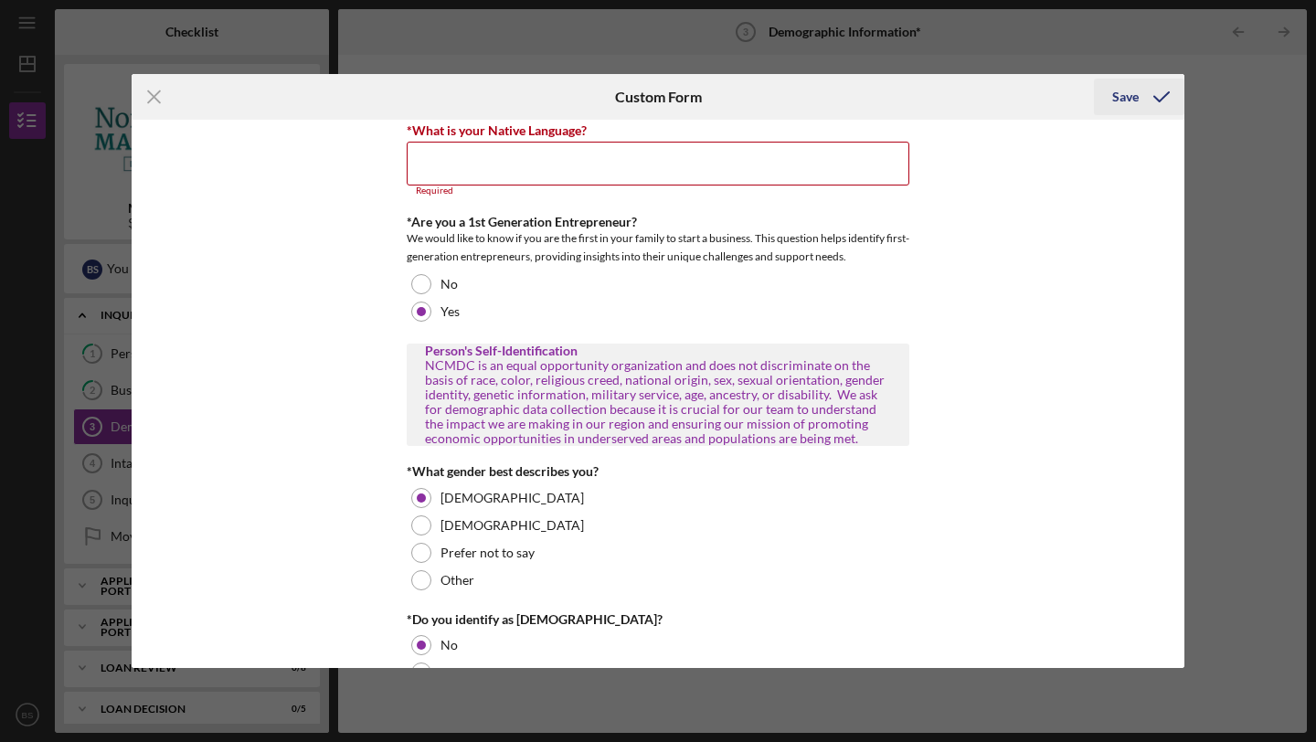
scroll to position [728, 0]
click at [556, 155] on input "*What is your Native Language?" at bounding box center [658, 165] width 503 height 44
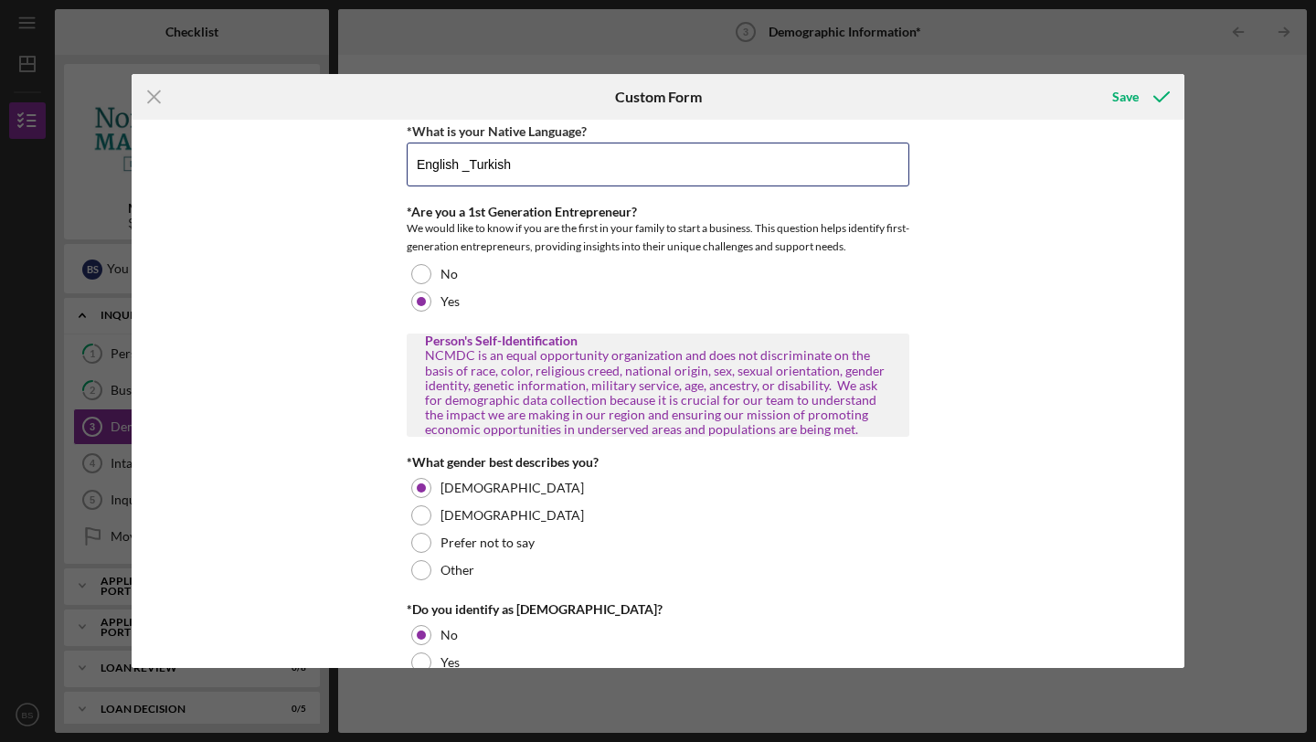
type input "English _Turkish"
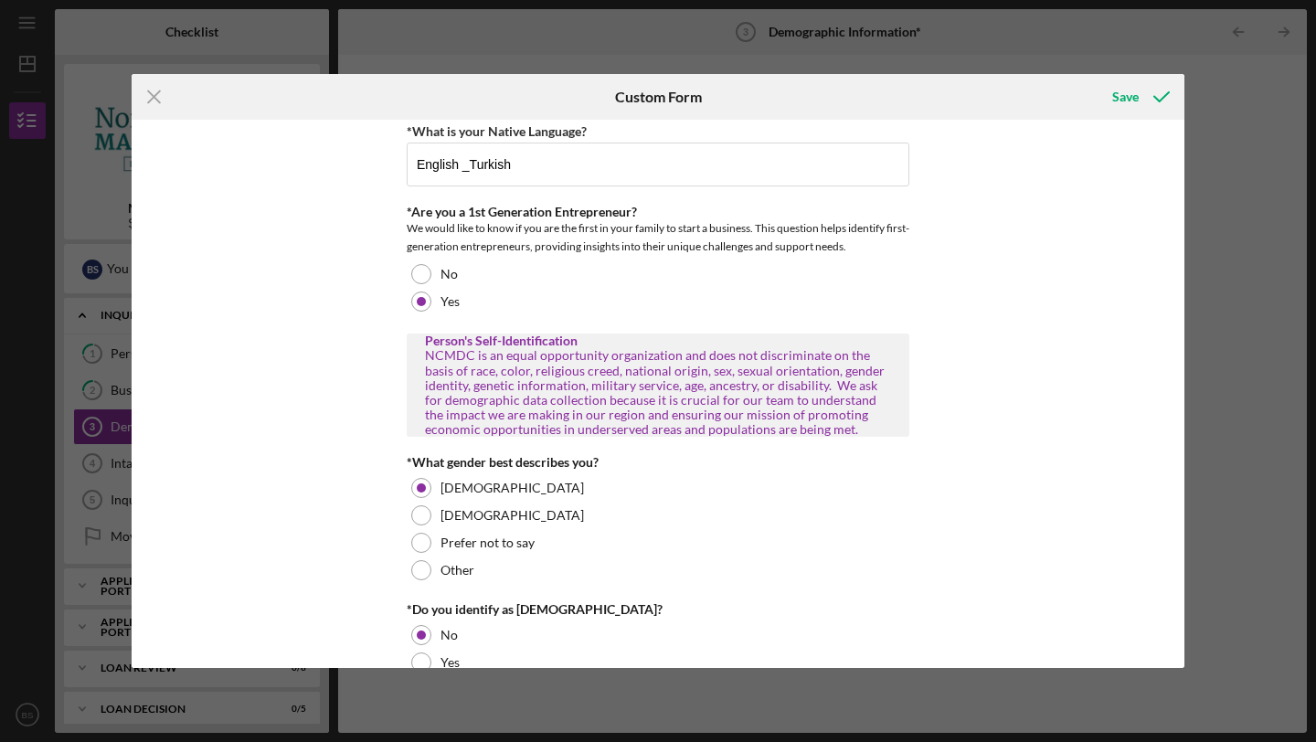
click at [783, 318] on div "Personal Demographic Information NCMDC is an equal opportunity organization and…" at bounding box center [658, 611] width 503 height 2420
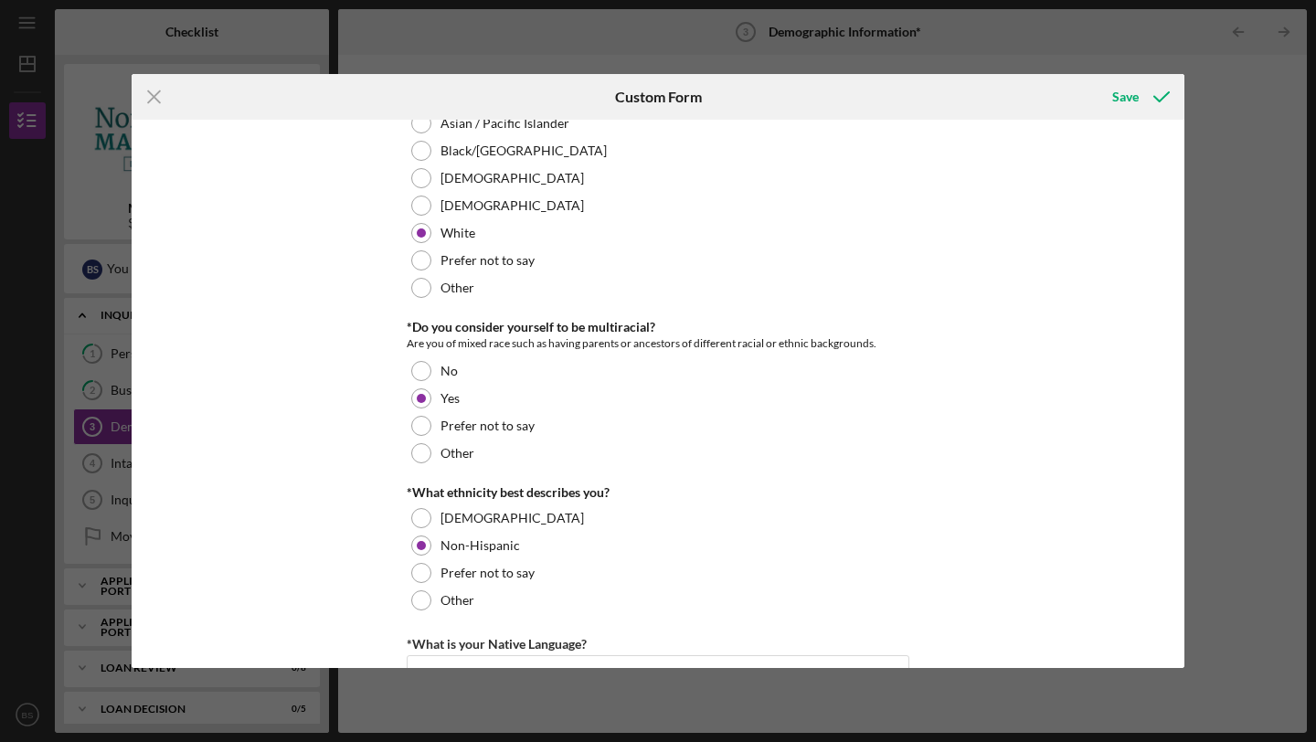
scroll to position [200, 0]
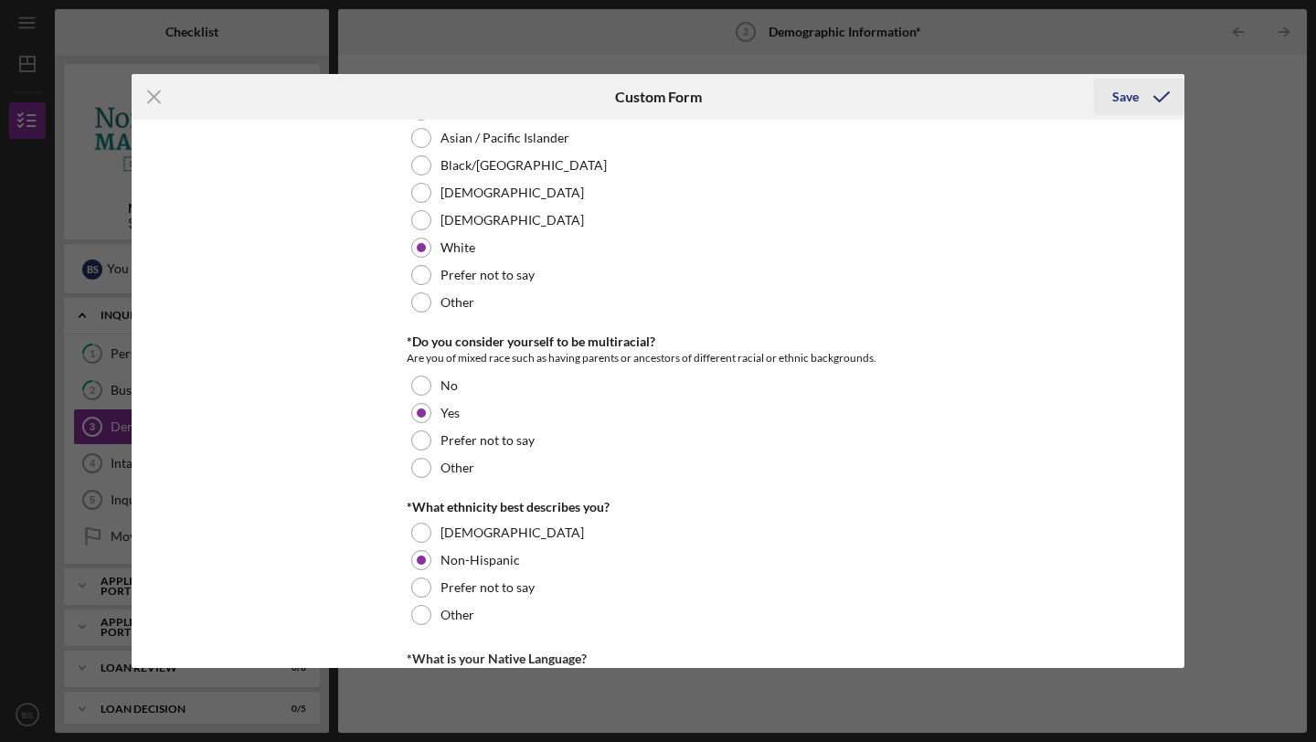
click at [1126, 94] on div "Save" at bounding box center [1126, 97] width 27 height 37
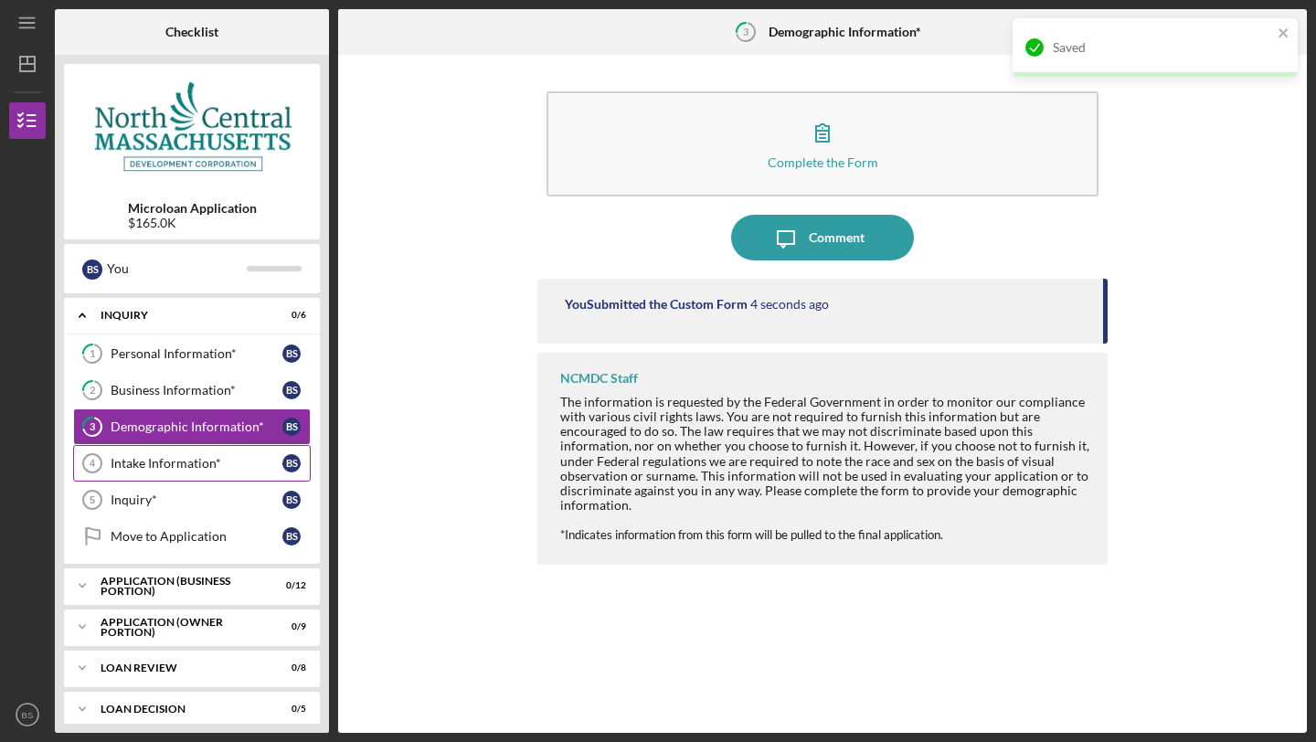
click at [173, 464] on div "Intake Information*" at bounding box center [197, 463] width 172 height 15
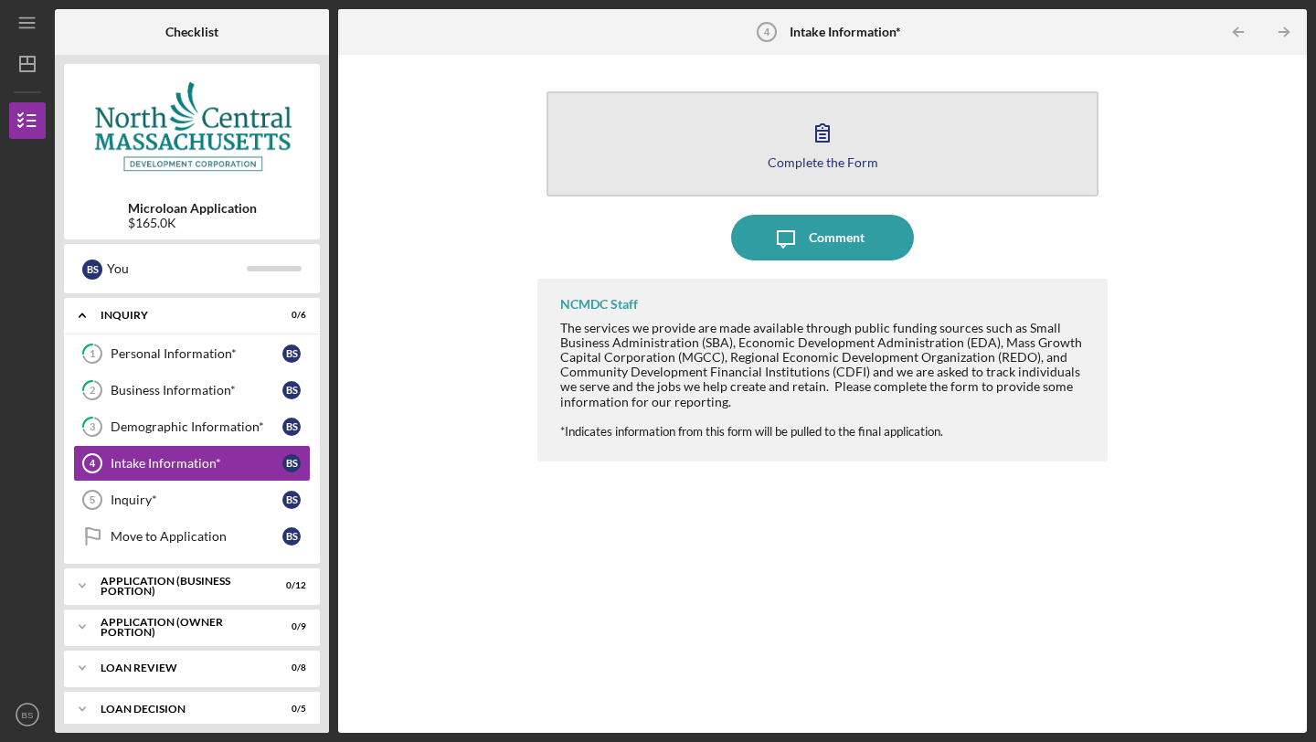
click at [819, 140] on icon "button" at bounding box center [823, 133] width 46 height 46
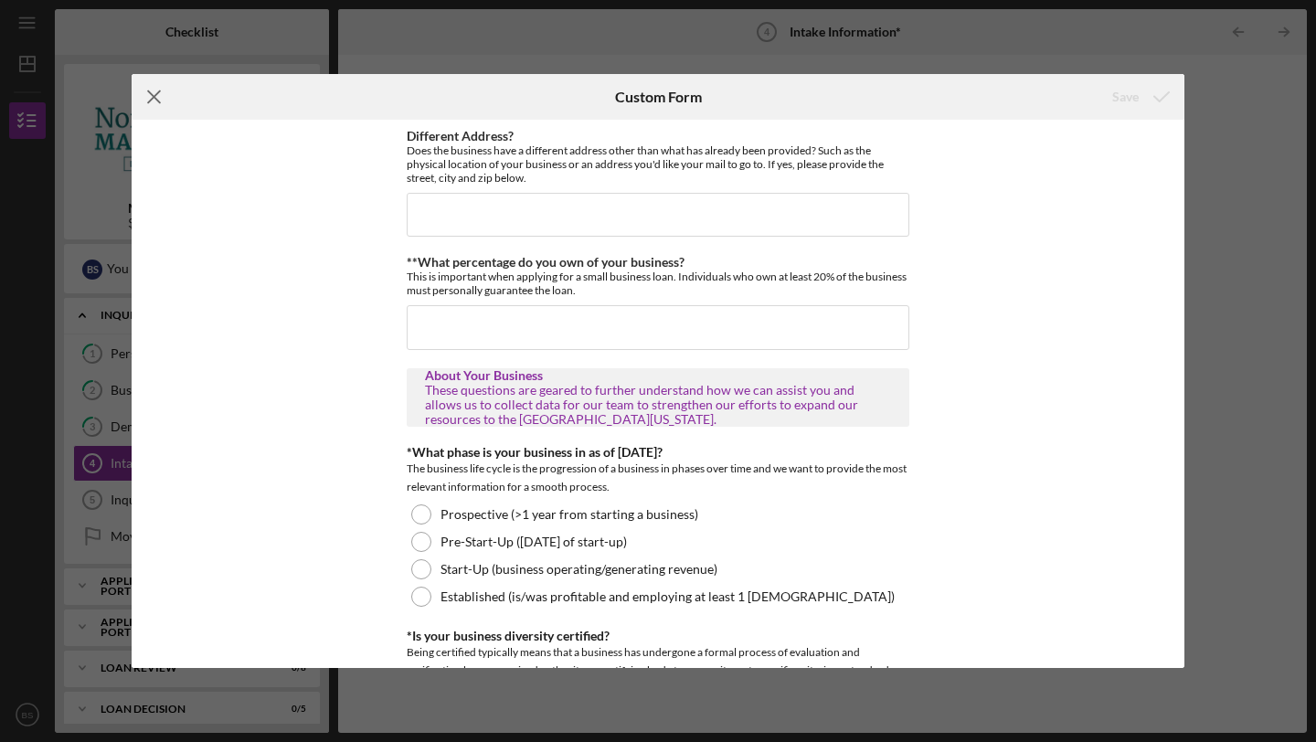
click at [157, 95] on icon "Icon/Menu Close" at bounding box center [155, 97] width 46 height 46
